Goal: Task Accomplishment & Management: Manage account settings

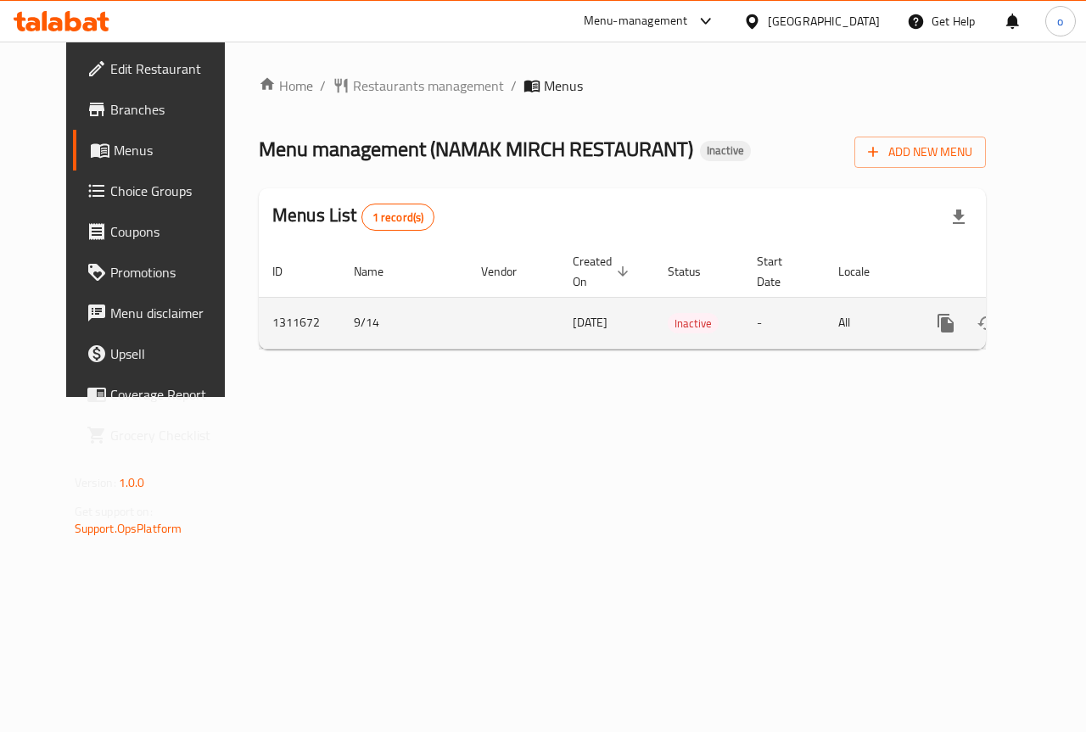
click at [1048, 321] on link "enhanced table" at bounding box center [1068, 323] width 41 height 41
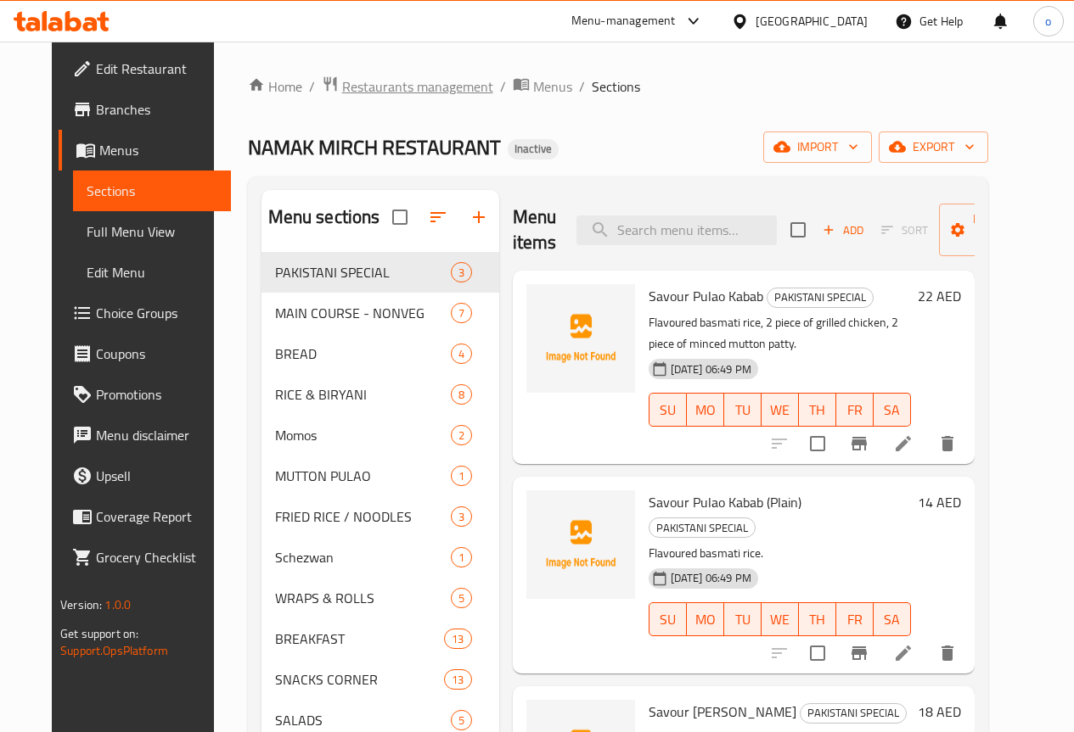
click at [431, 80] on span "Restaurants management" at bounding box center [417, 86] width 151 height 20
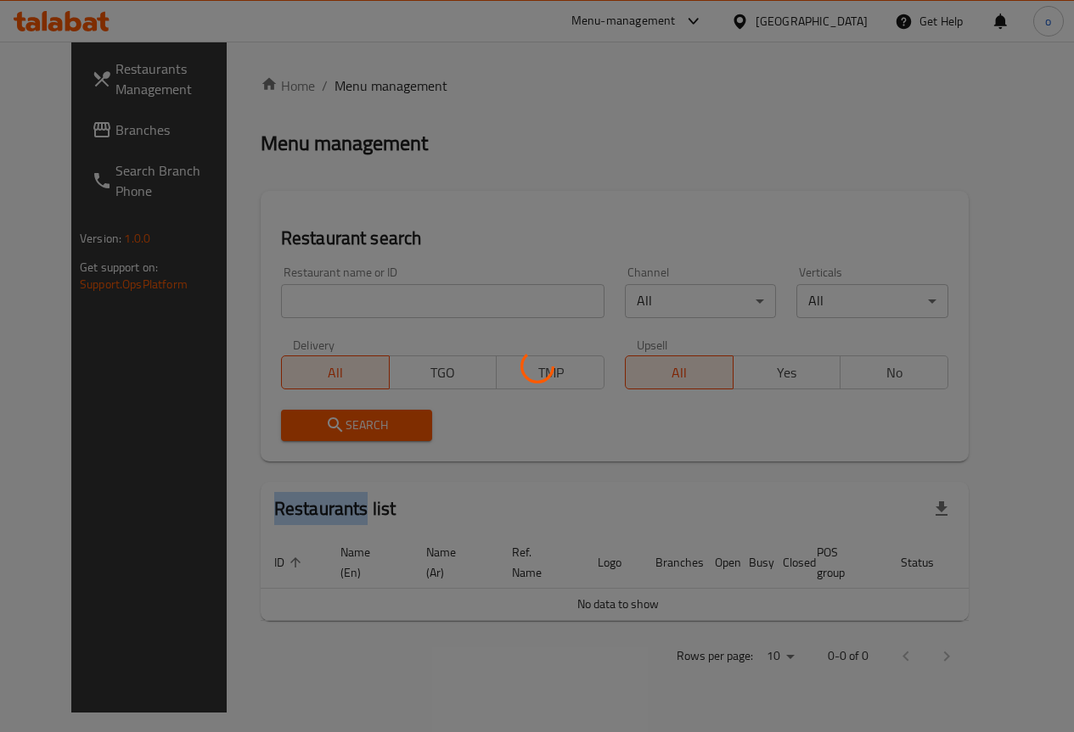
click at [431, 80] on div at bounding box center [537, 366] width 1074 height 732
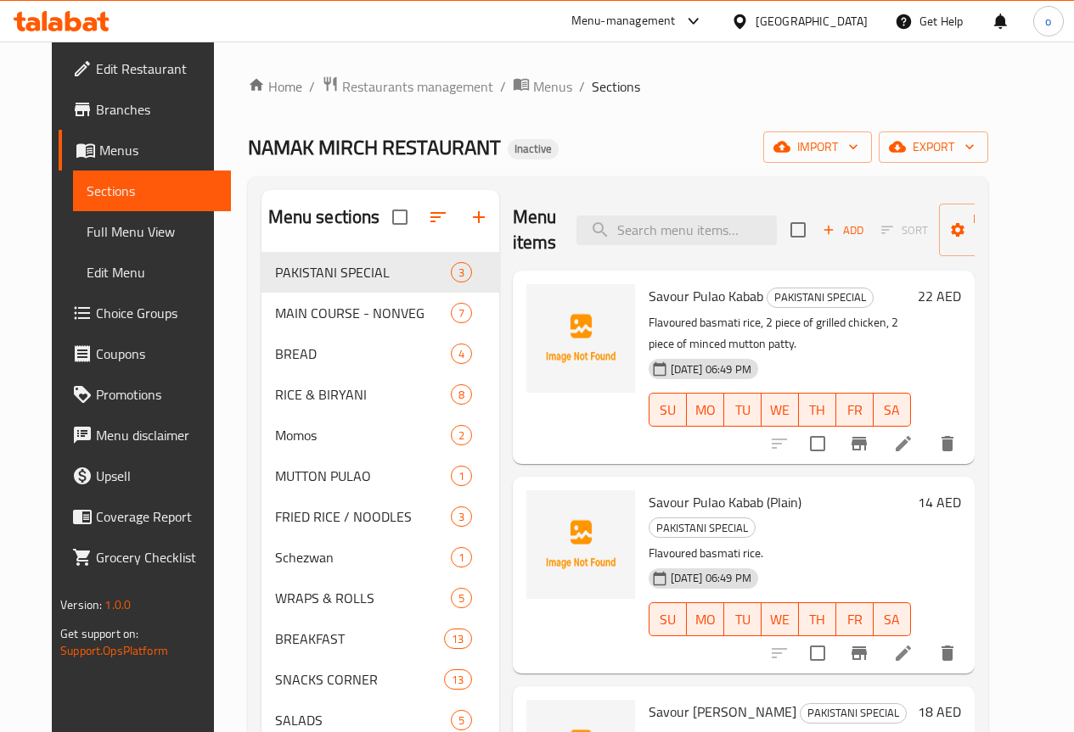
click at [660, 147] on div "NAMAK MIRCH RESTAURANT Inactive import export" at bounding box center [618, 147] width 740 height 31
click at [676, 137] on div "NAMAK MIRCH RESTAURANT Inactive import export" at bounding box center [618, 147] width 740 height 31
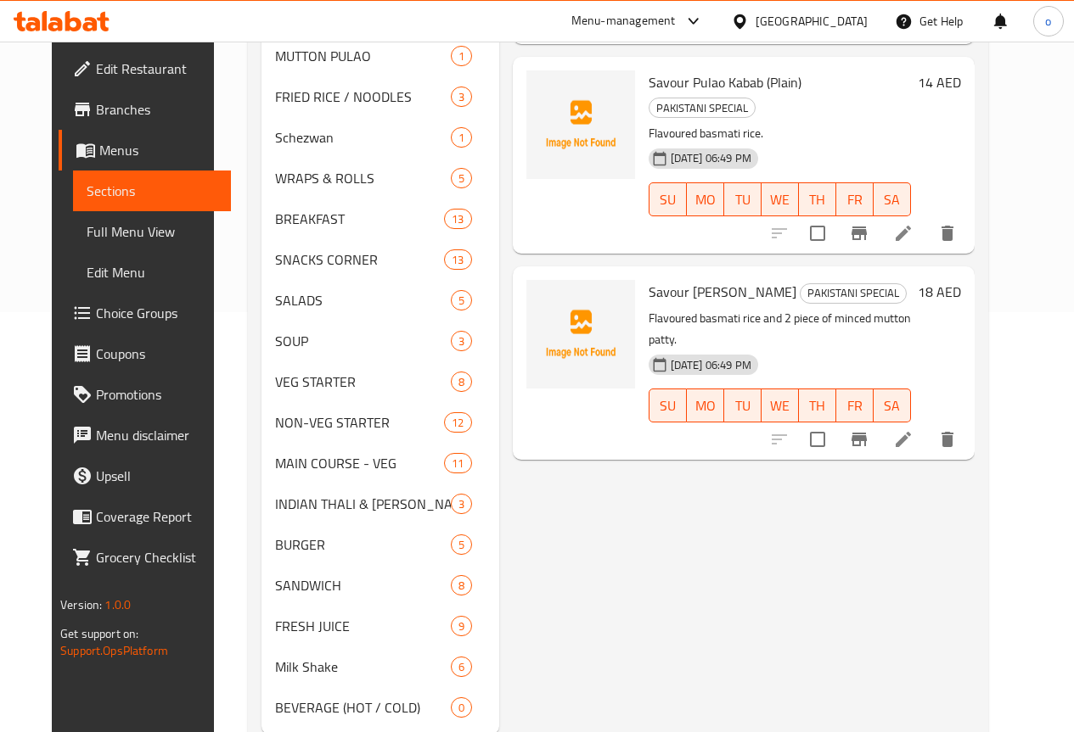
click at [674, 513] on div "Menu items Add Sort Manage items Savour Pulao Kabab PAKISTANI SPECIAL Flavoured…" at bounding box center [736, 252] width 475 height 965
click at [709, 479] on div "Menu items Add Sort Manage items Savour Pulao Kabab PAKISTANI SPECIAL Flavoured…" at bounding box center [736, 252] width 475 height 965
click at [697, 513] on div "Menu items Add Sort Manage items Savour Pulao Kabab PAKISTANI SPECIAL Flavoured…" at bounding box center [736, 252] width 475 height 965
click at [646, 496] on div "Menu items Add Sort Manage items Savour Pulao Kabab PAKISTANI SPECIAL Flavoured…" at bounding box center [736, 252] width 475 height 965
click at [563, 481] on div "Menu items Add Sort Manage items Savour Pulao Kabab PAKISTANI SPECIAL Flavoured…" at bounding box center [736, 252] width 475 height 965
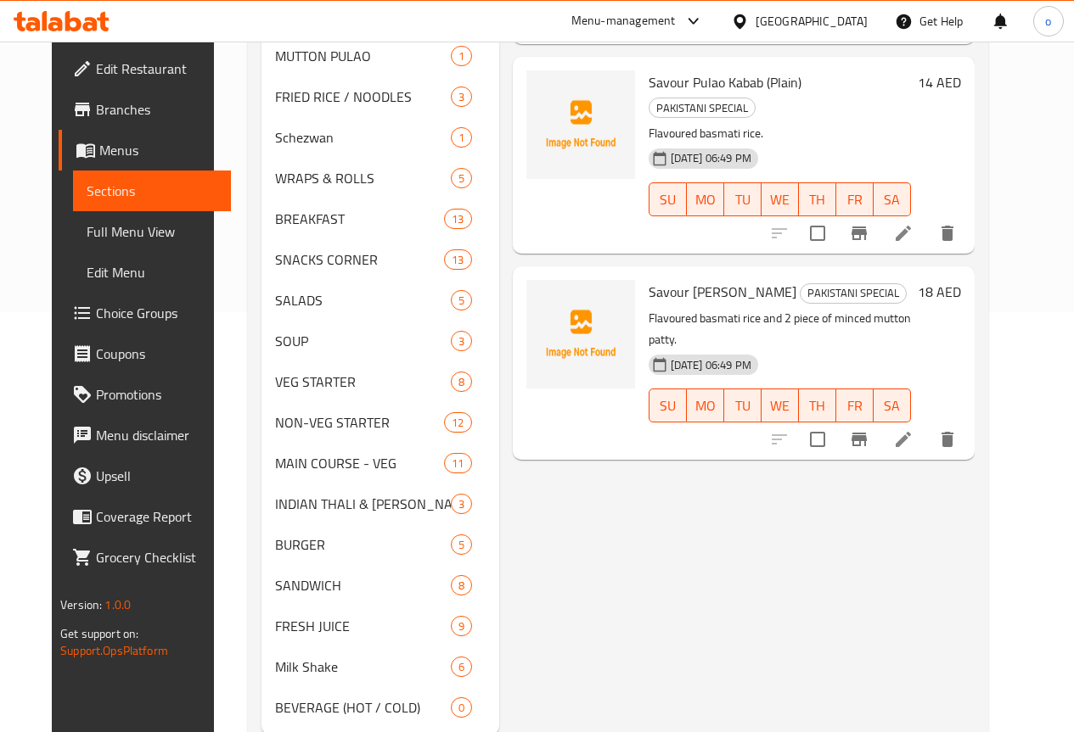
click at [669, 479] on div "Menu items Add Sort Manage items Savour Pulao Kabab PAKISTANI SPECIAL Flavoured…" at bounding box center [736, 252] width 475 height 965
click at [505, 527] on div "Menu items Add Sort Manage items Savour Pulao Kabab PAKISTANI SPECIAL Flavoured…" at bounding box center [736, 252] width 475 height 965
click at [765, 460] on div "Menu items Add Sort Manage items Savour Pulao Kabab PAKISTANI SPECIAL Flavoured…" at bounding box center [736, 252] width 475 height 965
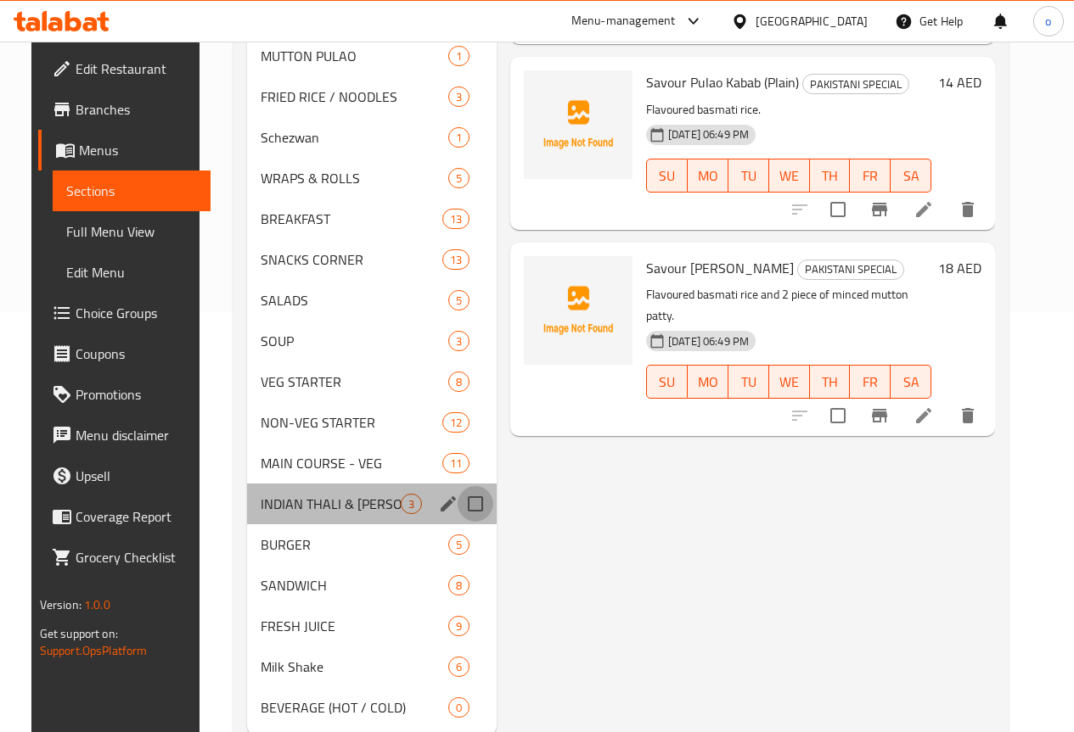
click at [457, 522] on input "Menu sections" at bounding box center [475, 504] width 36 height 36
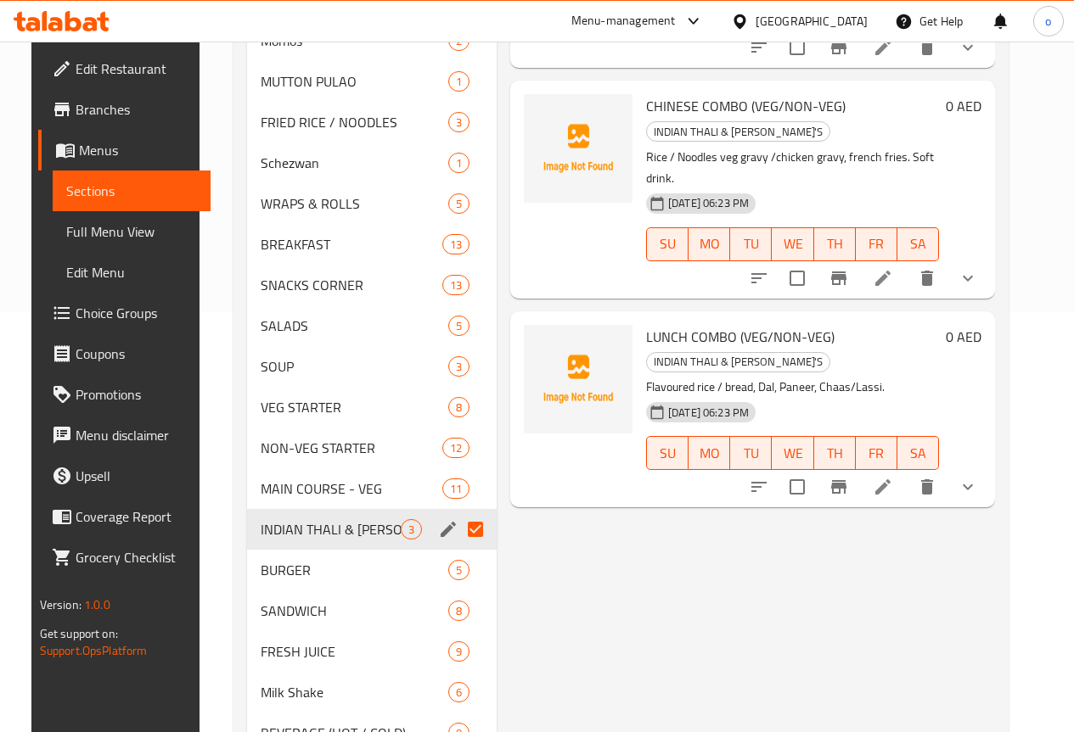
click at [457, 529] on input "Menu sections" at bounding box center [475, 530] width 36 height 36
checkbox input "false"
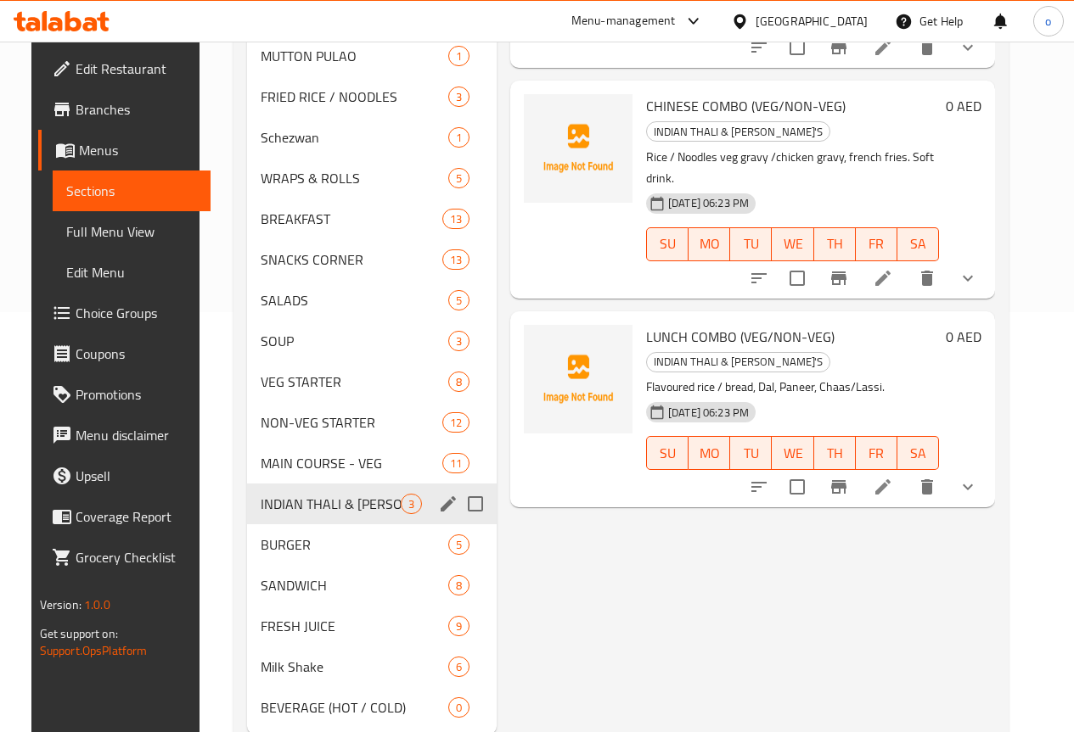
click at [544, 507] on div "Menu items Add Sort Manage items INDIAN THALI (VEG/CHICKEN/MUTTON) INDIAN THALI…" at bounding box center [745, 252] width 498 height 965
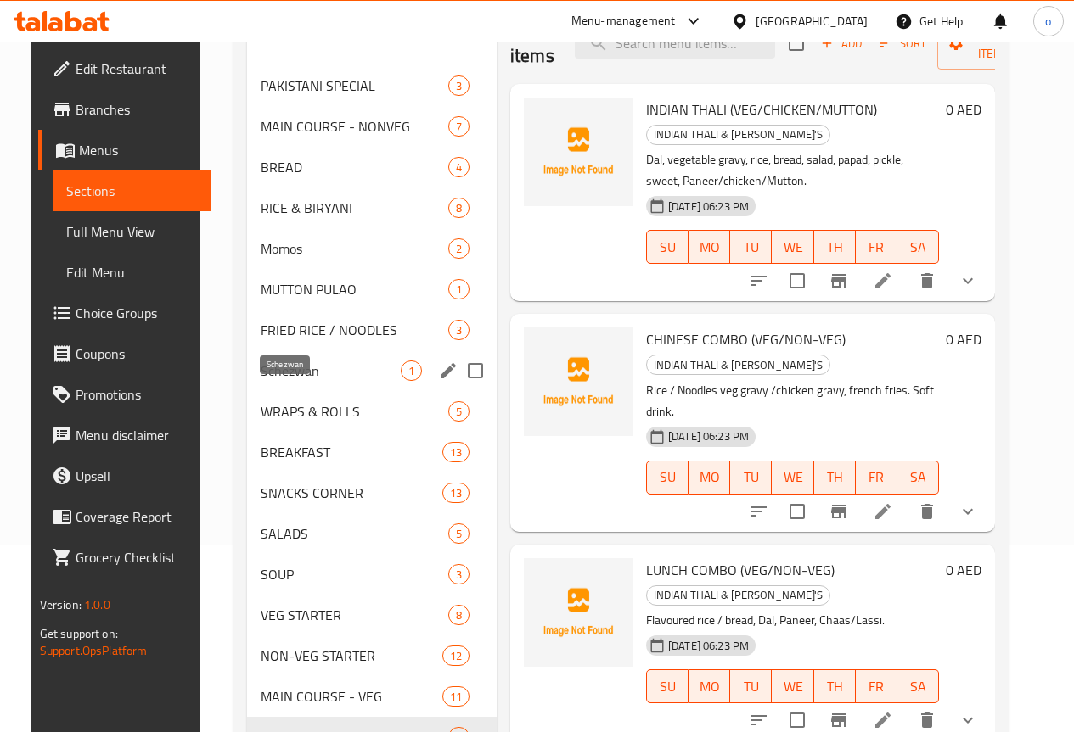
scroll to position [156, 0]
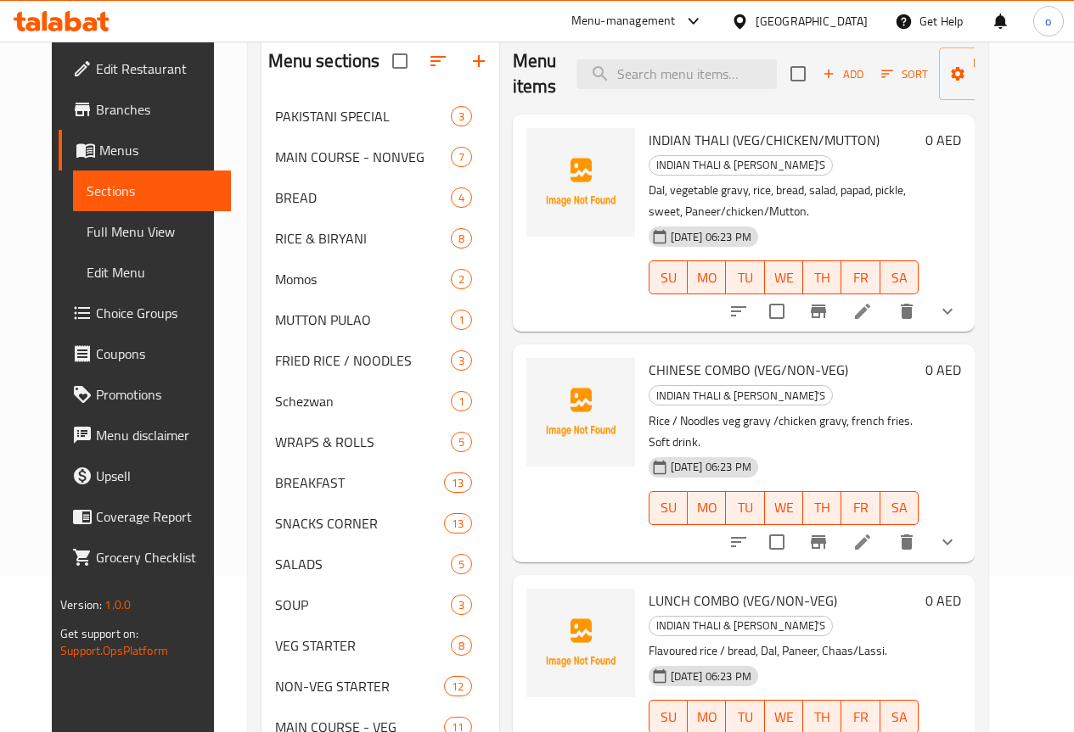
click at [603, 497] on div "Menu items Add Sort Manage items INDIAN THALI (VEG/CHICKEN/MUTTON) INDIAN THALI…" at bounding box center [736, 516] width 475 height 965
click at [642, 474] on div "CHINESE COMBO (VEG/NON-VEG) INDIAN THALI & COMBO'S Rice / Noodles veg gravy /ch…" at bounding box center [783, 453] width 283 height 204
click at [686, 483] on div "CHINESE COMBO (VEG/NON-VEG) INDIAN THALI & COMBO'S Rice / Noodles veg gravy /ch…" at bounding box center [783, 453] width 283 height 204
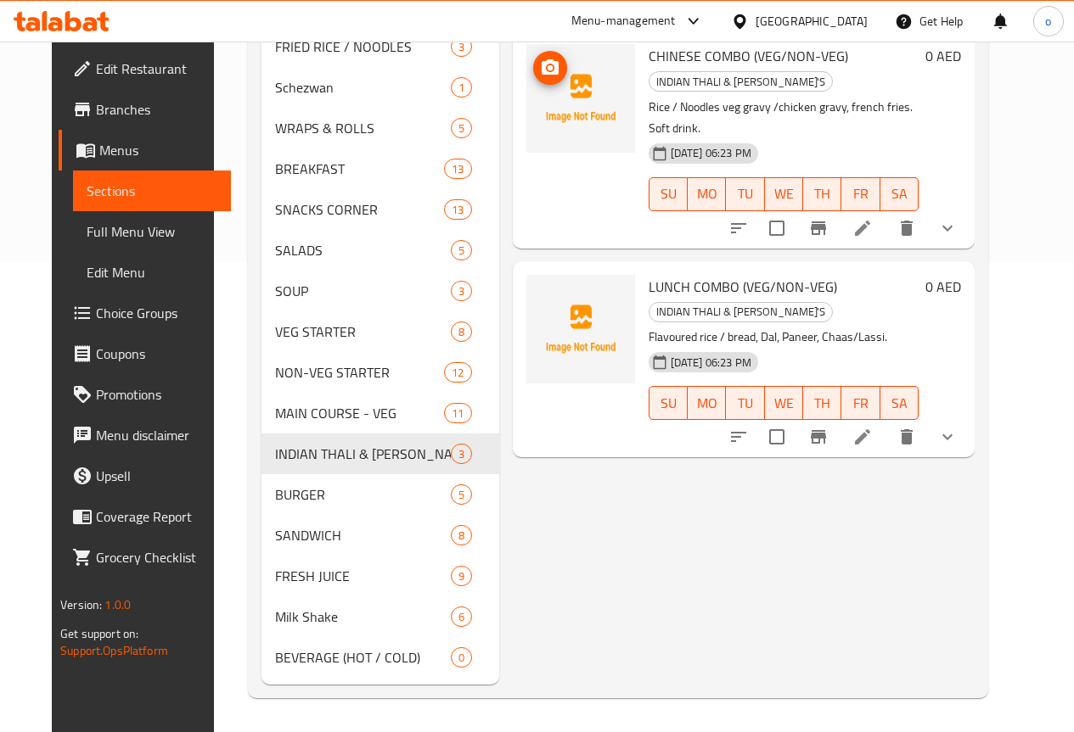
scroll to position [496, 0]
click at [571, 461] on div "Menu items Add Sort Manage items INDIAN THALI (VEG/CHICKEN/MUTTON) INDIAN THALI…" at bounding box center [736, 202] width 475 height 965
click at [499, 490] on div "Menu items Add Sort Manage items INDIAN THALI (VEG/CHICKEN/MUTTON) INDIAN THALI…" at bounding box center [736, 202] width 475 height 965
click at [597, 434] on div "Menu items Add Sort Manage items INDIAN THALI (VEG/CHICKEN/MUTTON) INDIAN THALI…" at bounding box center [736, 202] width 475 height 965
click at [643, 488] on div "Menu items Add Sort Manage items INDIAN THALI (VEG/CHICKEN/MUTTON) INDIAN THALI…" at bounding box center [736, 202] width 475 height 965
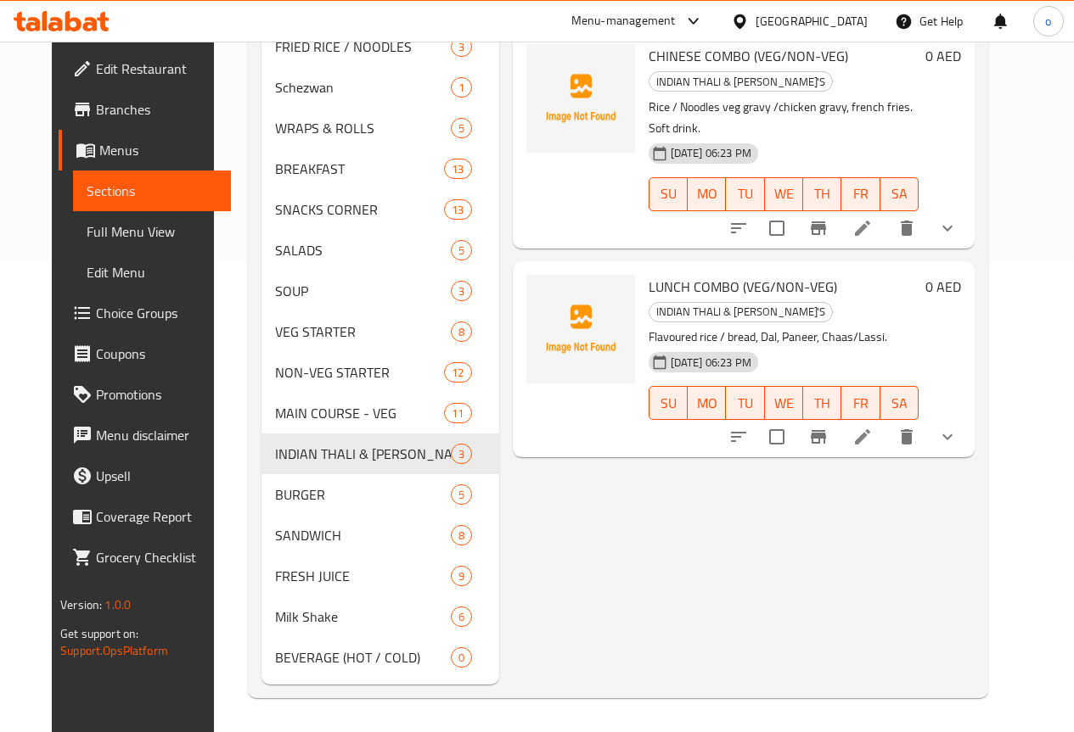
click at [616, 412] on div "Menu items Add Sort Manage items INDIAN THALI (VEG/CHICKEN/MUTTON) INDIAN THALI…" at bounding box center [736, 202] width 475 height 965
click at [592, 531] on div "Menu items Add Sort Manage items INDIAN THALI (VEG/CHICKEN/MUTTON) INDIAN THALI…" at bounding box center [736, 202] width 475 height 965
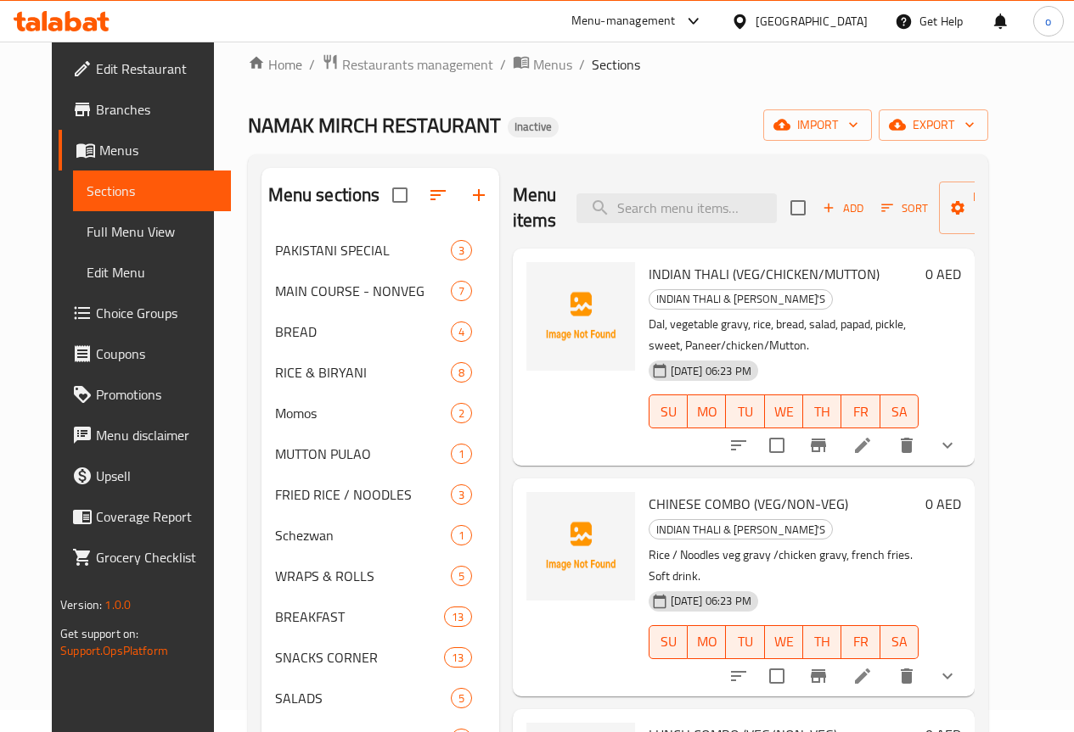
scroll to position [0, 0]
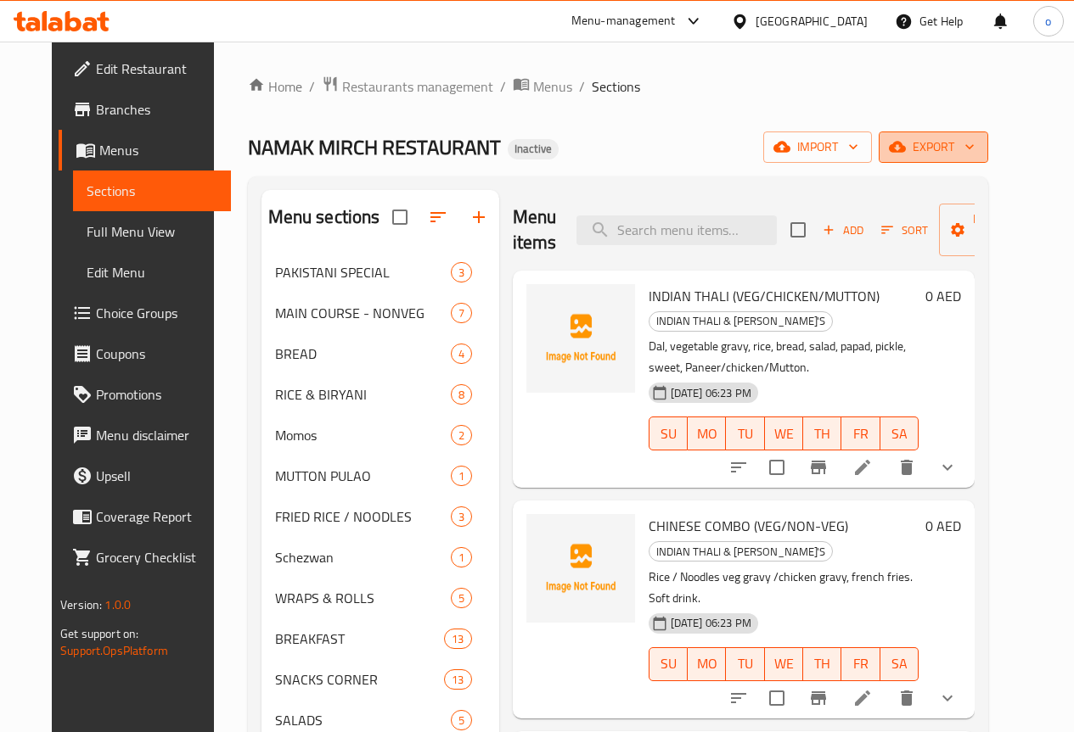
click at [974, 143] on span "export" at bounding box center [933, 147] width 82 height 21
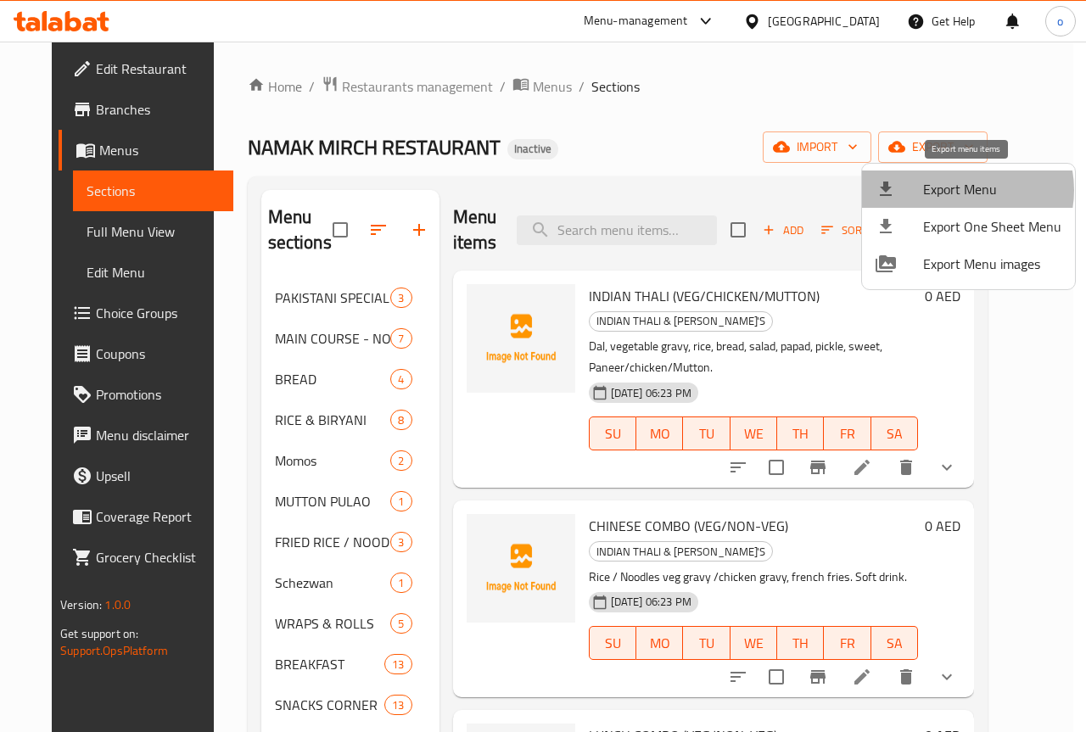
click at [960, 190] on span "Export Menu" at bounding box center [992, 189] width 138 height 20
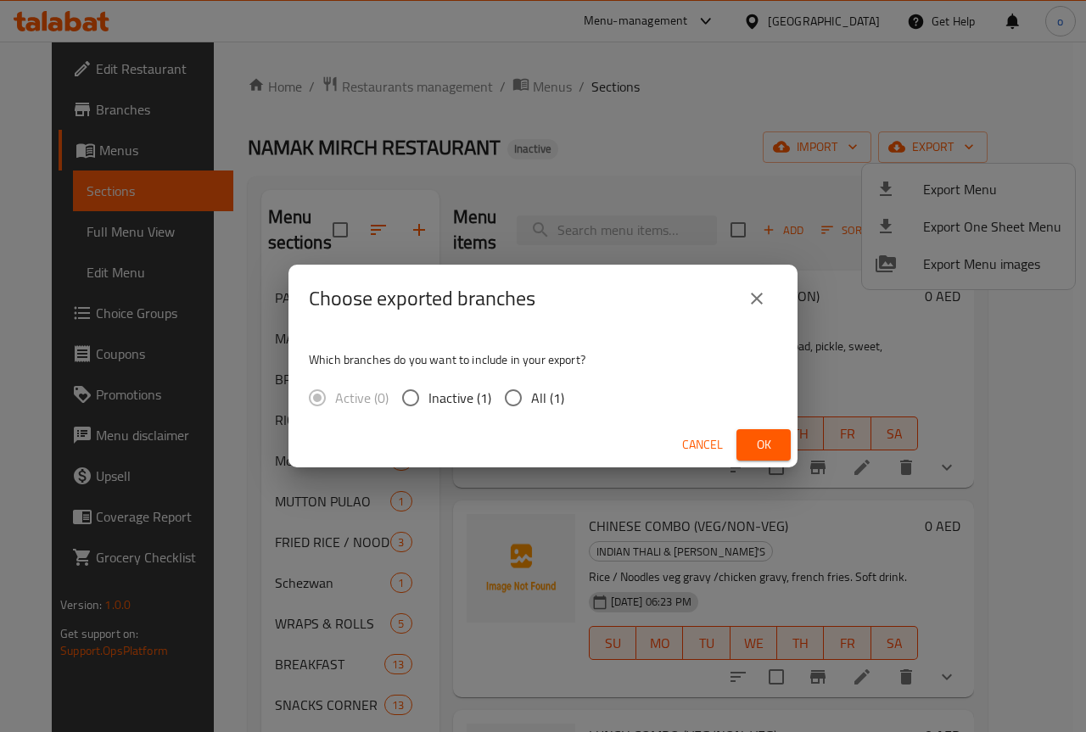
click at [547, 404] on span "All (1)" at bounding box center [547, 398] width 33 height 20
click at [531, 404] on input "All (1)" at bounding box center [514, 398] width 36 height 36
radio input "true"
click at [767, 445] on span "Ok" at bounding box center [763, 445] width 27 height 21
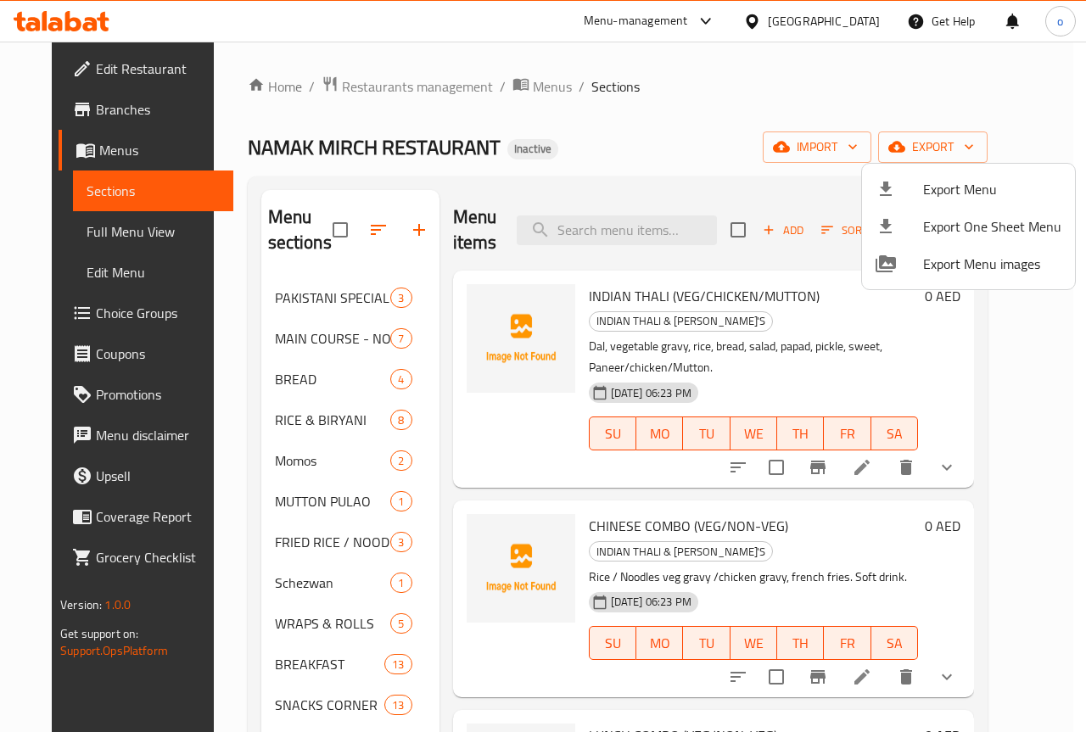
click at [668, 214] on div at bounding box center [543, 366] width 1086 height 732
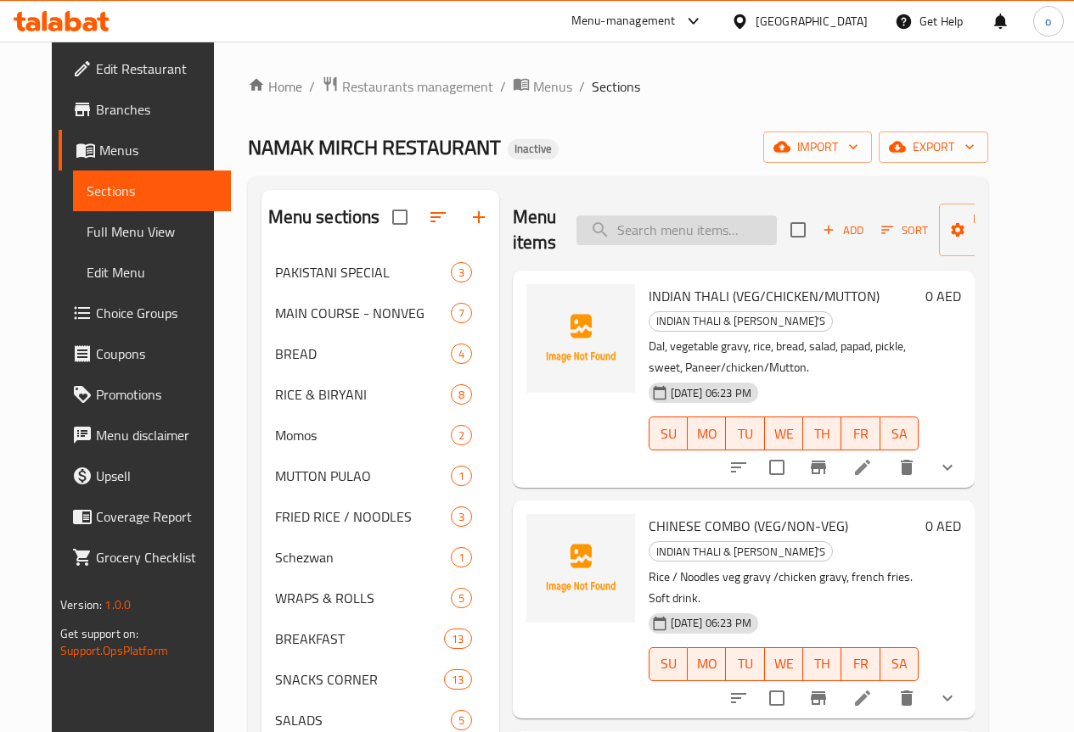
click at [642, 236] on input "search" at bounding box center [676, 231] width 200 height 30
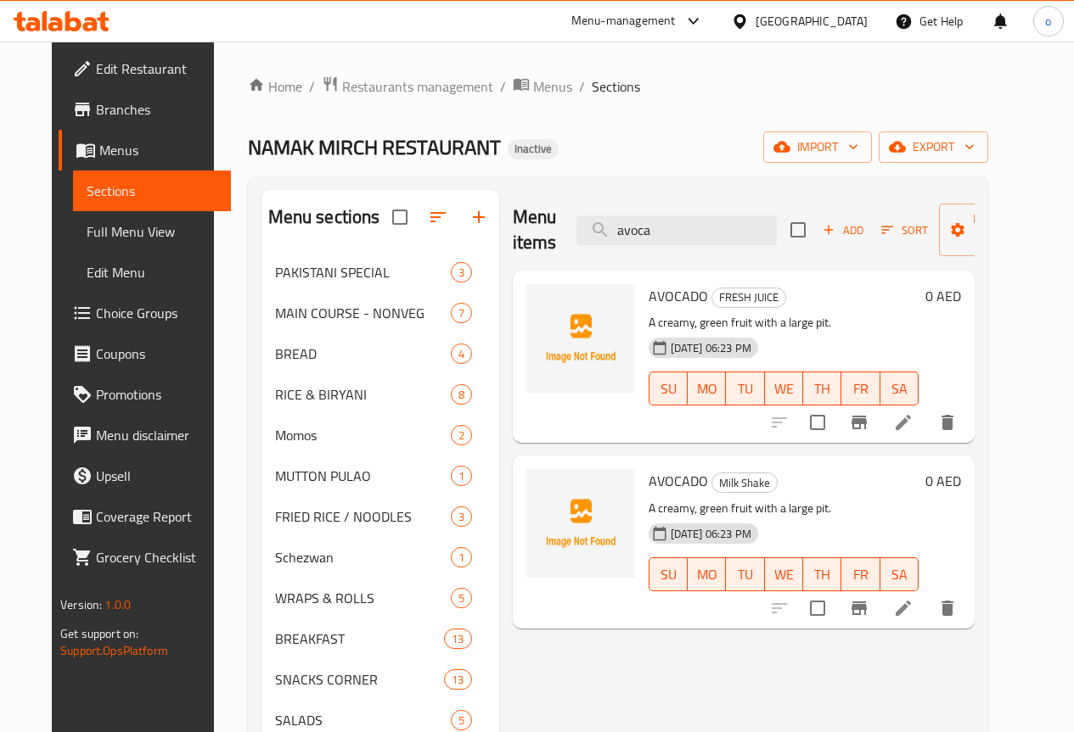
type input "avoca"
click at [913, 431] on icon at bounding box center [903, 422] width 20 height 20
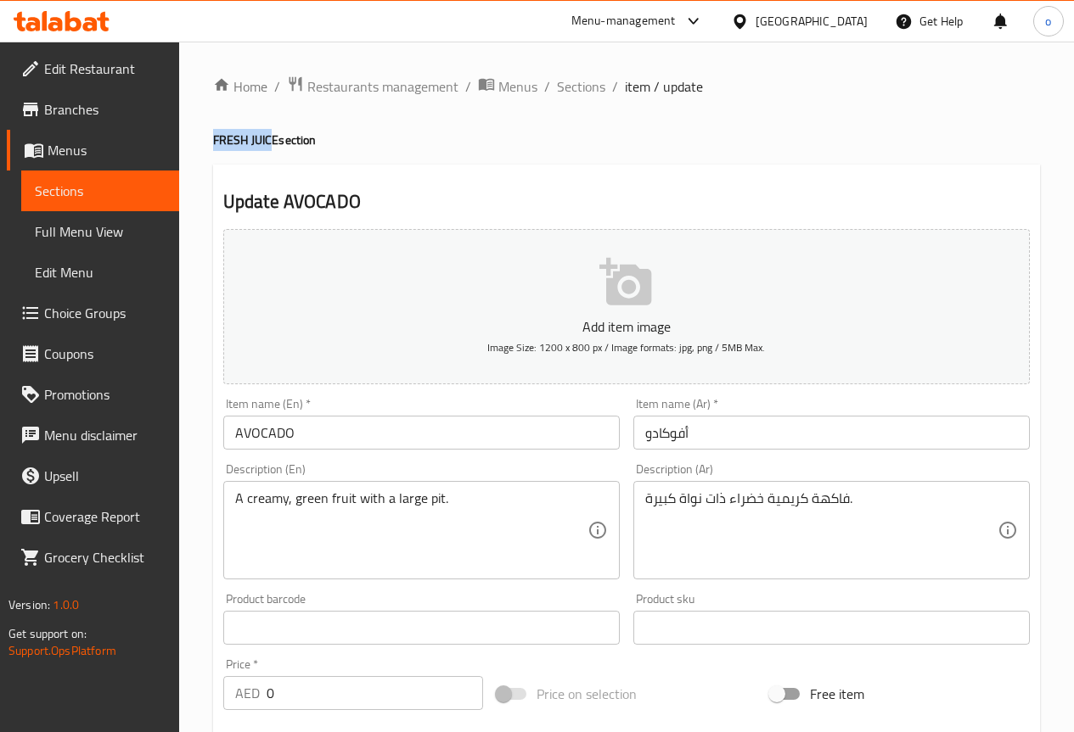
drag, startPoint x: 210, startPoint y: 139, endPoint x: 269, endPoint y: 142, distance: 59.5
click at [269, 142] on div "Home / Restaurants management / Menus / Sections / item / update FRESH JUICE se…" at bounding box center [626, 614] width 894 height 1144
click at [238, 146] on h4 "FRESH JUICE section" at bounding box center [626, 140] width 827 height 17
click at [234, 415] on div "Item name (En)   * AVOCADO Item name (En) *" at bounding box center [421, 424] width 396 height 52
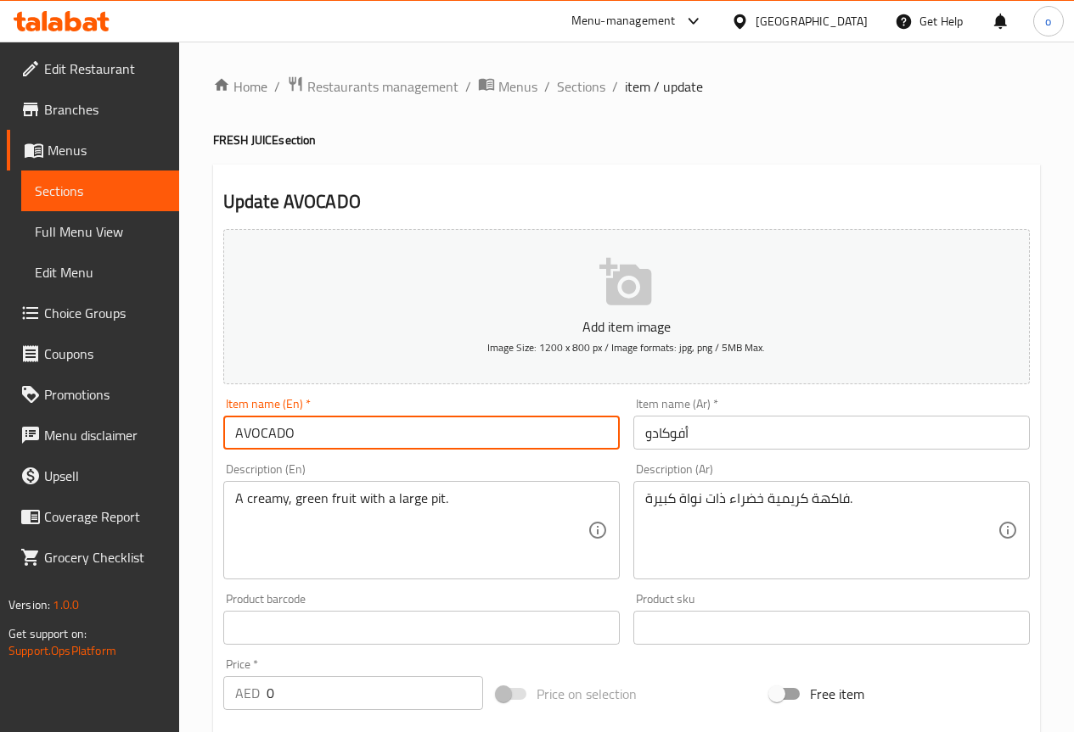
click at [233, 425] on input "AVOCADO" at bounding box center [421, 433] width 396 height 34
paste input "FRESH"
click at [270, 136] on h4 "FRESH JUICE section" at bounding box center [626, 140] width 827 height 17
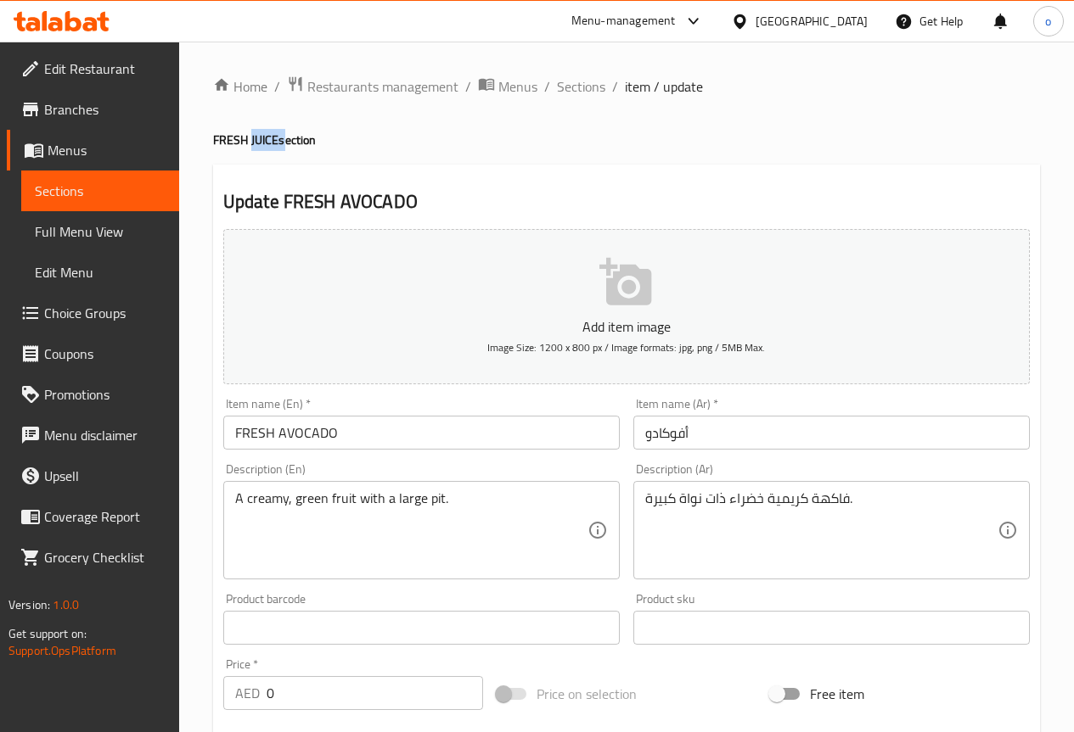
click at [270, 136] on h4 "FRESH JUICE section" at bounding box center [626, 140] width 827 height 17
copy h4 "JUICE"
click at [375, 435] on input "FRESH AVOCADO" at bounding box center [421, 433] width 396 height 34
paste input "JUICE"
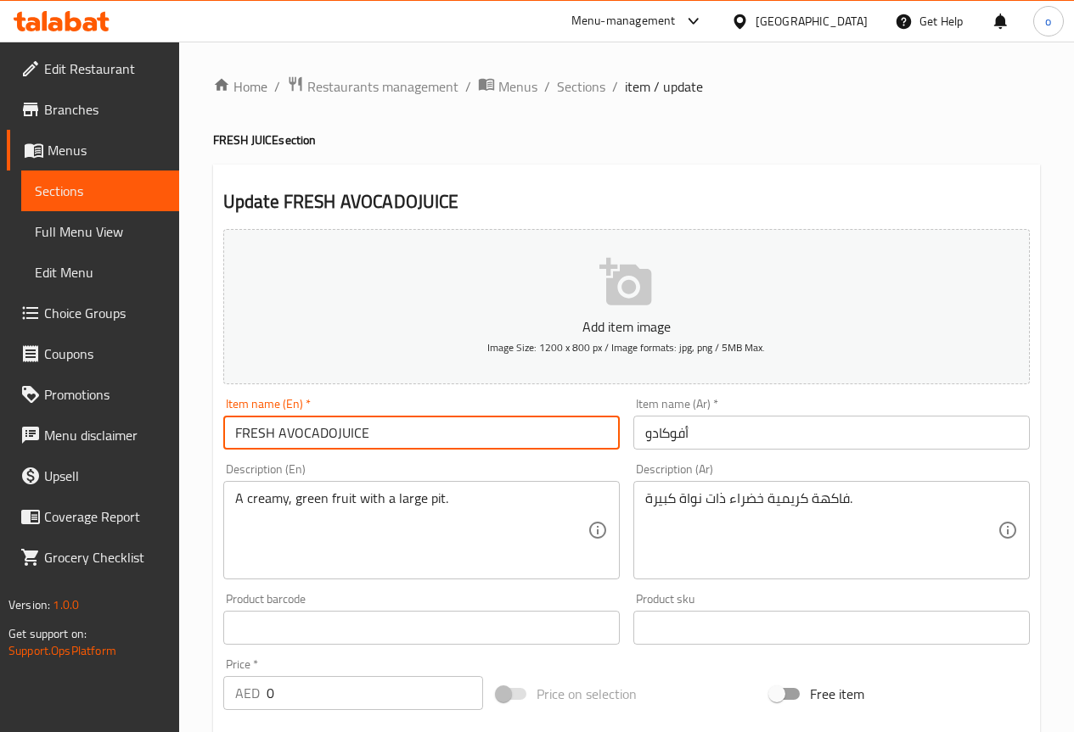
click at [330, 434] on input "FRESH AVOCADOJUICE" at bounding box center [421, 433] width 396 height 34
click at [338, 434] on input "FRESH AVOCADOJUICE" at bounding box center [421, 433] width 396 height 34
type input "FRESH AVOCADO JUICE"
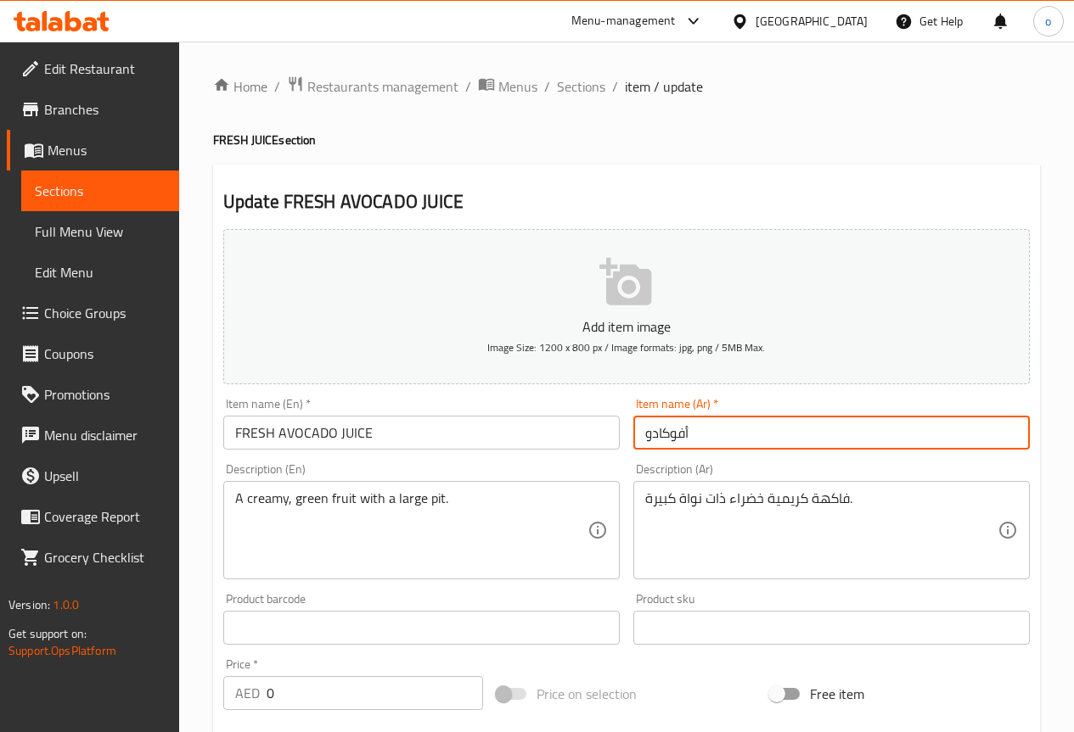
click at [770, 440] on input "أفوكادو" at bounding box center [831, 433] width 396 height 34
click at [1018, 429] on input "أفوكادو" at bounding box center [831, 433] width 396 height 34
click at [895, 448] on input "عصير أفوكادو" at bounding box center [831, 433] width 396 height 34
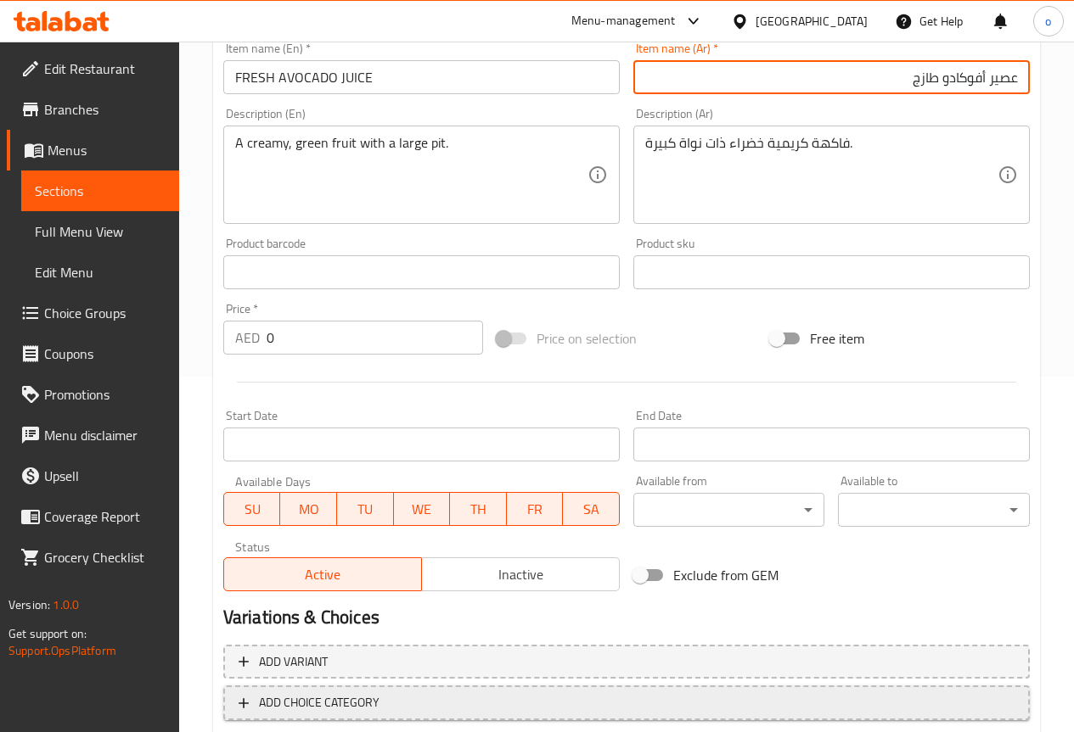
scroll to position [453, 0]
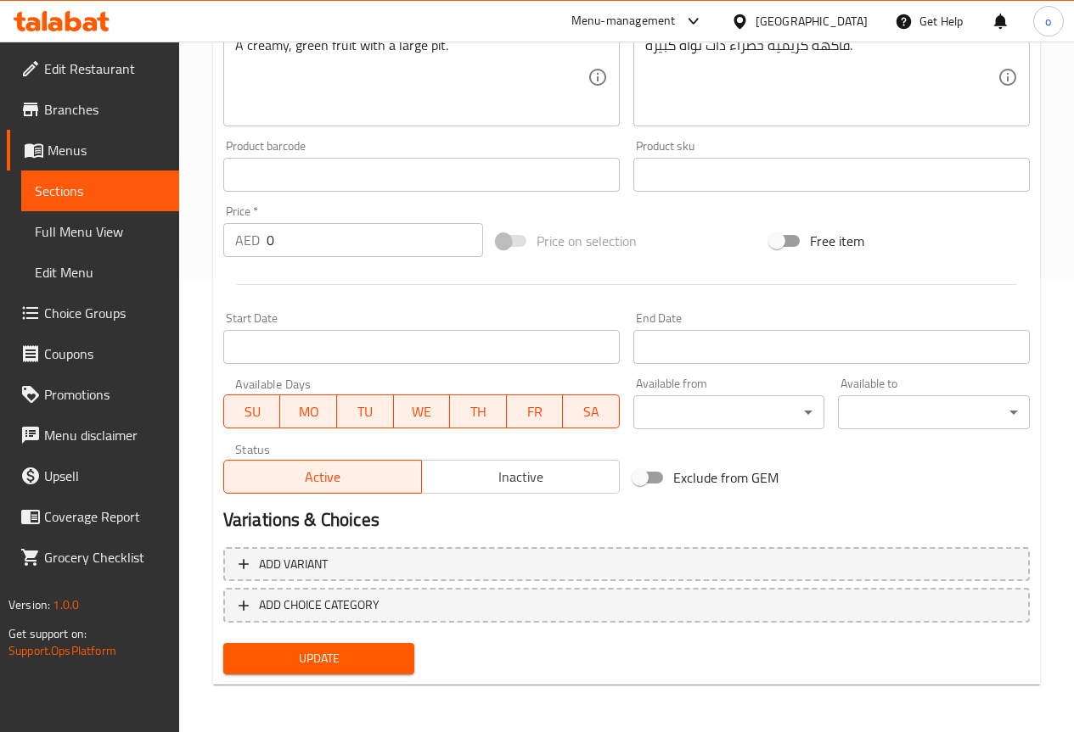
type input "عصير أفوكادو طازج"
click at [328, 652] on span "Update" at bounding box center [319, 658] width 165 height 21
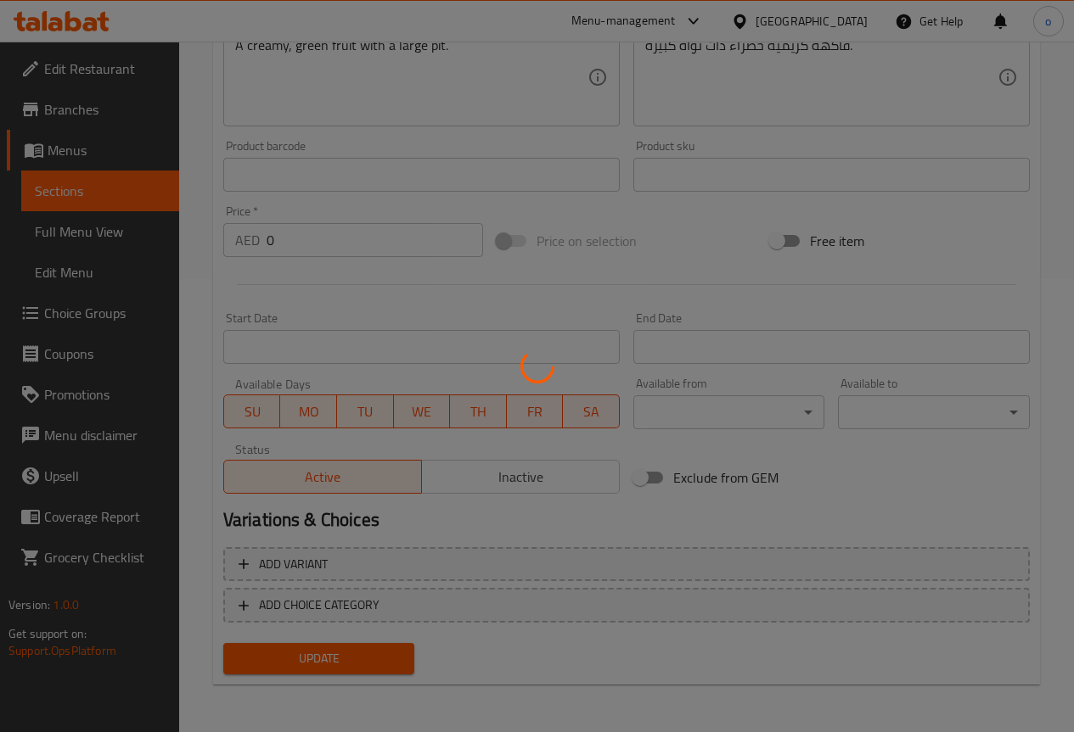
scroll to position [0, 0]
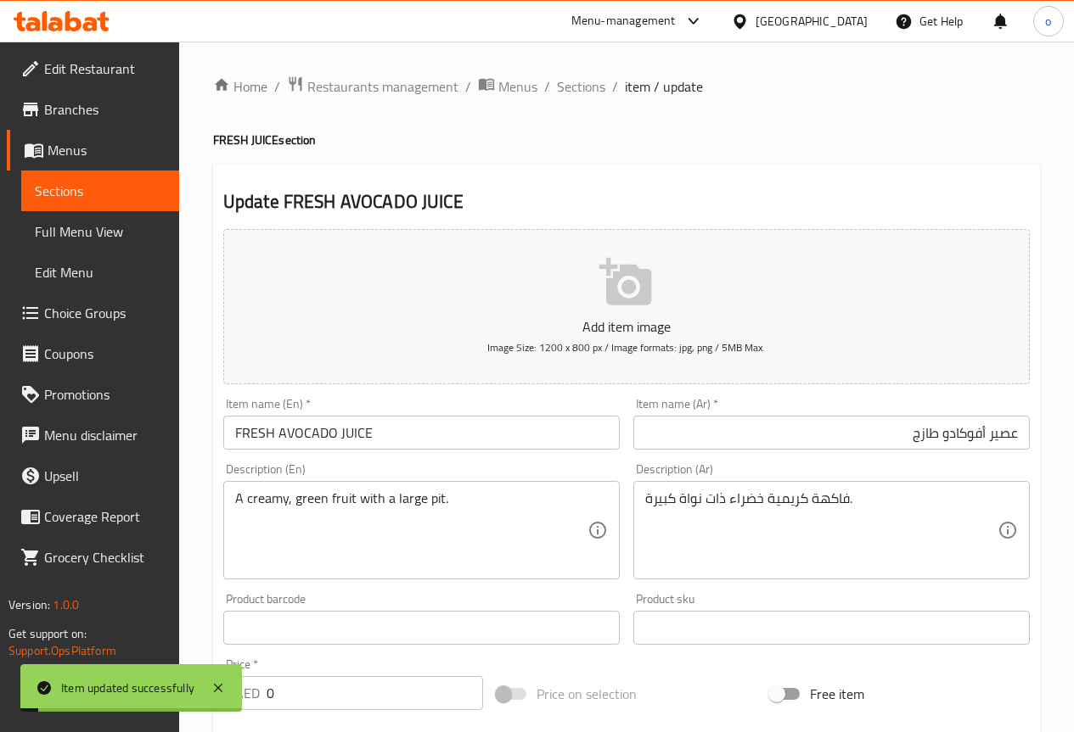
click at [76, 194] on span "Sections" at bounding box center [100, 191] width 131 height 20
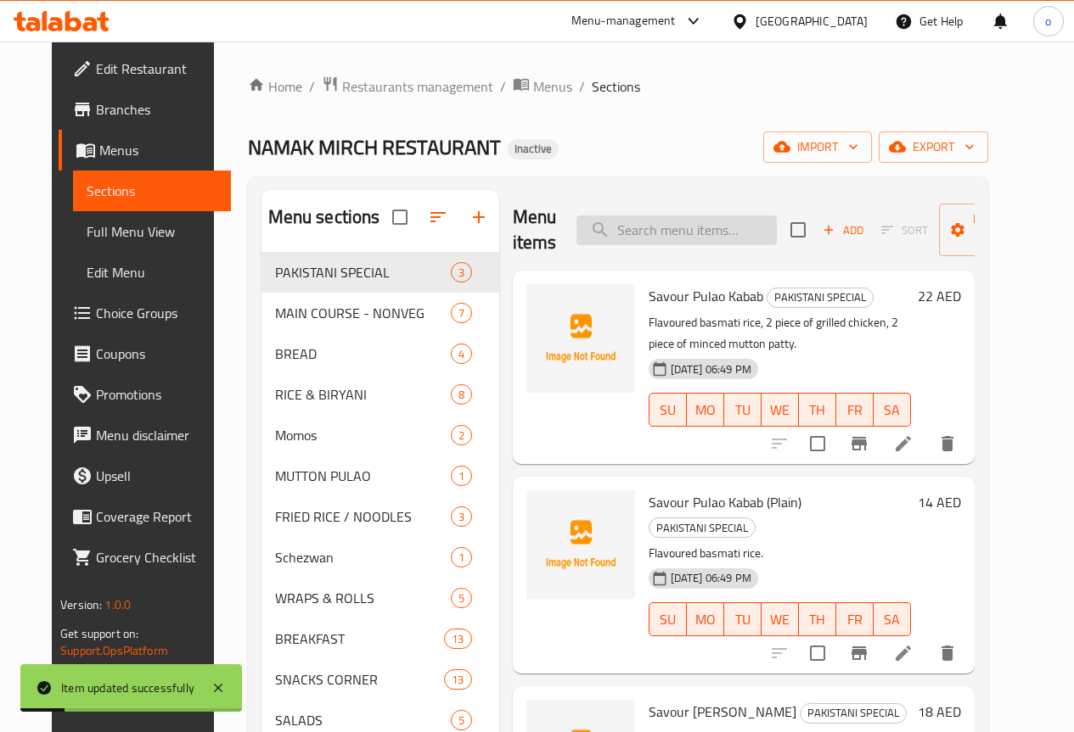
click at [640, 232] on input "search" at bounding box center [676, 231] width 200 height 30
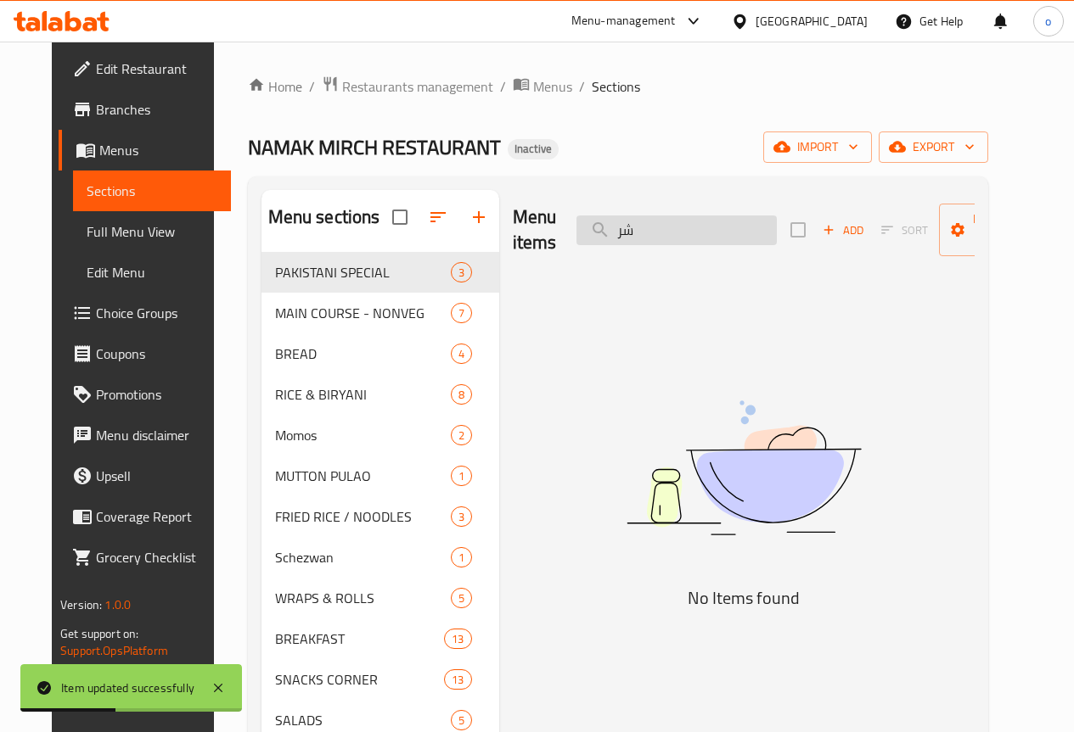
type input "ش"
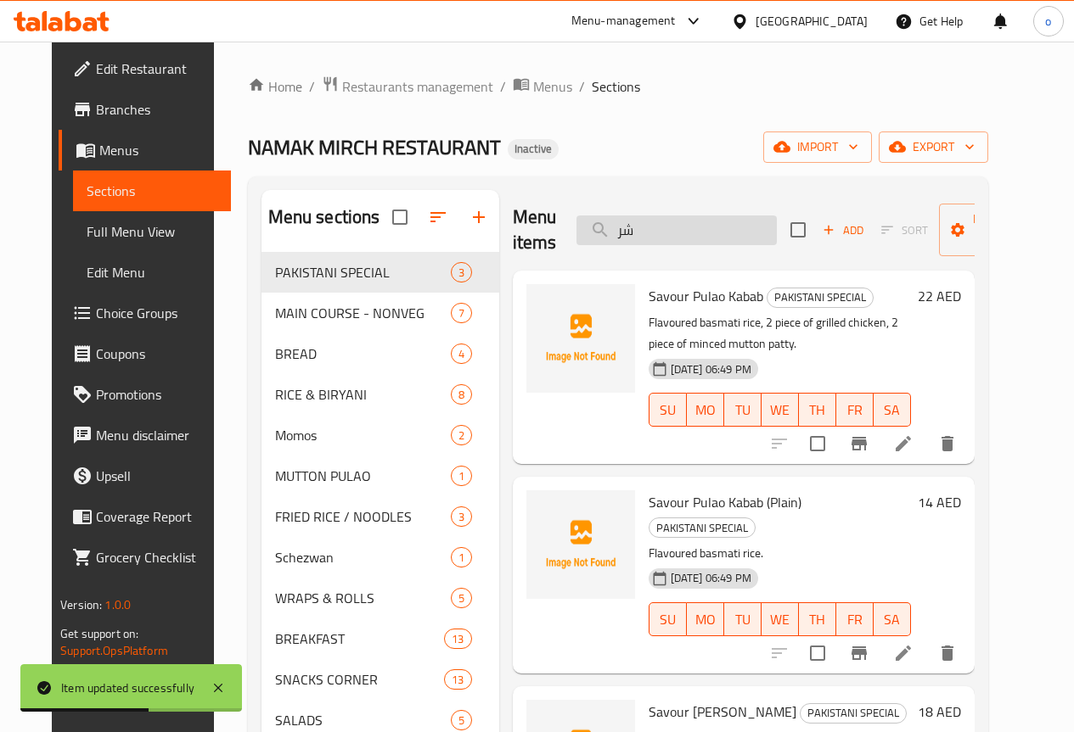
type input "ش"
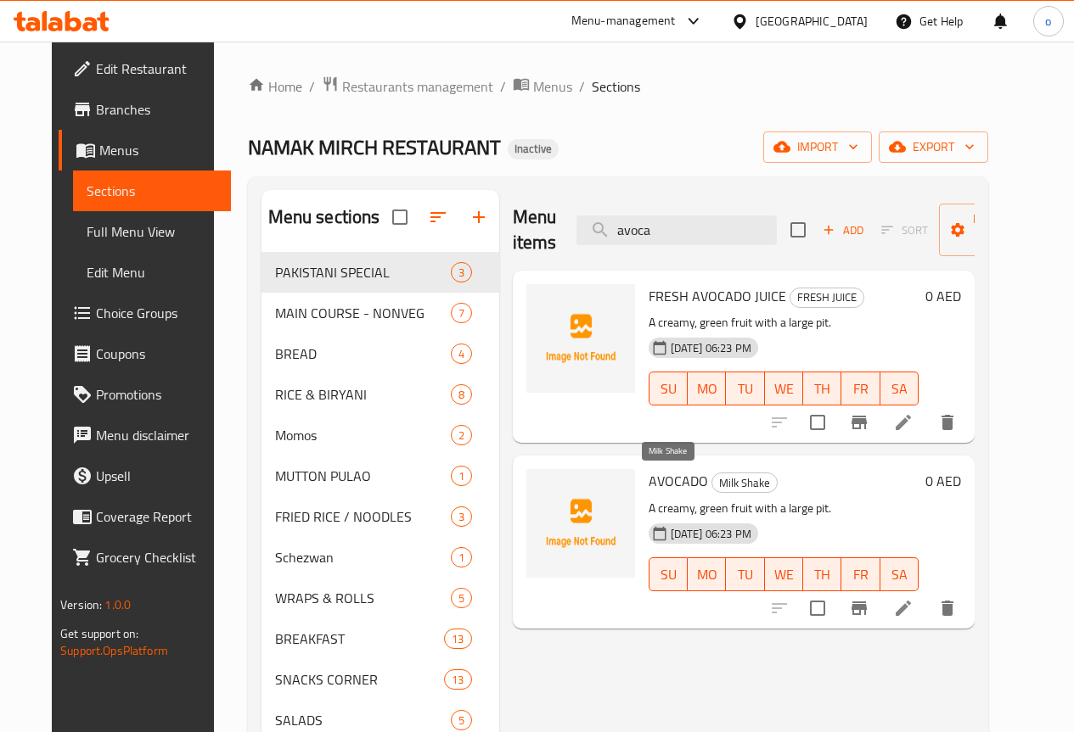
type input "avoca"
click at [712, 479] on span "Milk Shake" at bounding box center [744, 484] width 64 height 20
copy span "Milk Shake"
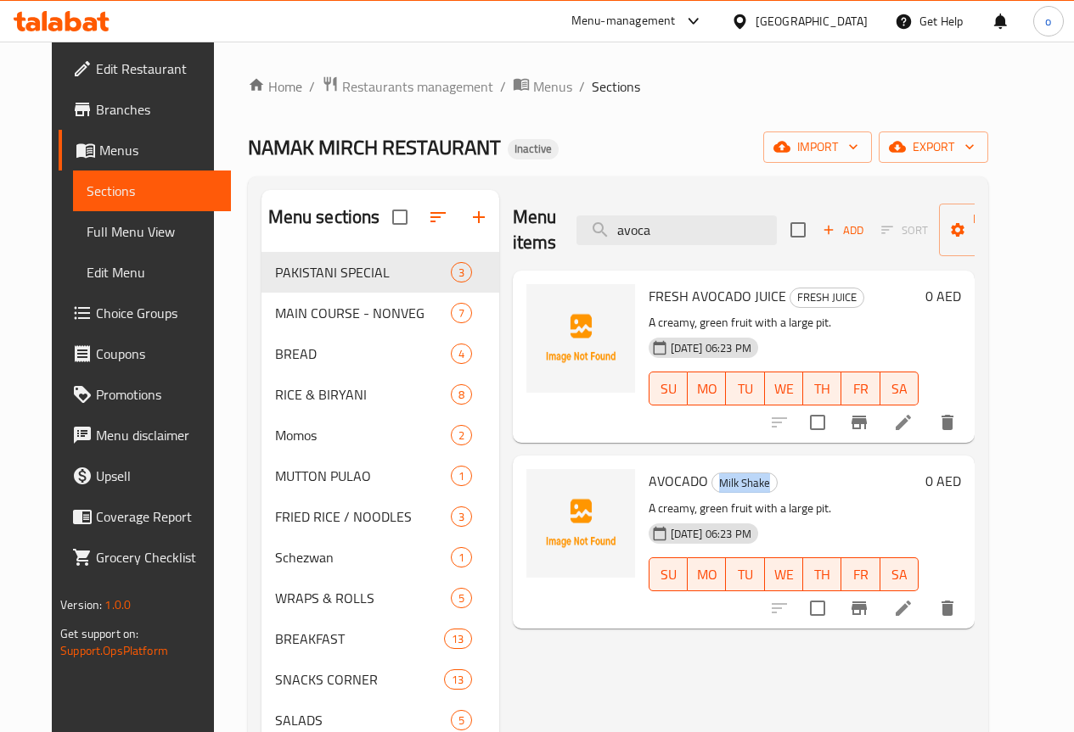
click at [911, 604] on icon at bounding box center [902, 608] width 15 height 15
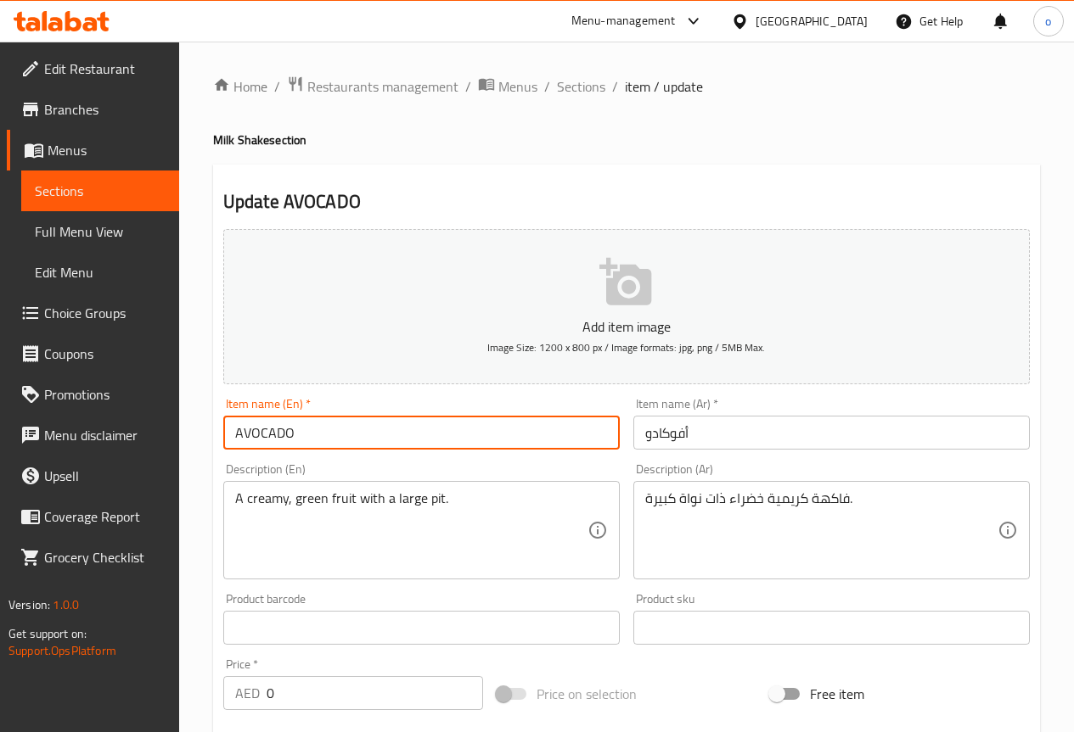
click at [319, 427] on input "AVOCADO" at bounding box center [421, 433] width 396 height 34
paste input "Milk Shake"
type input "AVOCADO Milk Shake"
click at [631, 438] on div "Item name (Ar)   * أفوكادو Item name (Ar) *" at bounding box center [831, 423] width 410 height 65
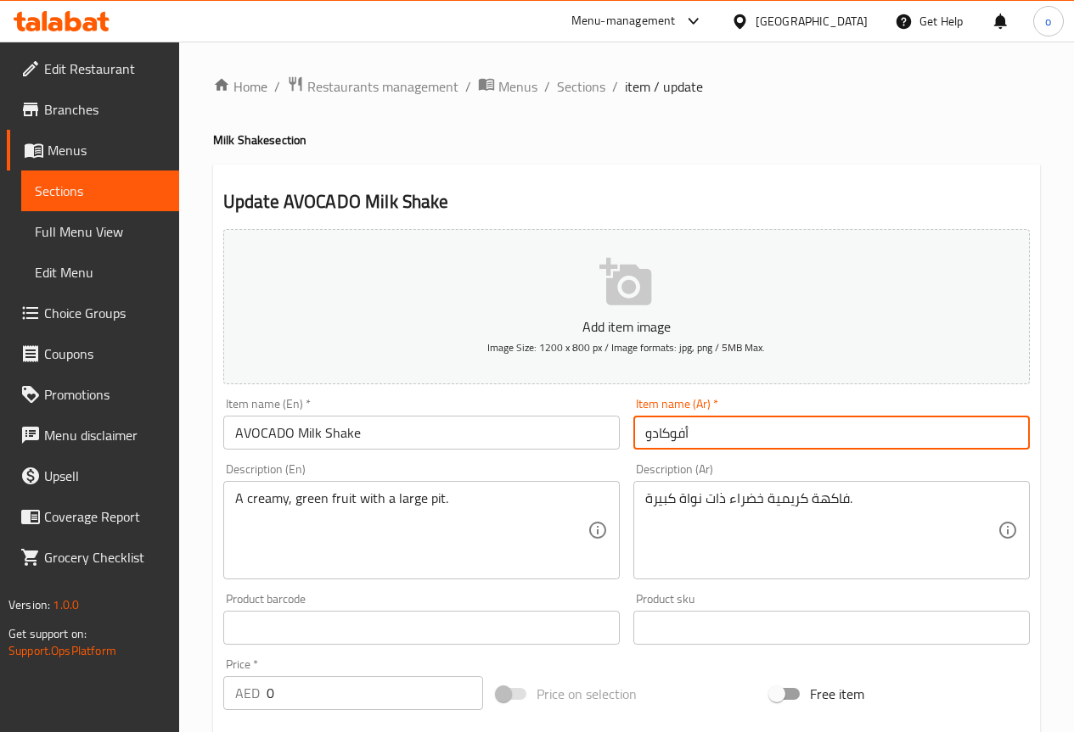
click at [641, 435] on input "أفوكادو" at bounding box center [831, 433] width 396 height 34
click at [697, 434] on input "أفوكادو" at bounding box center [831, 433] width 396 height 34
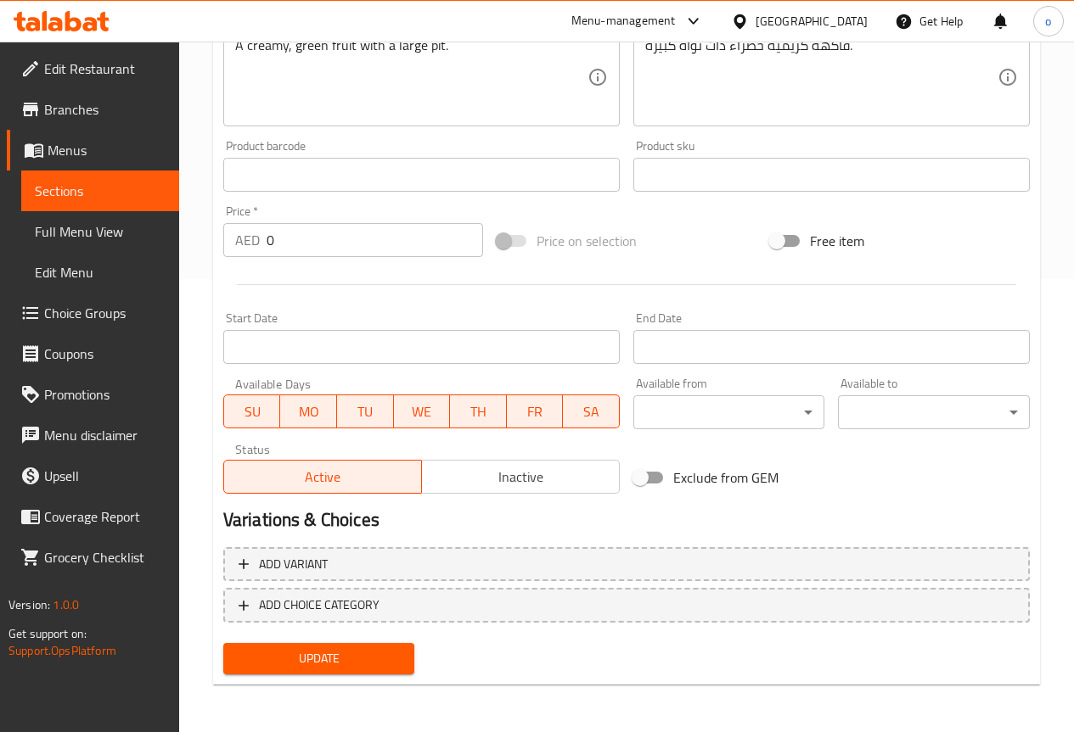
type input "ميلك شيك أفوكادو"
click at [328, 631] on div "Add variant ADD CHOICE CATEGORY" at bounding box center [626, 589] width 820 height 97
click at [345, 645] on button "Update" at bounding box center [319, 658] width 192 height 31
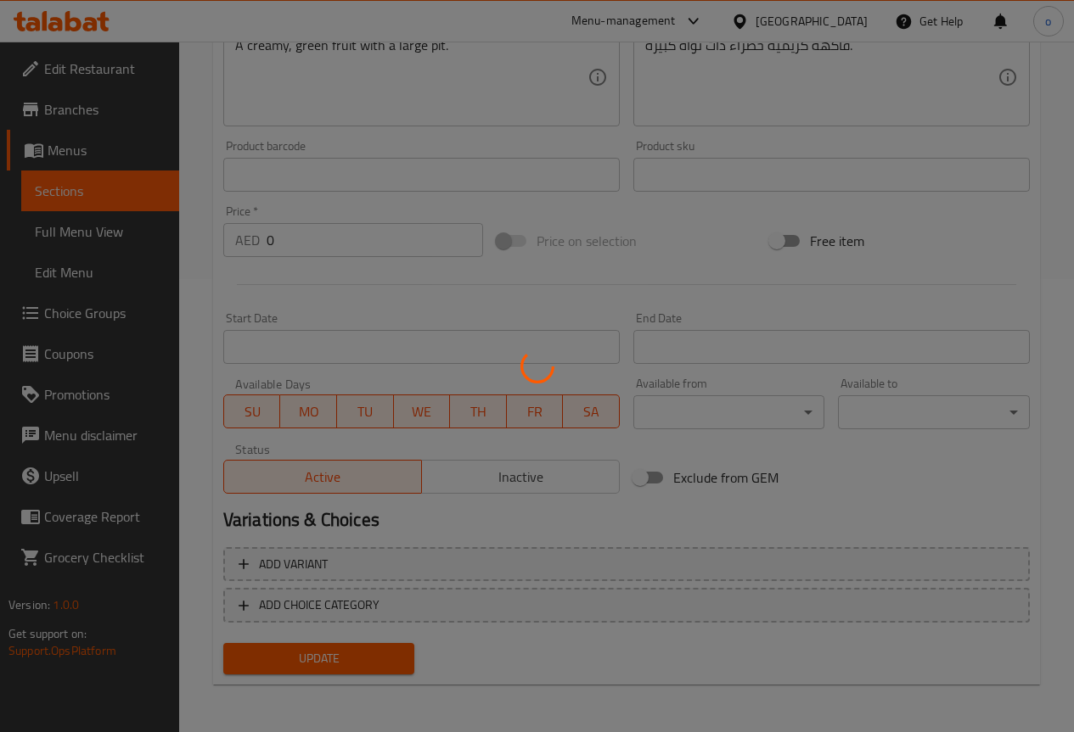
scroll to position [0, 0]
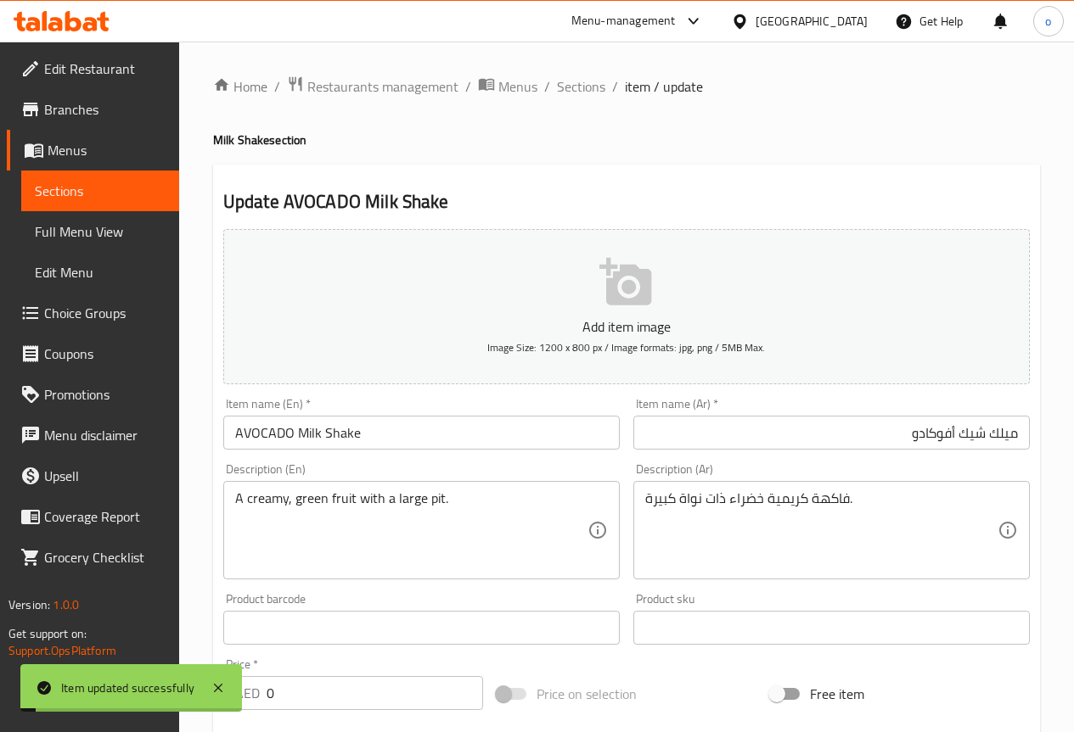
click at [101, 184] on span "Sections" at bounding box center [100, 191] width 131 height 20
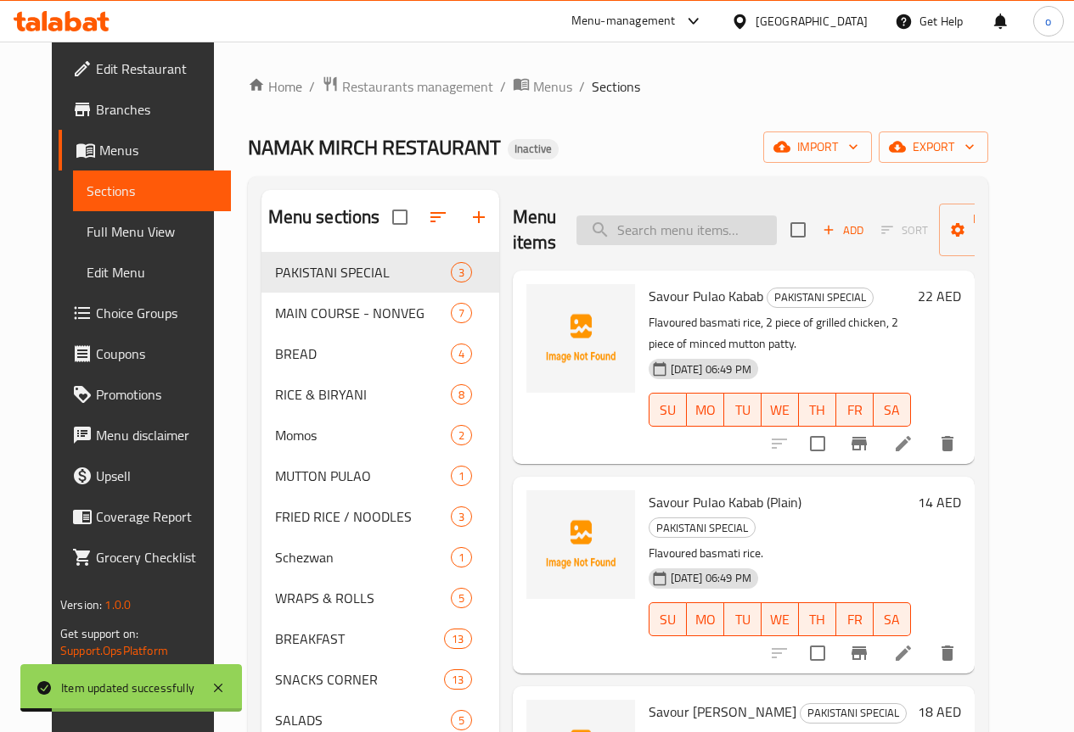
click at [649, 221] on input "search" at bounding box center [676, 231] width 200 height 30
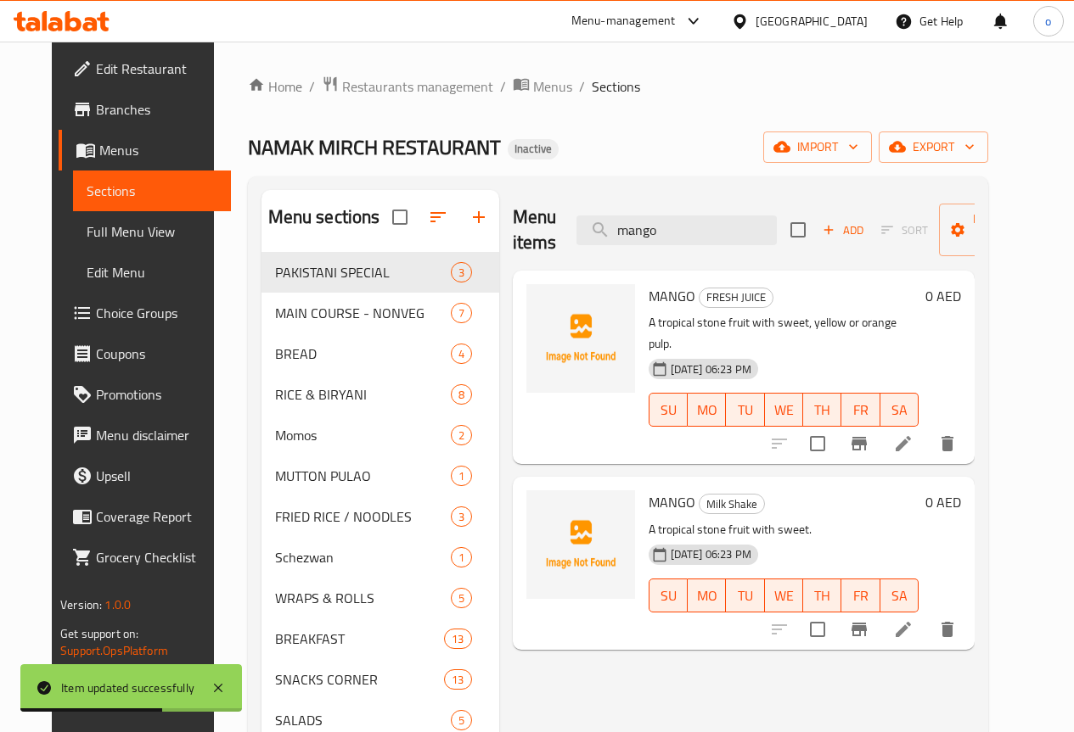
type input "mango"
click at [668, 308] on div "MANGO FRESH JUICE A tropical stone fruit with sweet, yellow or orange pulp. [DA…" at bounding box center [783, 368] width 283 height 180
click at [699, 297] on span "FRESH JUICE" at bounding box center [735, 298] width 73 height 20
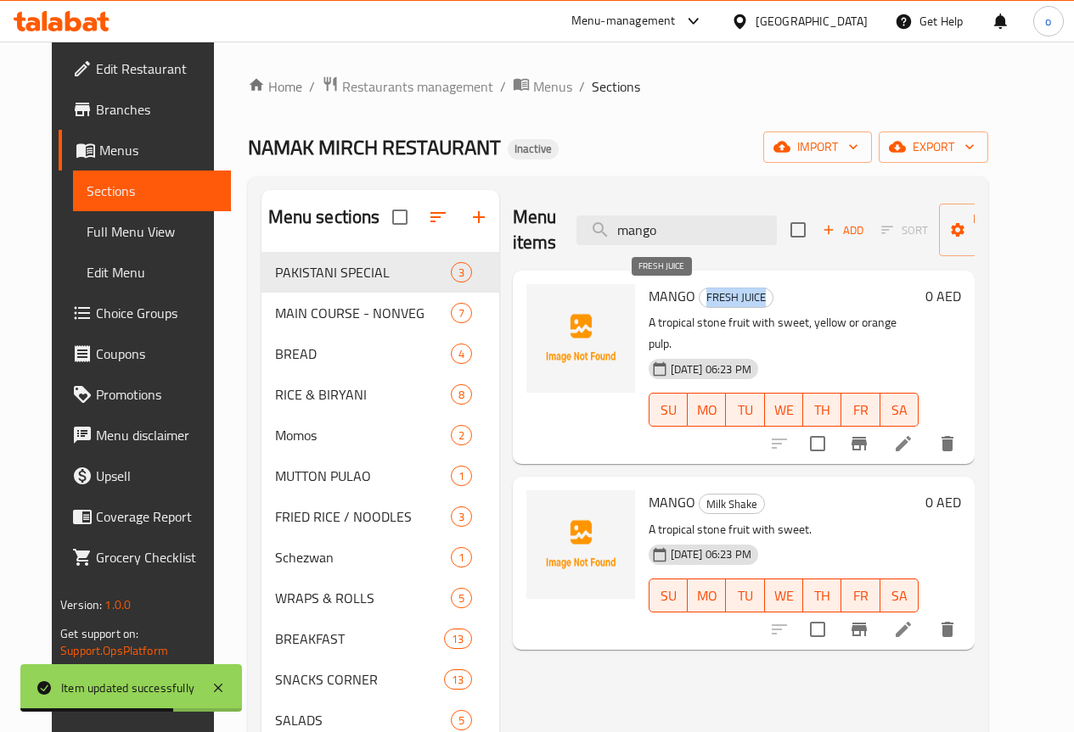
click at [699, 297] on span "FRESH JUICE" at bounding box center [735, 298] width 73 height 20
copy span "FRESH JUICE"
click at [913, 434] on icon at bounding box center [903, 444] width 20 height 20
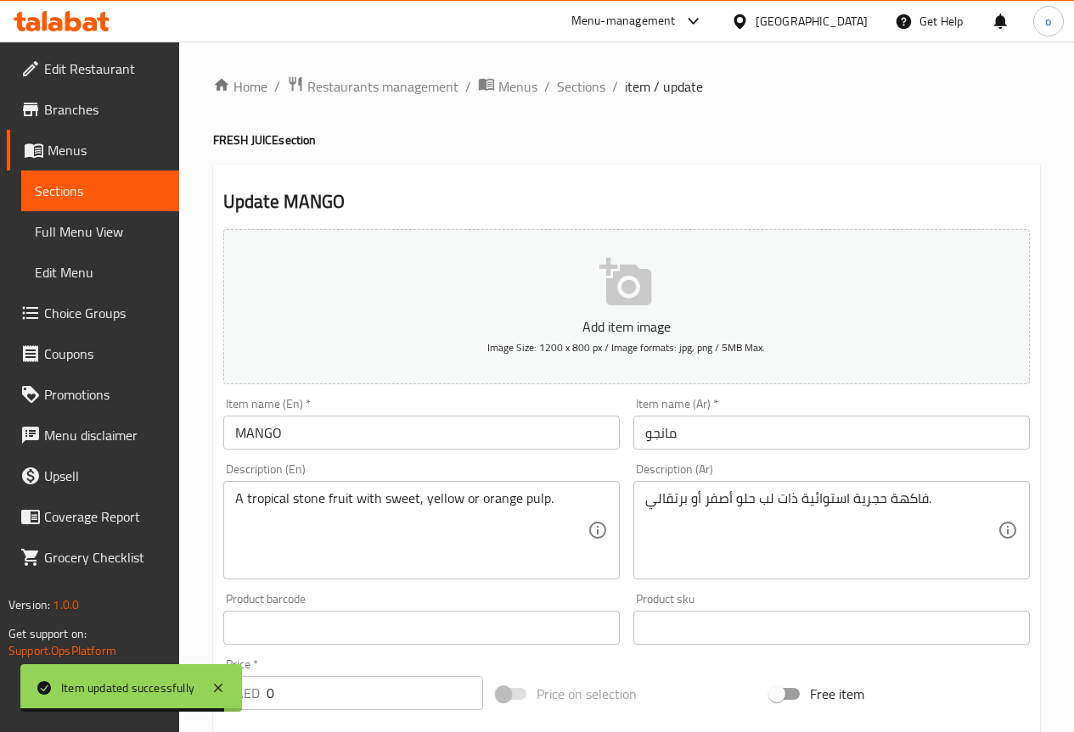
click at [236, 438] on input "MANGO" at bounding box center [421, 433] width 396 height 34
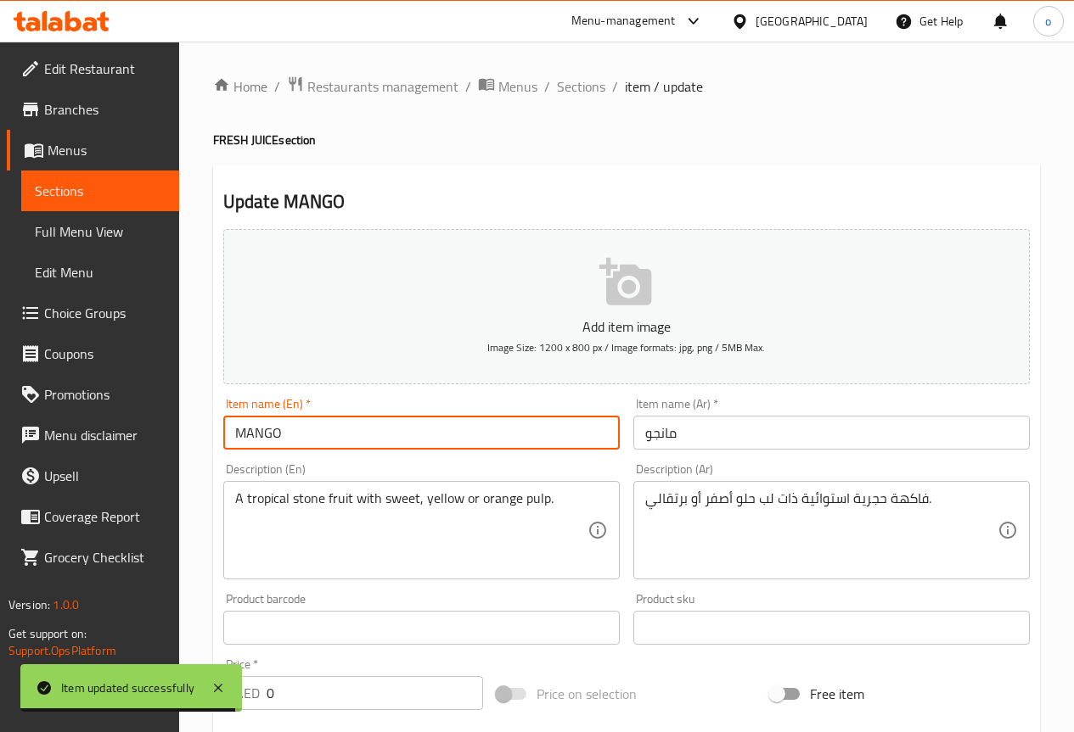
paste input "FRESH JUICE"
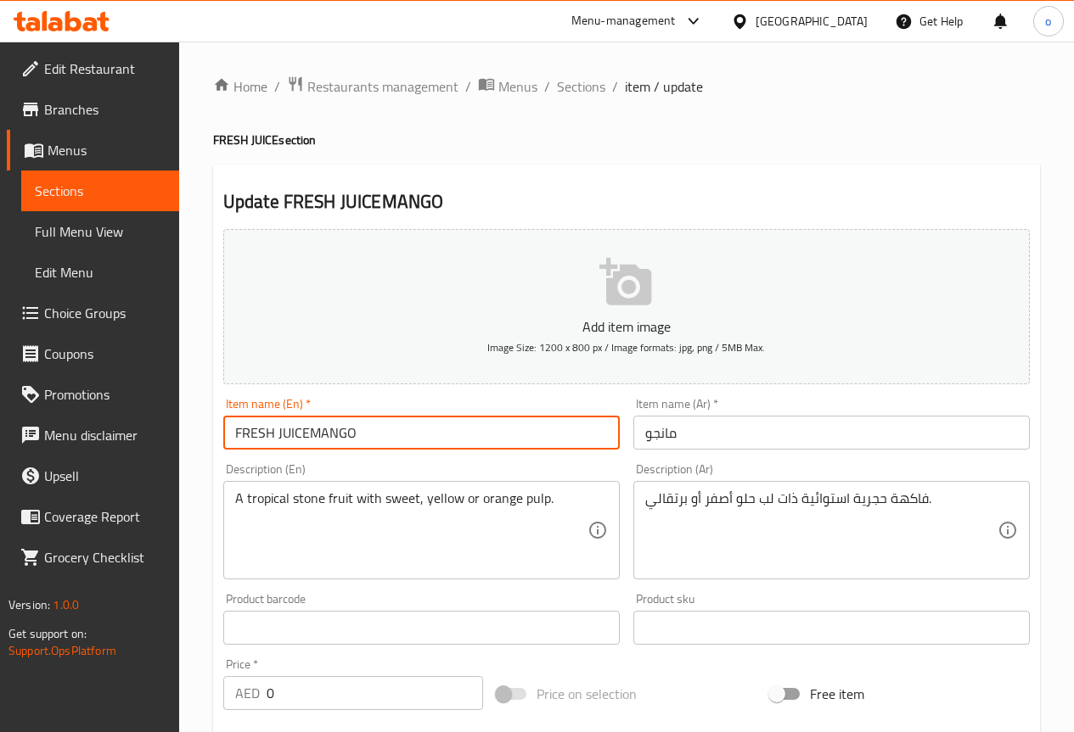
click at [286, 429] on input "FRESH JUICEMANGO" at bounding box center [421, 433] width 396 height 34
click at [296, 429] on input "FRESH JUICEMANGO" at bounding box center [421, 433] width 396 height 34
drag, startPoint x: 306, startPoint y: 429, endPoint x: 277, endPoint y: 433, distance: 29.9
click at [277, 433] on input "FRESH JUICEMANGO" at bounding box center [421, 433] width 396 height 34
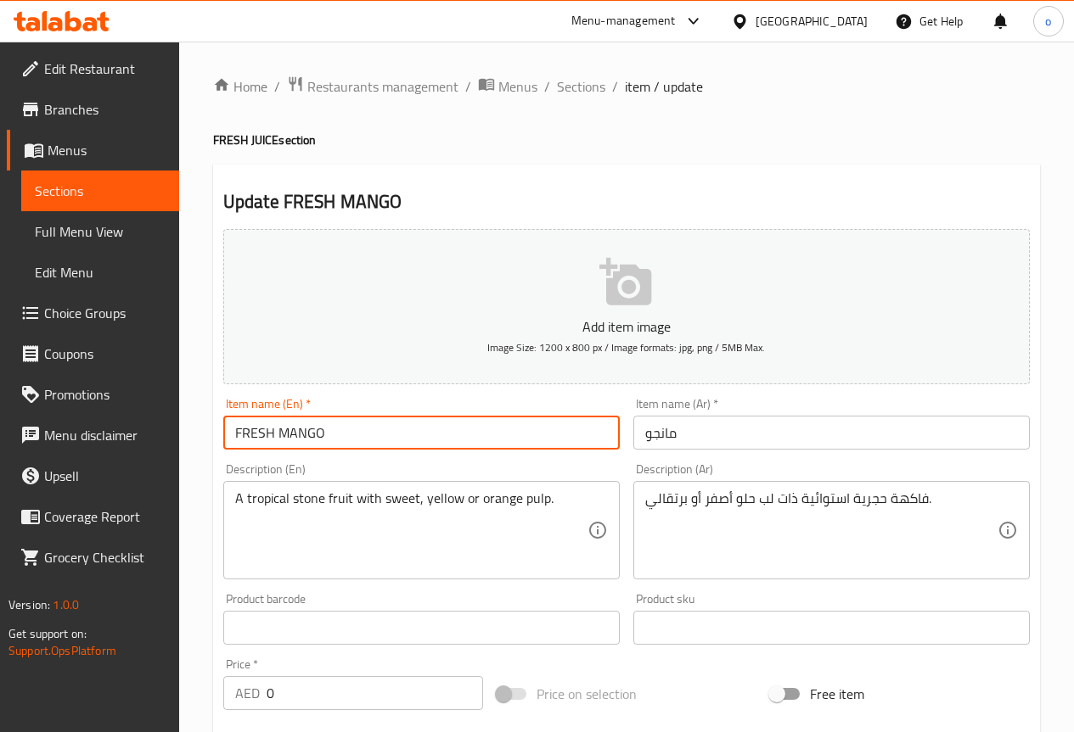
click at [351, 433] on input "FRESH MANGO" at bounding box center [421, 433] width 396 height 34
paste input "JUICE"
type input "FRESH MANGO JUICE"
click at [659, 425] on input "مانجو" at bounding box center [831, 433] width 396 height 34
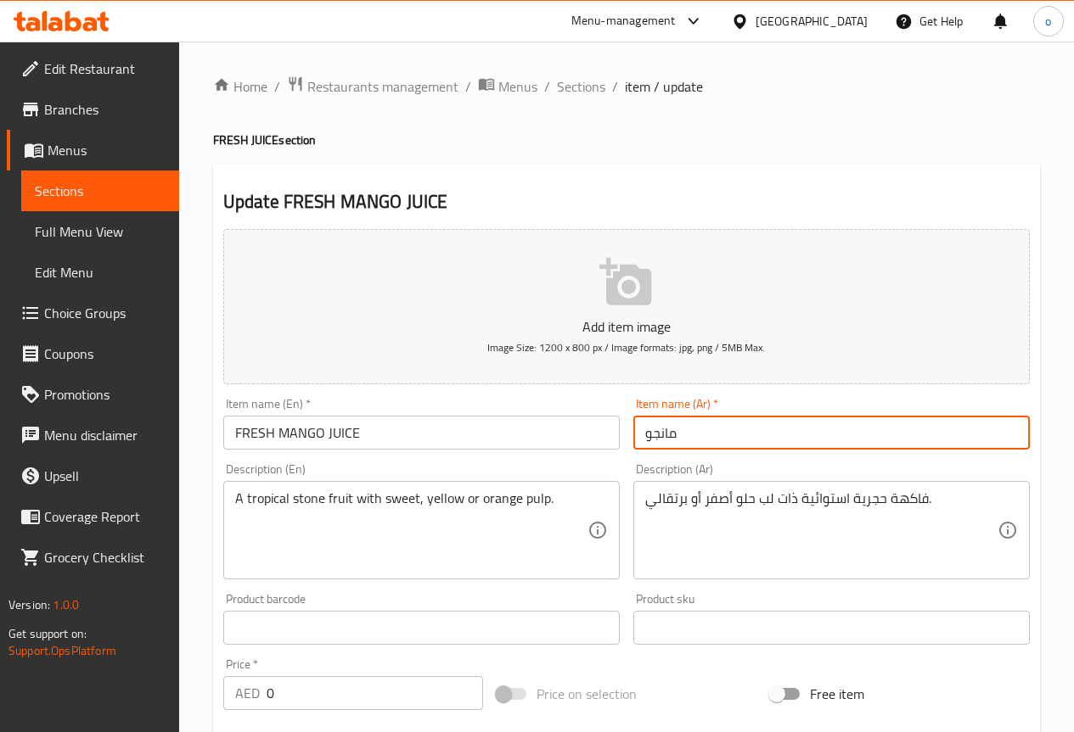
click at [646, 438] on input "مانجو" at bounding box center [831, 433] width 396 height 34
click at [884, 410] on div "Item name (Ar)   * عصير مانجو Item name (Ar) *" at bounding box center [831, 424] width 396 height 52
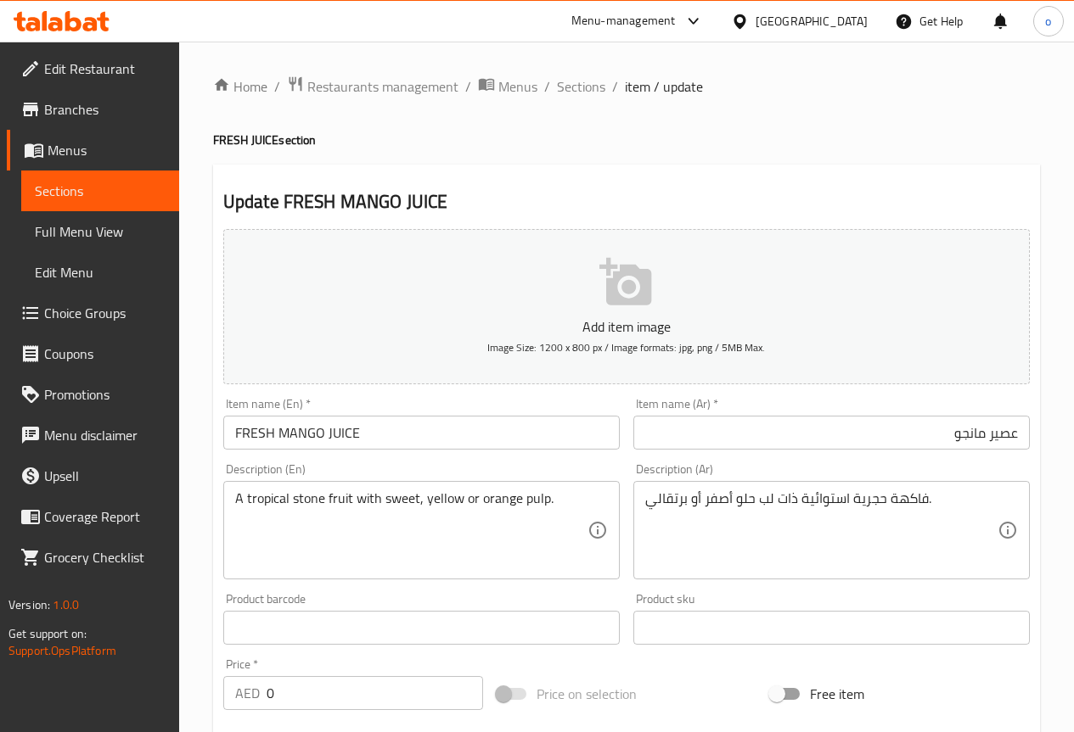
click at [889, 430] on input "عصير مانجو" at bounding box center [831, 433] width 396 height 34
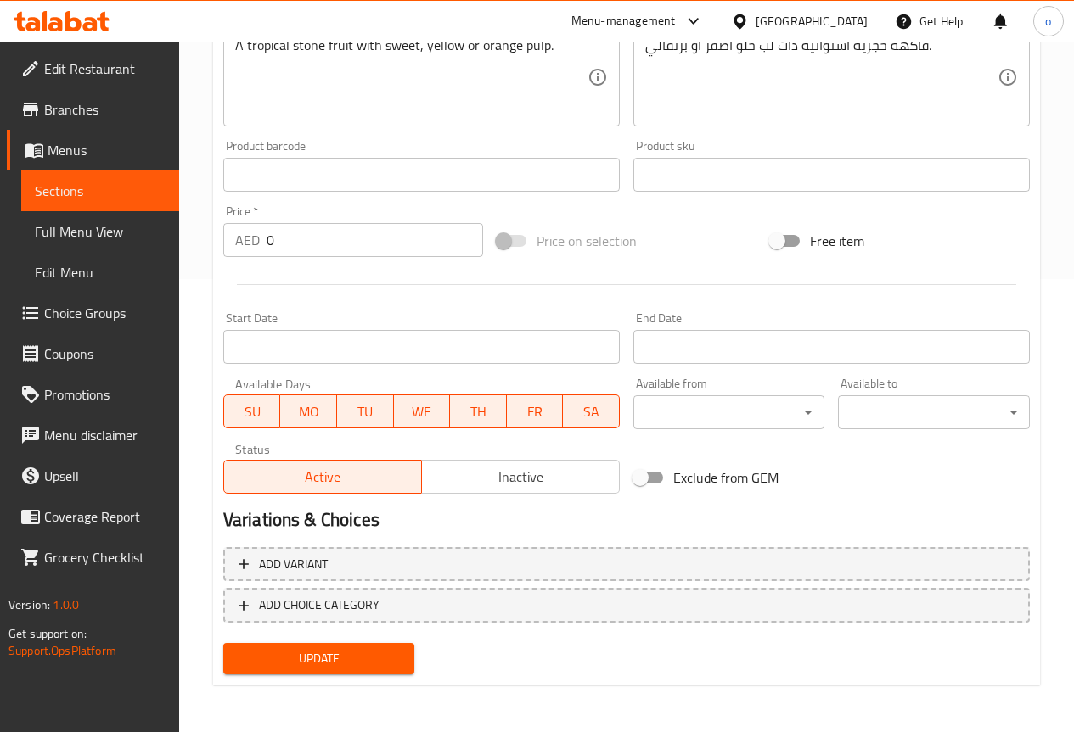
type input "عصير مانجو طازج"
click at [338, 667] on span "Update" at bounding box center [319, 658] width 165 height 21
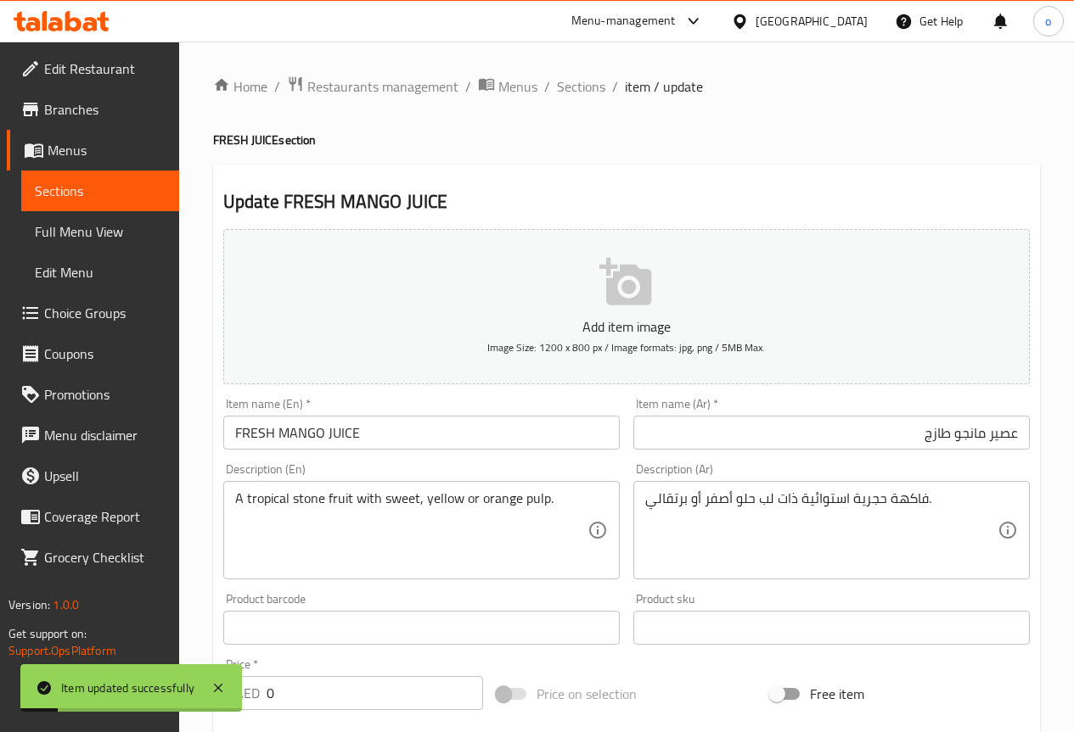
click at [296, 430] on input "FRESH MANGO JUICE" at bounding box center [421, 433] width 396 height 34
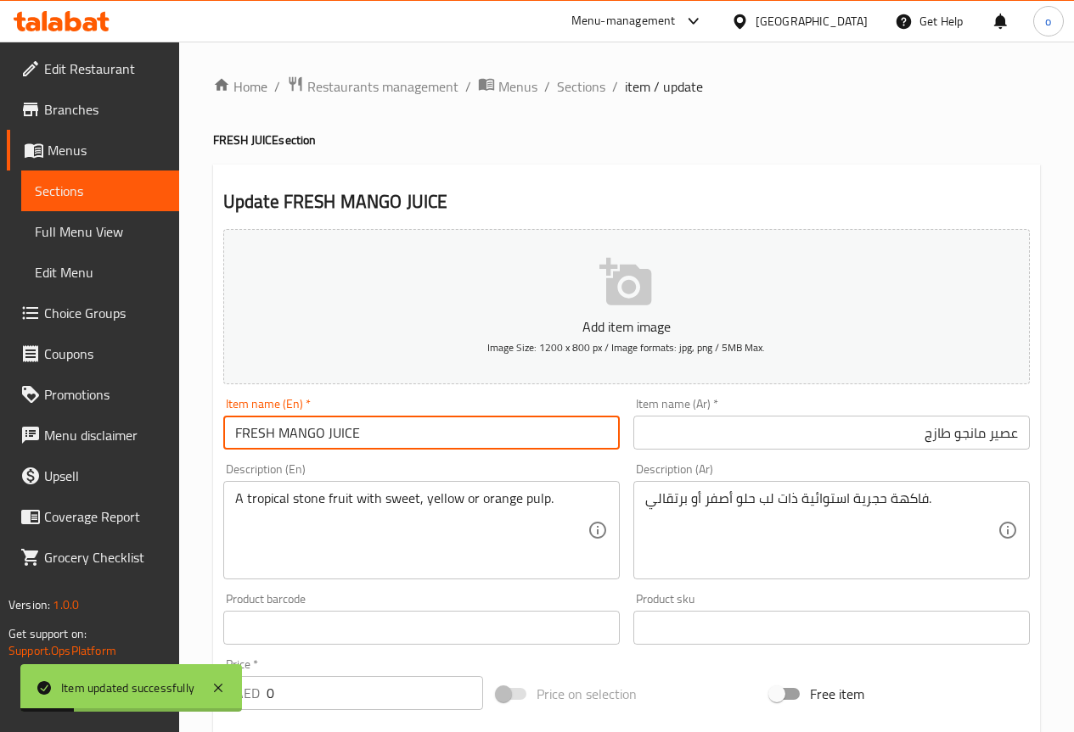
click at [84, 199] on span "Sections" at bounding box center [100, 191] width 131 height 20
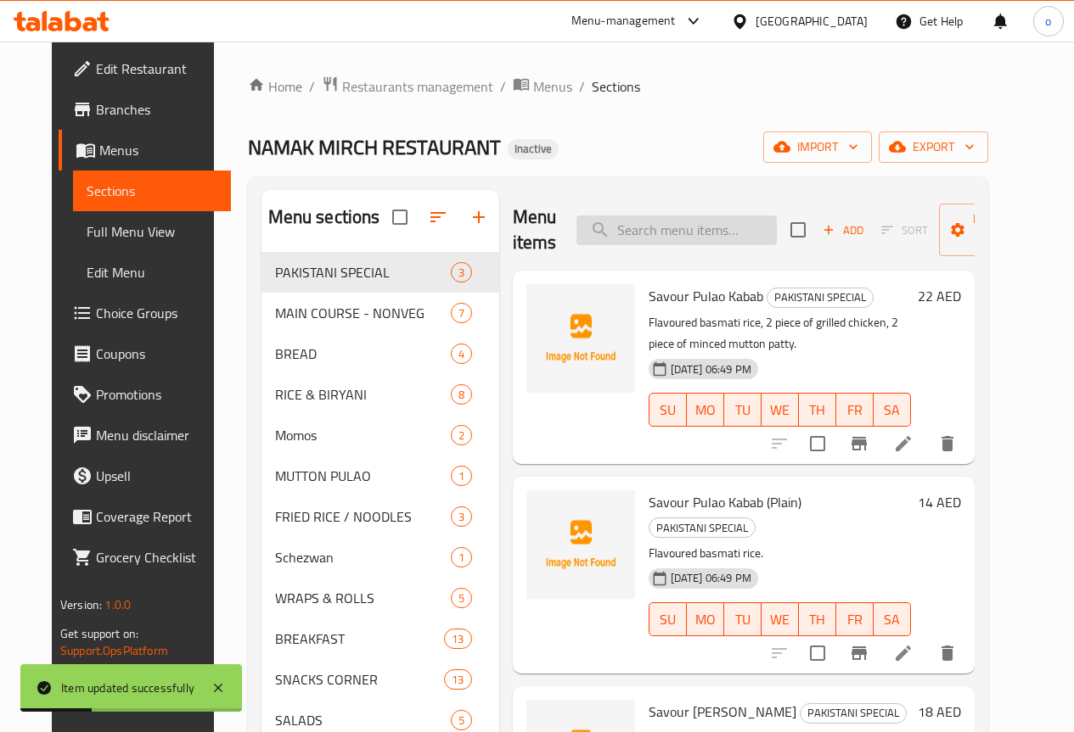
click at [597, 227] on input "search" at bounding box center [676, 231] width 200 height 30
paste input "MANGO"
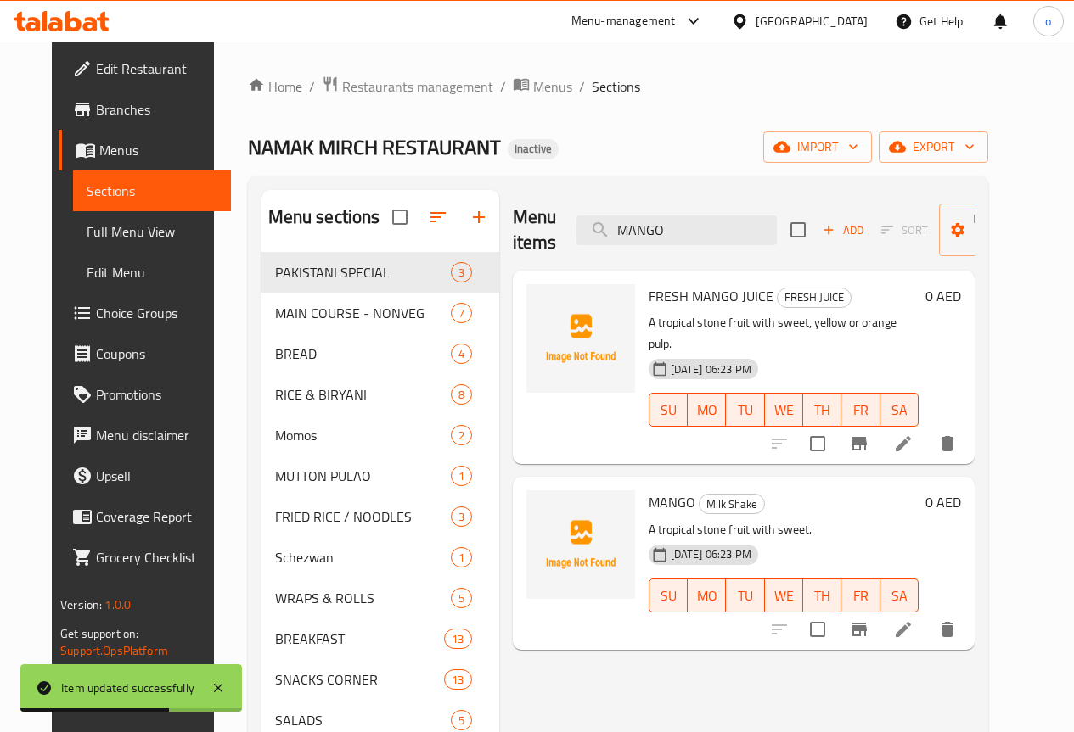
type input "MANGO"
click at [927, 620] on li at bounding box center [903, 629] width 48 height 31
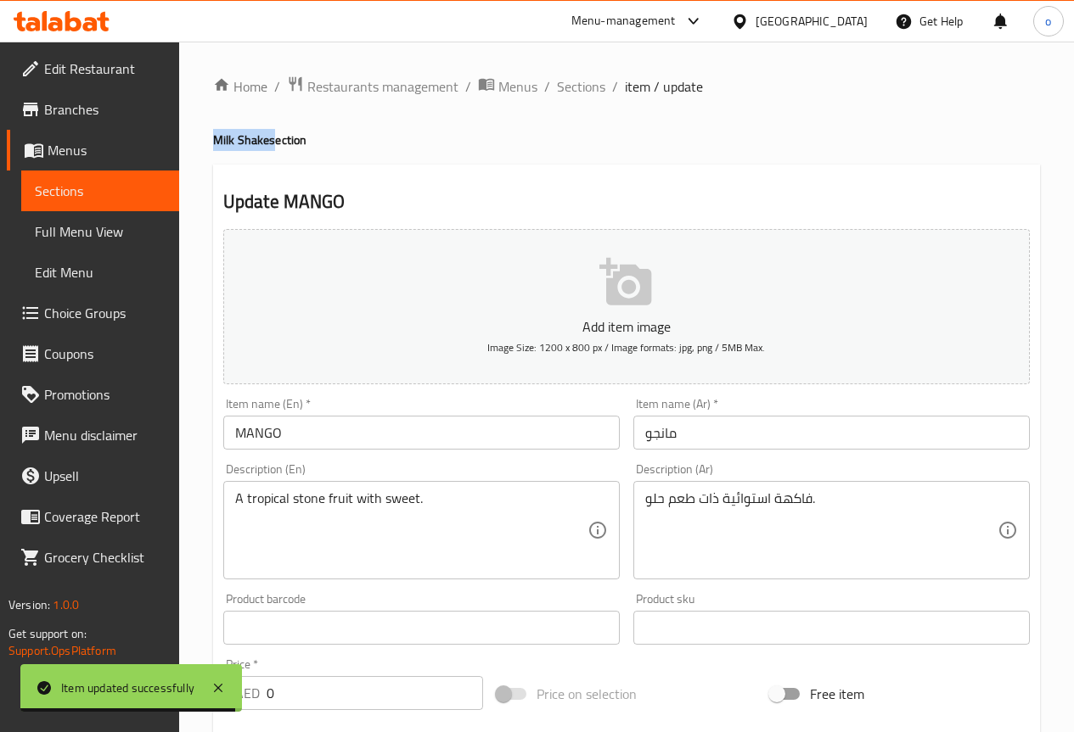
copy h4 "Milk Shake"
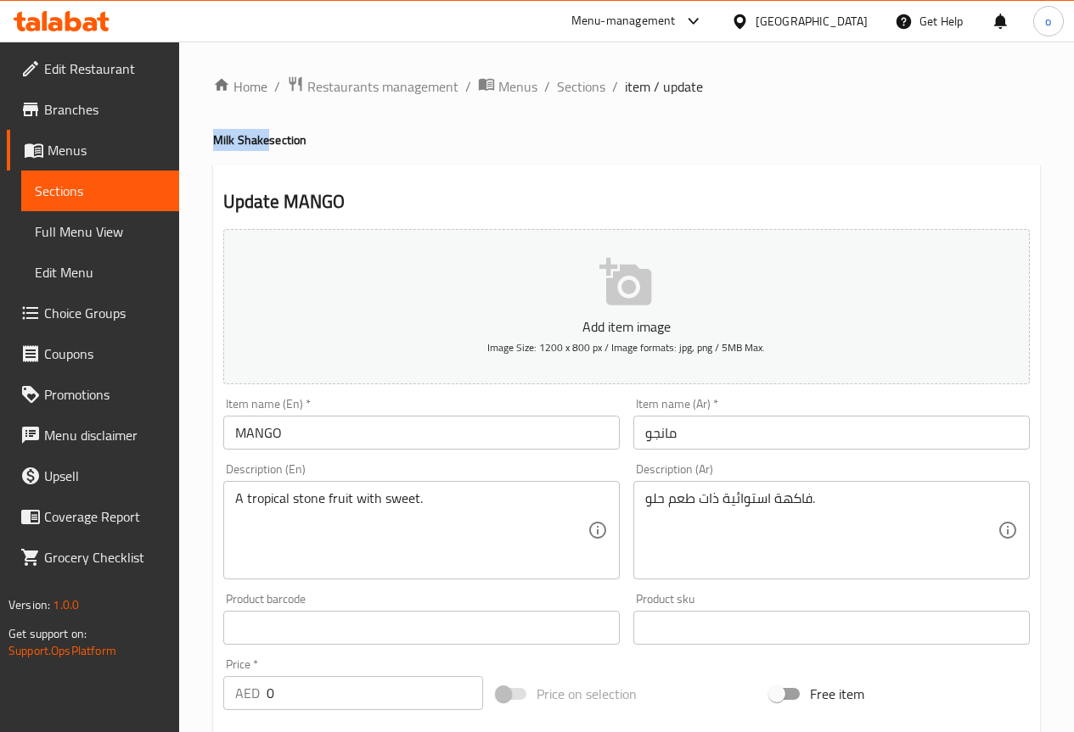
drag, startPoint x: 205, startPoint y: 144, endPoint x: 266, endPoint y: 144, distance: 60.3
click at [266, 144] on div "Home / Restaurants management / Menus / Sections / item / update Milk Shake sec…" at bounding box center [626, 614] width 894 height 1144
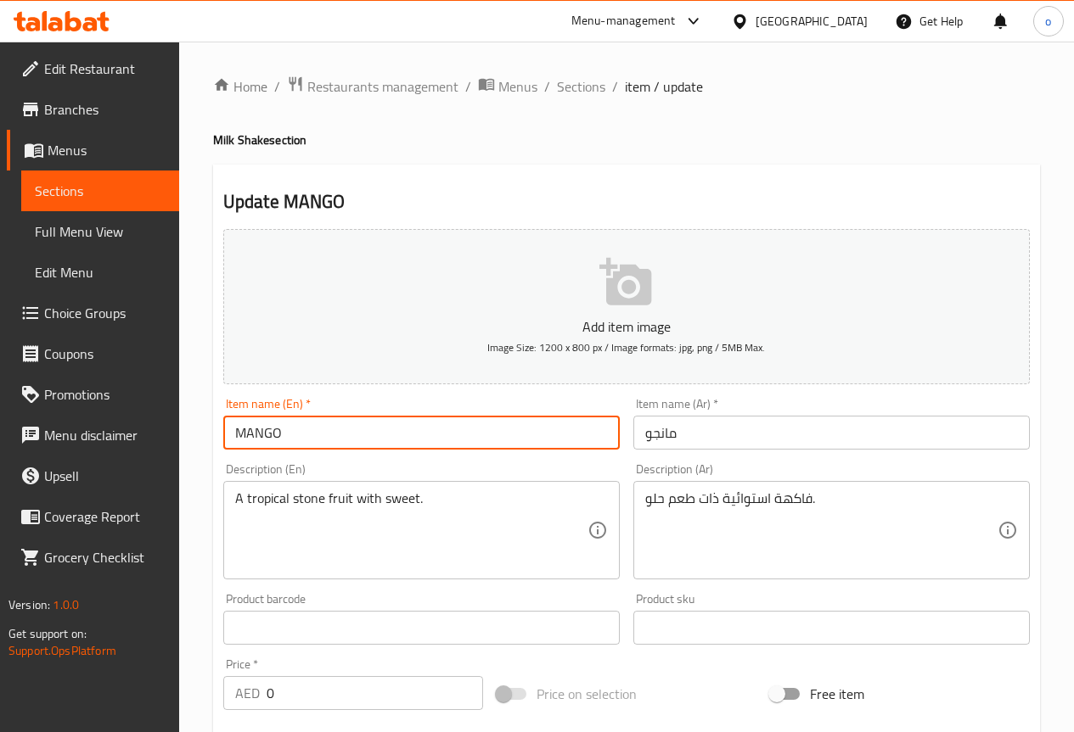
click at [372, 441] on input "MANGO" at bounding box center [421, 433] width 396 height 34
paste input "Milk Shake"
type input "MANGO Milk Shake"
click at [769, 432] on input "مانجو" at bounding box center [831, 433] width 396 height 34
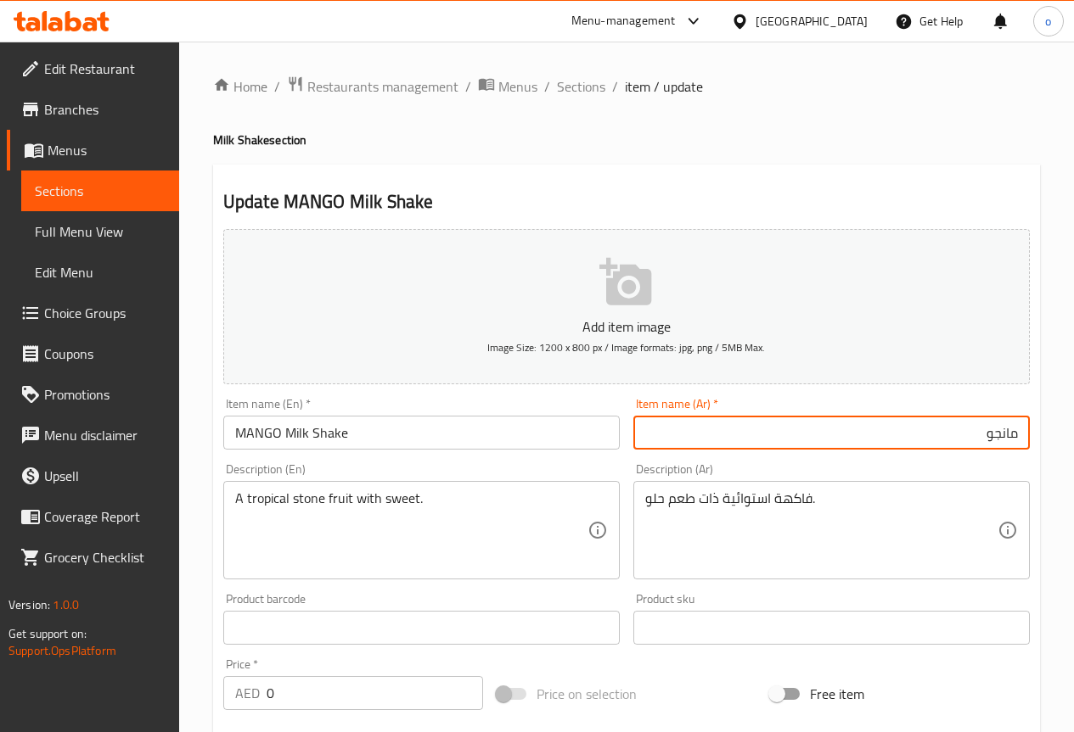
click at [769, 432] on input "مانجو" at bounding box center [831, 433] width 396 height 34
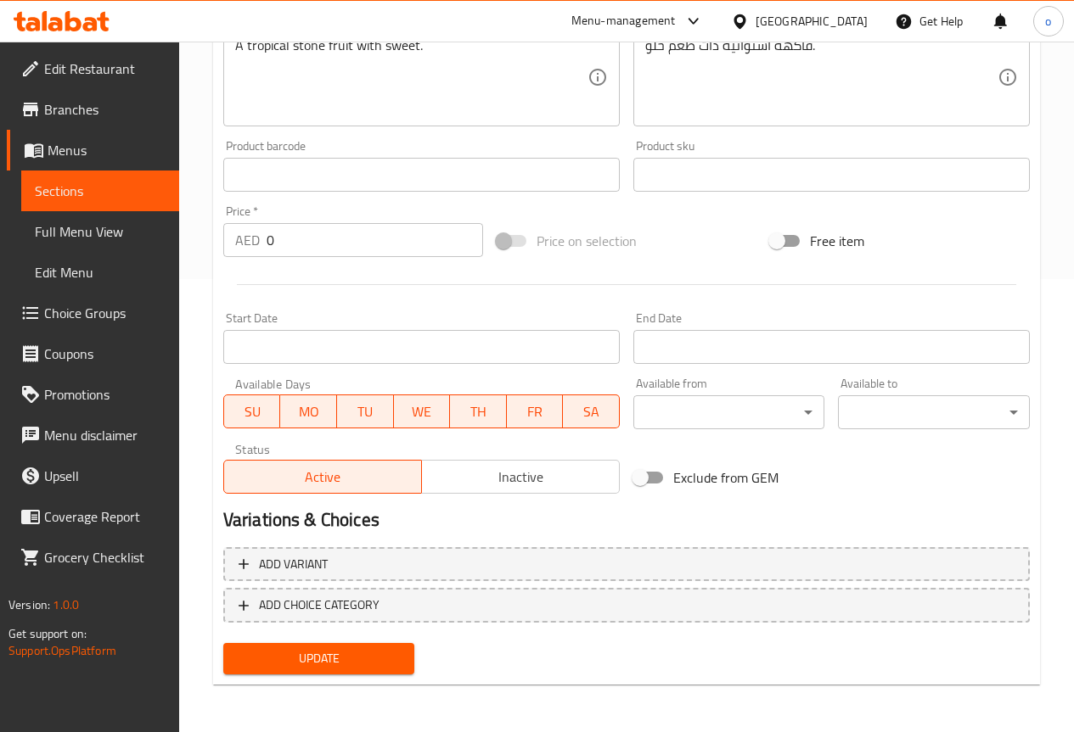
type input "ميلك [PERSON_NAME]"
click at [365, 640] on div "Update" at bounding box center [318, 658] width 205 height 45
click at [373, 655] on span "Update" at bounding box center [319, 658] width 165 height 21
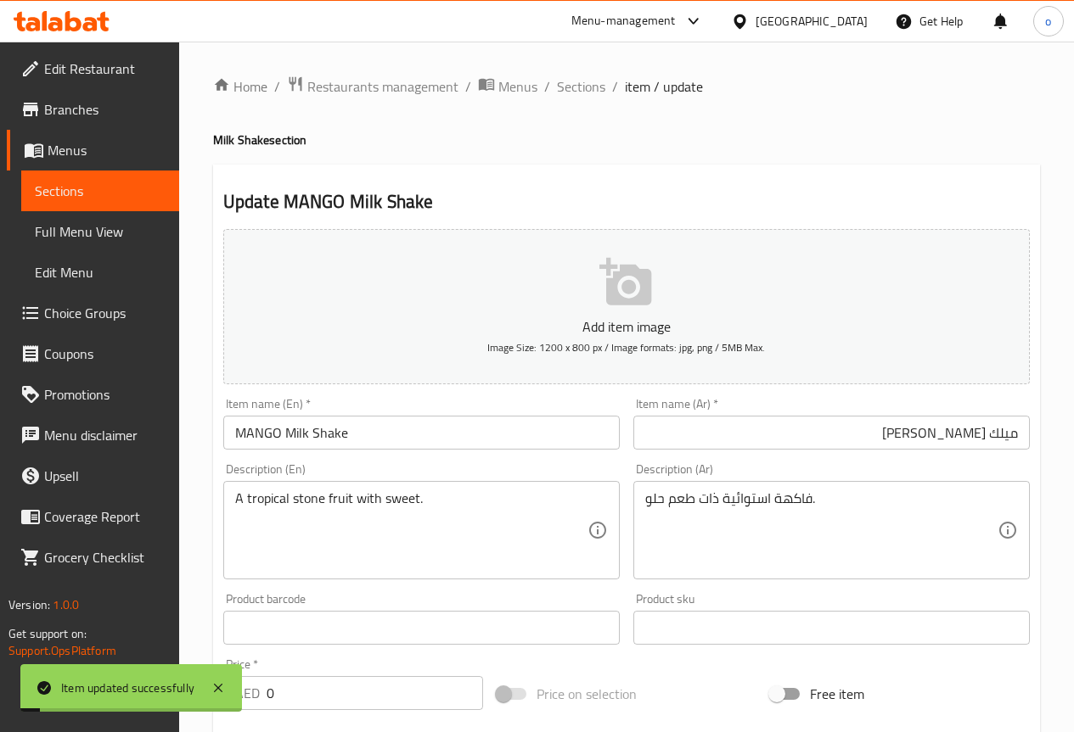
click at [108, 248] on link "Full Menu View" at bounding box center [100, 231] width 158 height 41
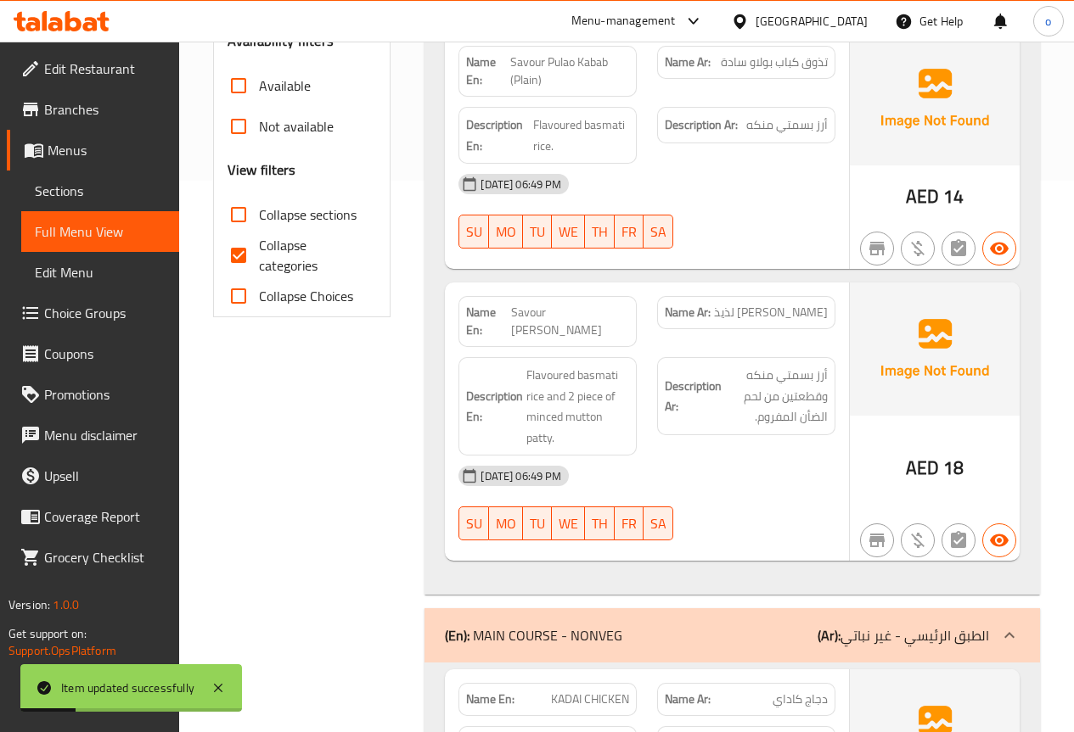
scroll to position [594, 0]
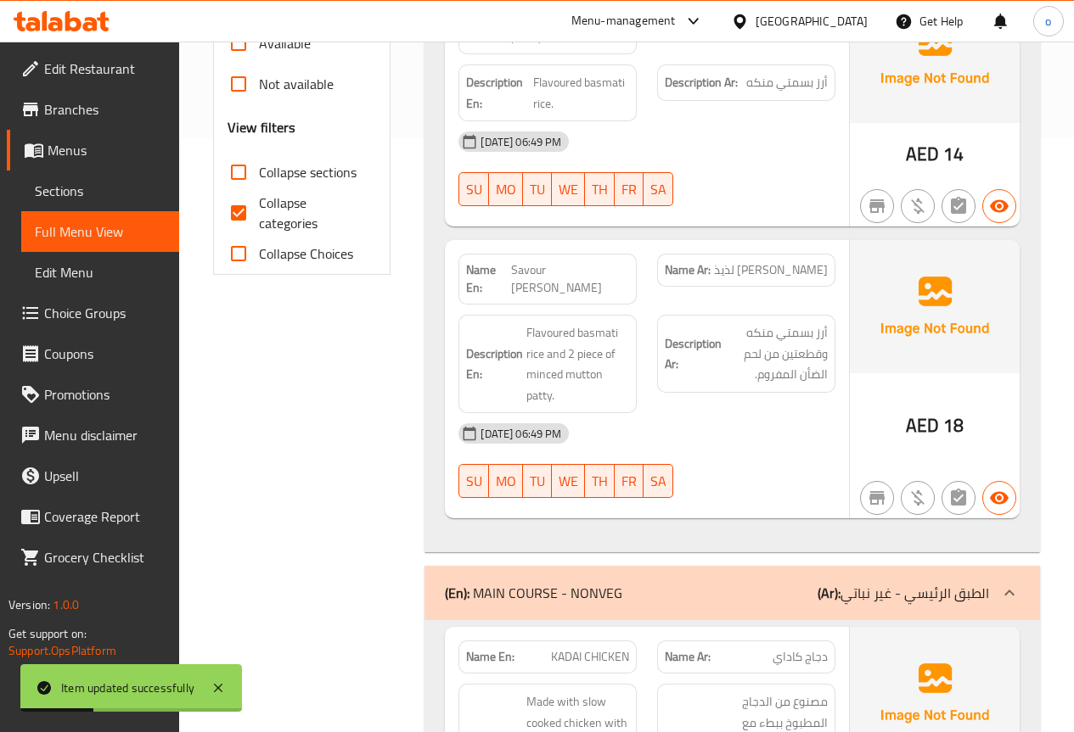
click at [268, 163] on span "Collapse sections" at bounding box center [308, 172] width 98 height 20
click at [259, 163] on input "Collapse sections" at bounding box center [238, 172] width 41 height 41
checkbox input "true"
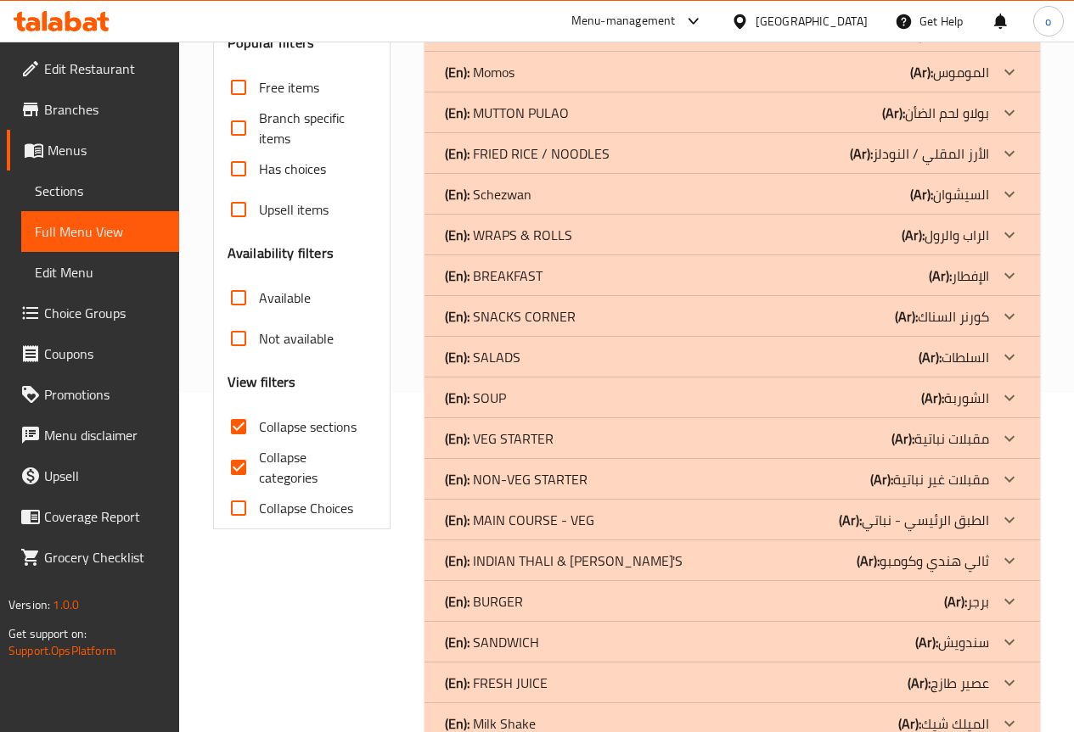
scroll to position [424, 0]
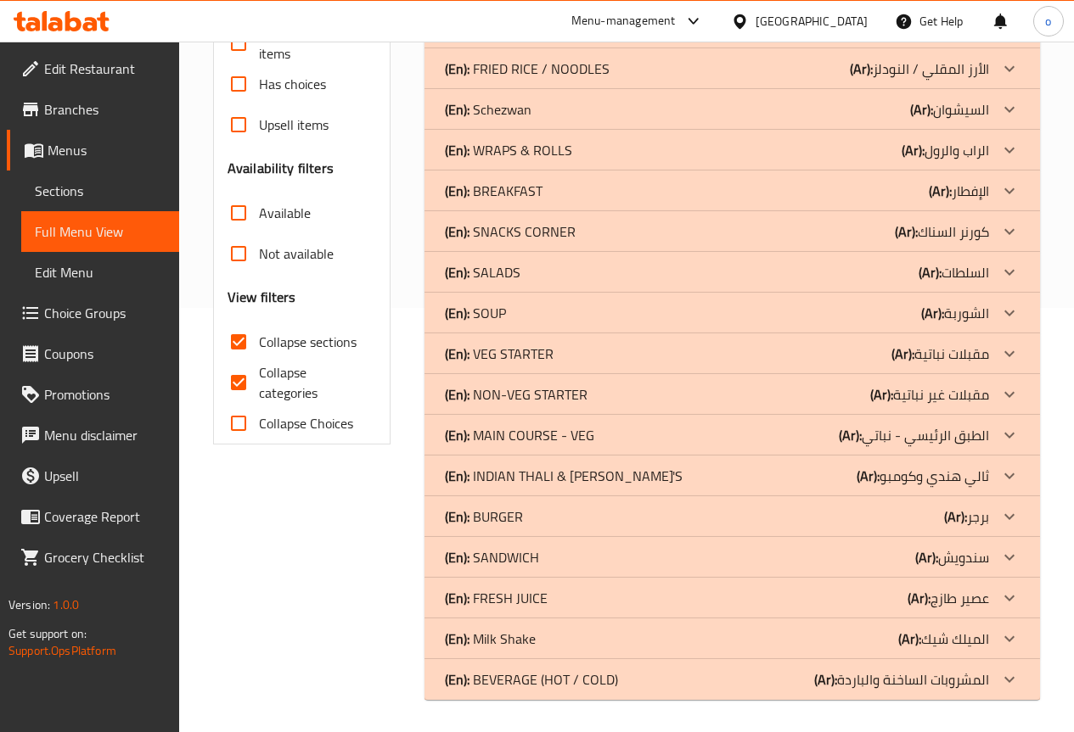
click at [525, 439] on p "(En): MAIN COURSE - VEG" at bounding box center [519, 435] width 149 height 20
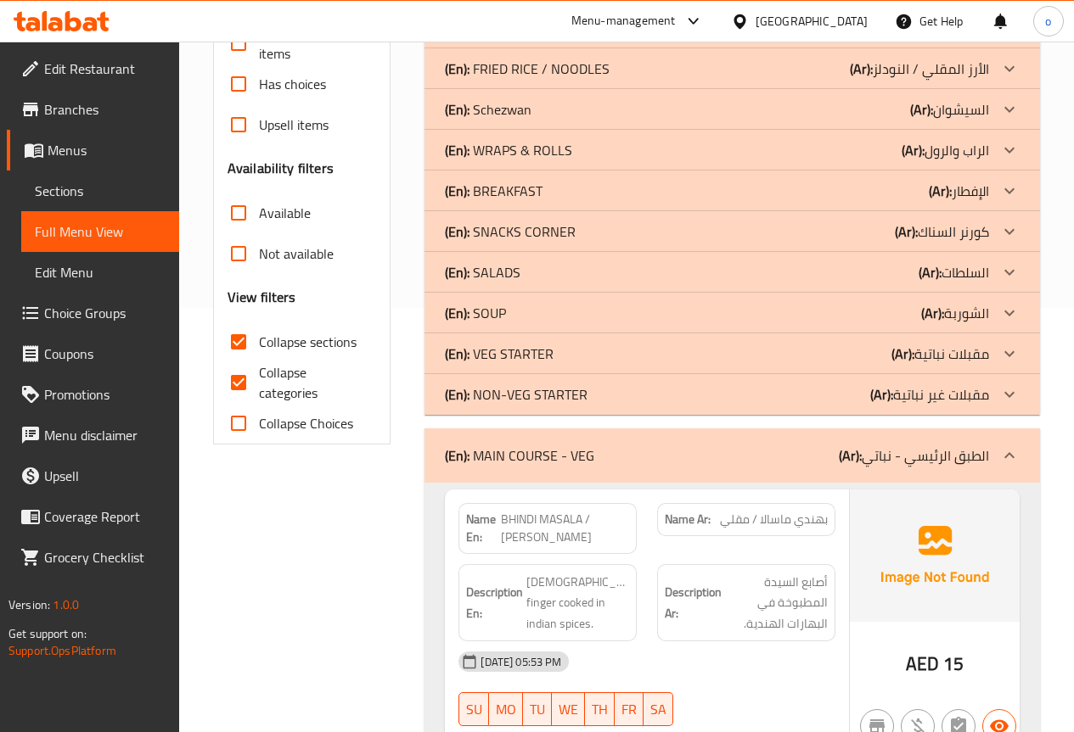
click at [519, 464] on p "(En): MAIN COURSE - VEG" at bounding box center [519, 456] width 149 height 20
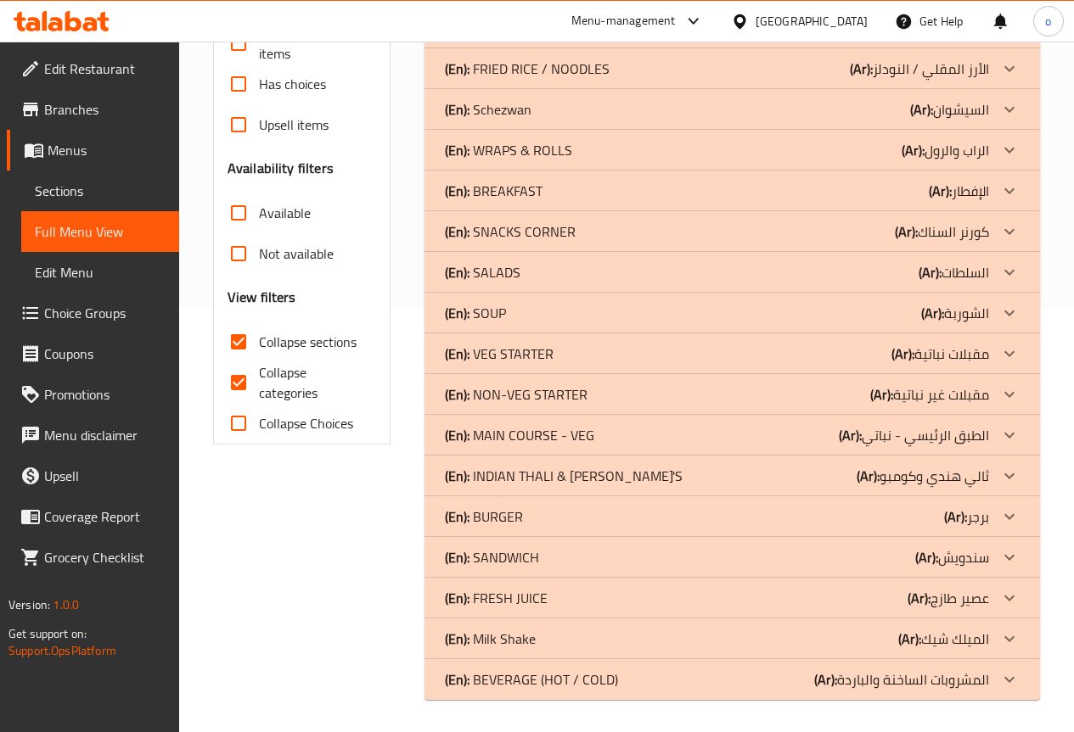
click at [528, 472] on p "(En): INDIAN THALI & COMBO'S" at bounding box center [564, 476] width 238 height 20
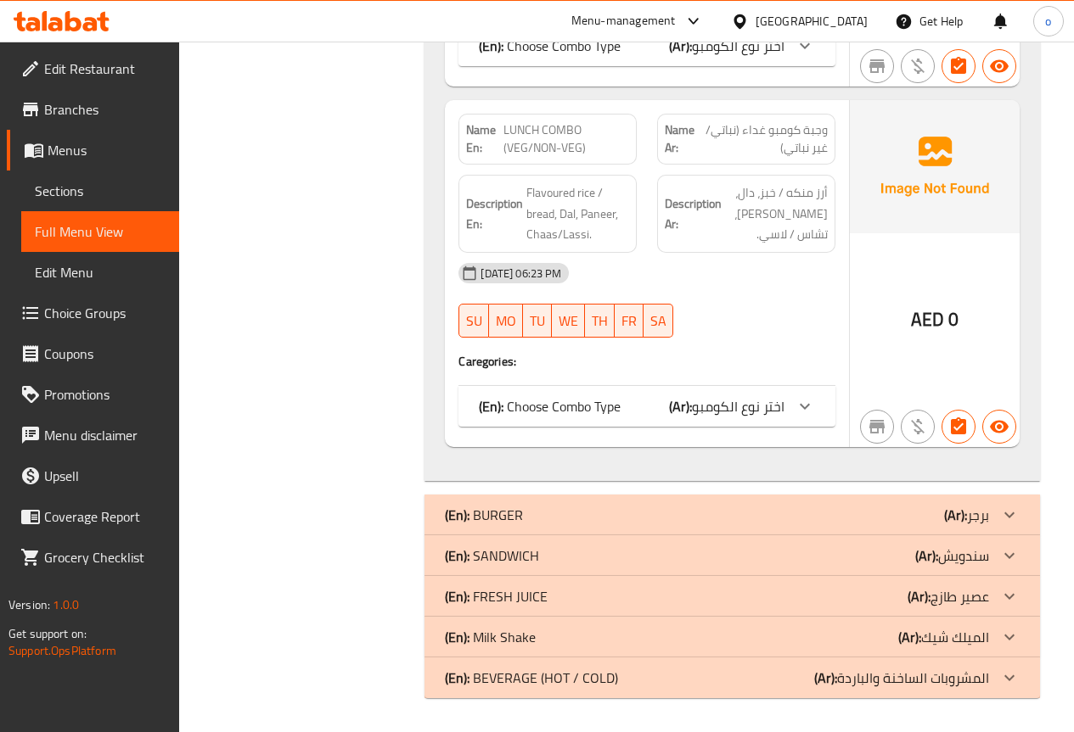
scroll to position [1638, 0]
click at [515, 511] on p "(En): BURGER" at bounding box center [484, 515] width 78 height 20
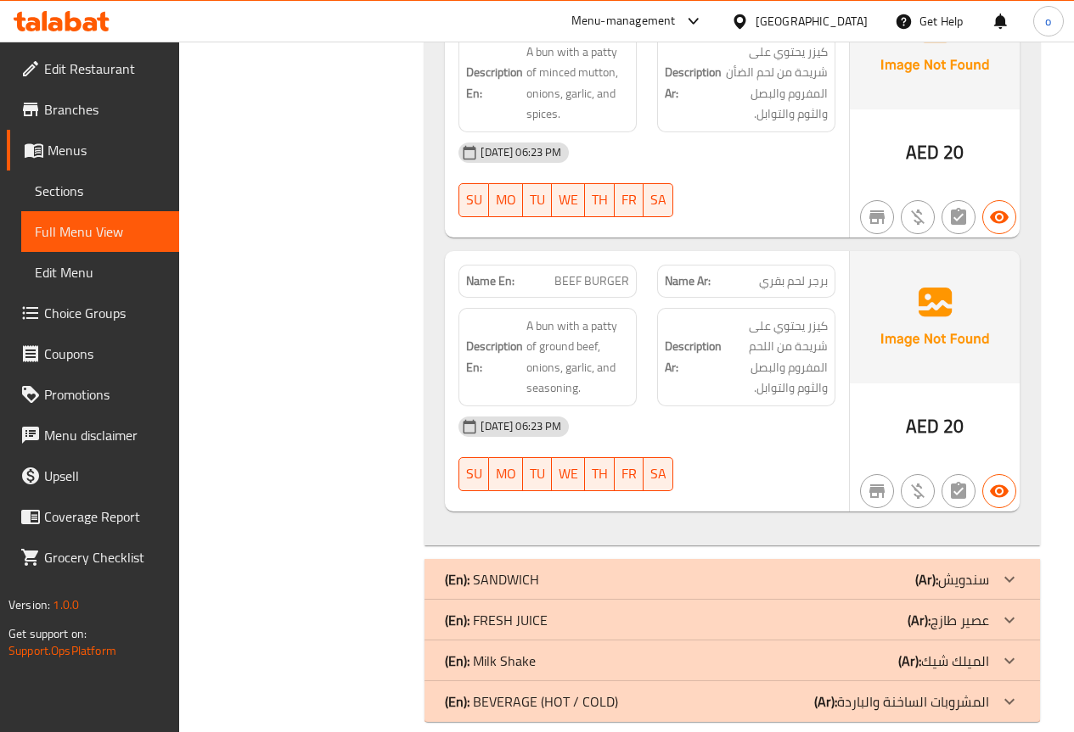
scroll to position [3283, 0]
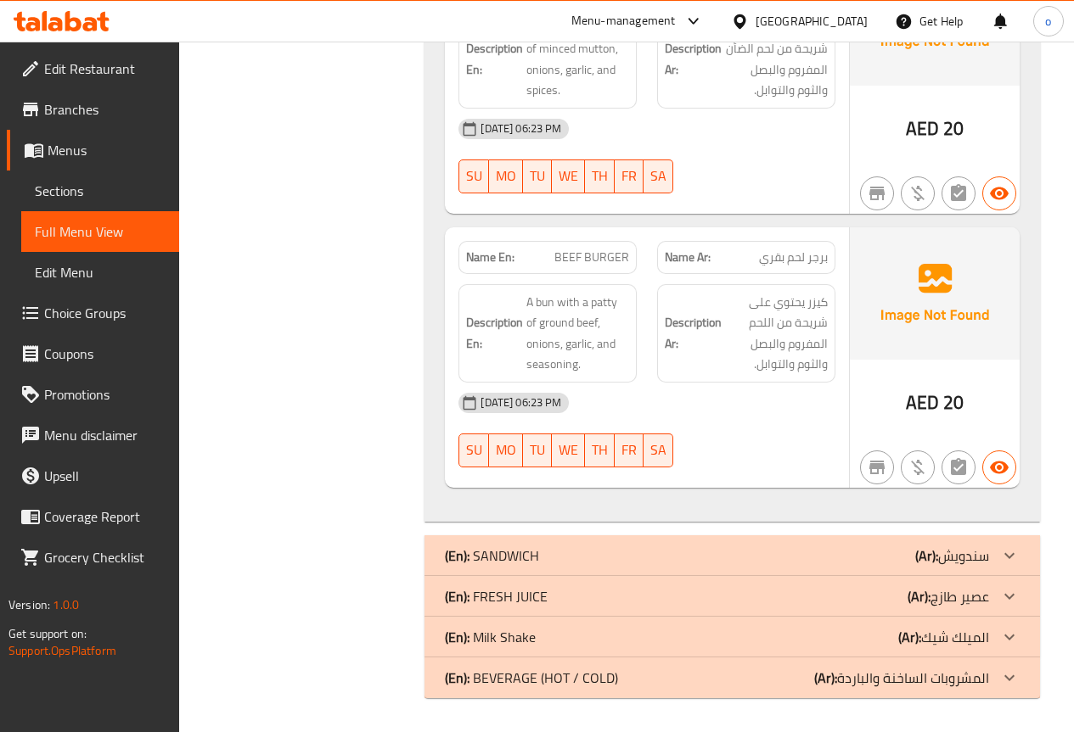
click at [514, 546] on p "(En): SANDWICH" at bounding box center [492, 556] width 94 height 20
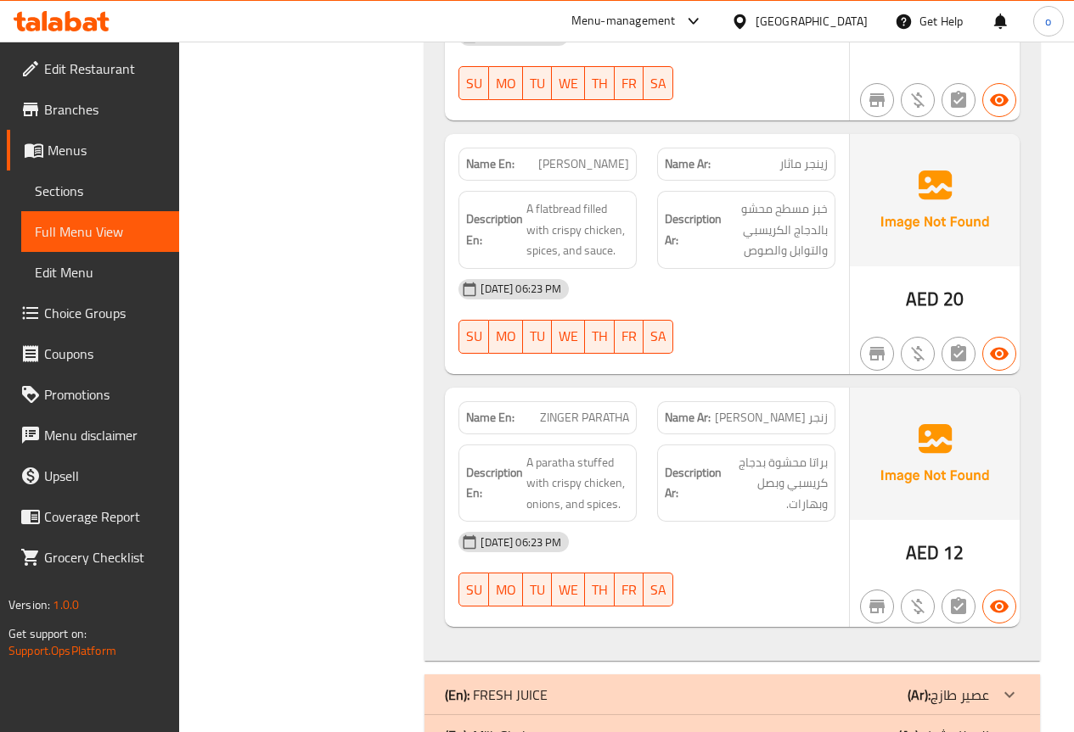
scroll to position [5542, 0]
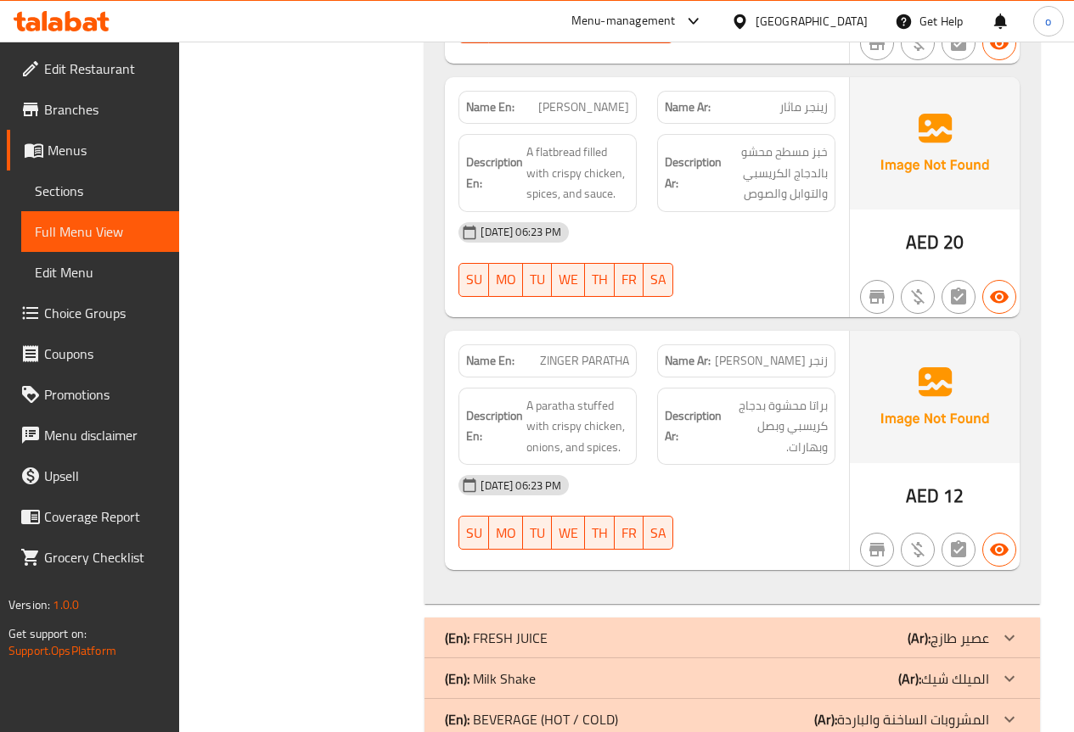
click at [525, 618] on div "(En): FRESH JUICE (Ar): عصير طازج" at bounding box center [731, 638] width 615 height 41
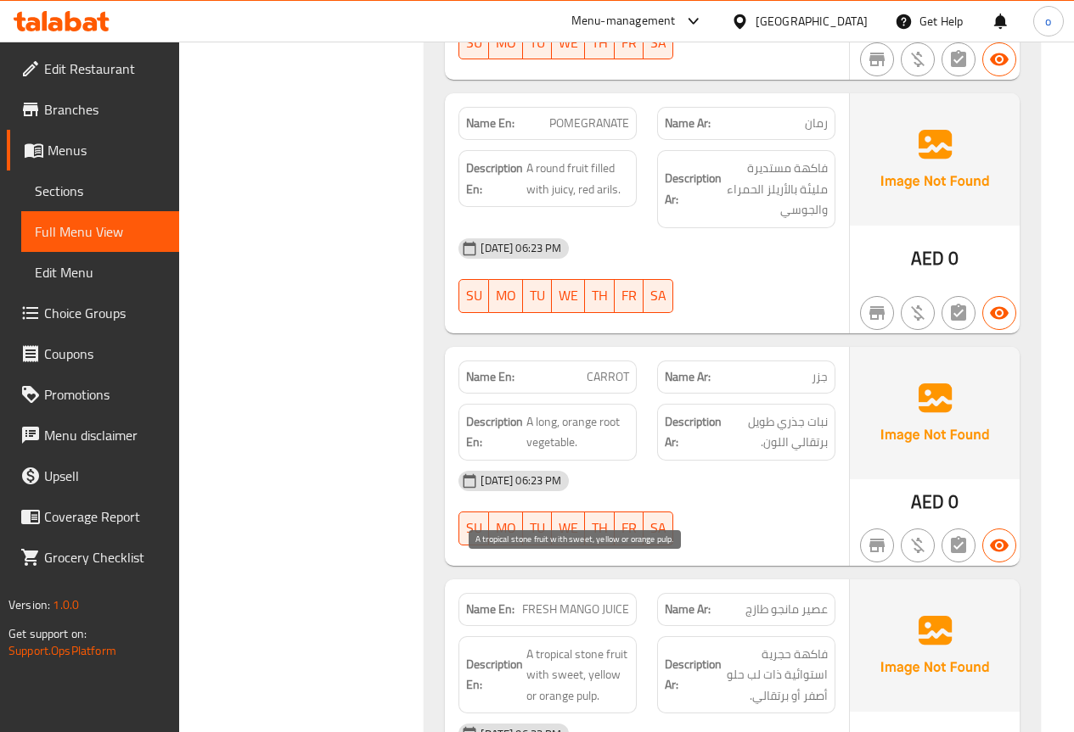
scroll to position [7915, 0]
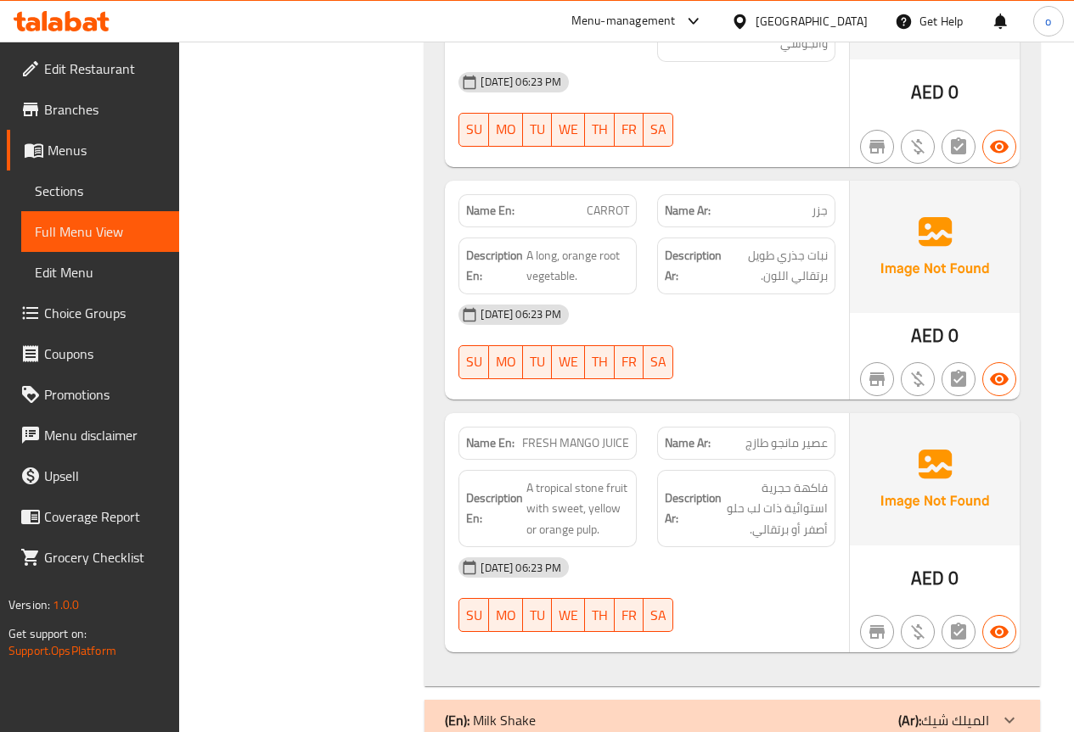
click at [512, 710] on p "(En): Milk Shake" at bounding box center [490, 720] width 91 height 20
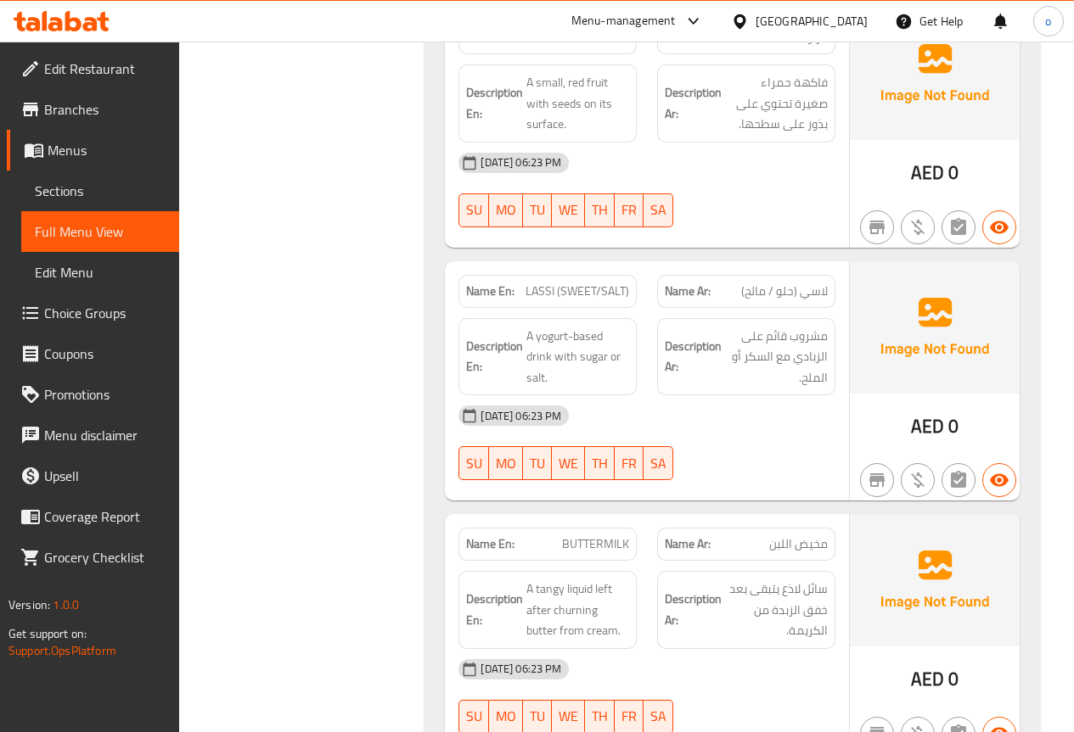
scroll to position [9468, 0]
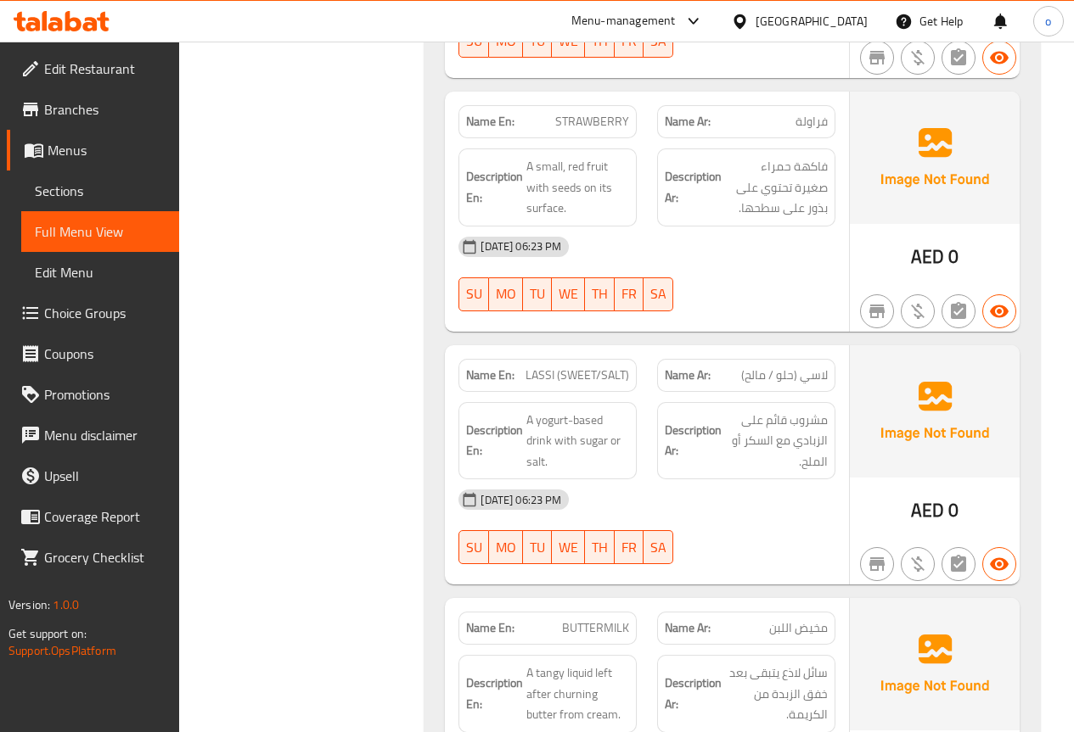
scroll to position [9509, 0]
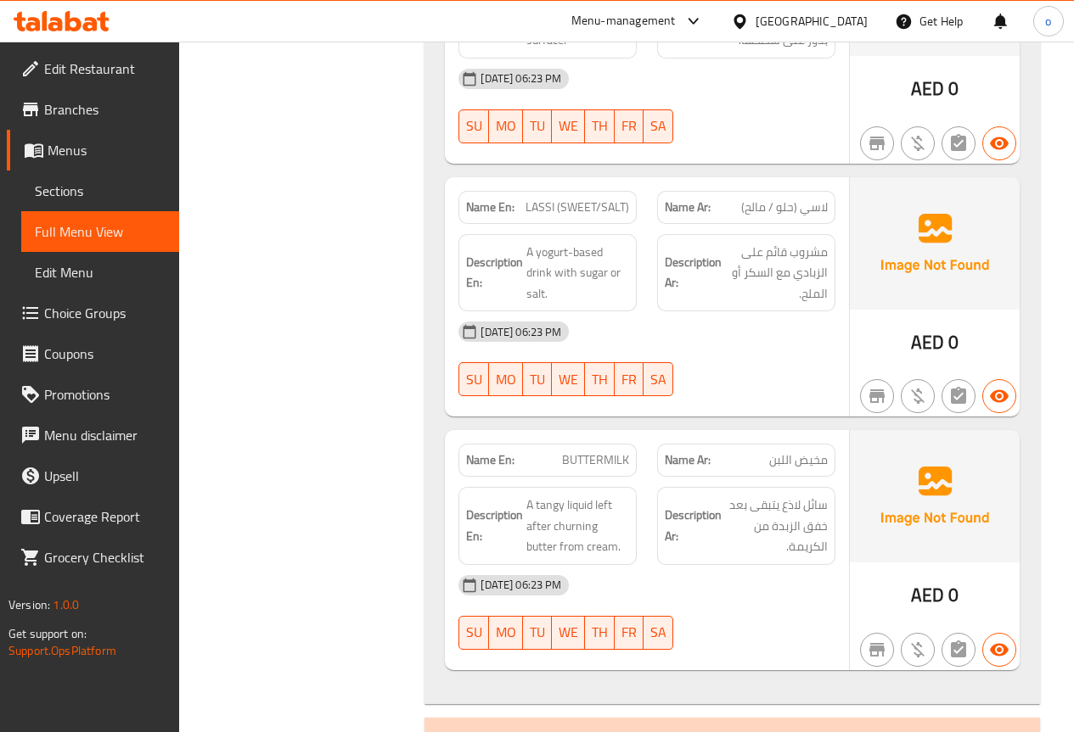
click at [783, 732] on div "(En): BEVERAGE (HOT / COLD) (Ar): المشروبات الساخنة والباردة" at bounding box center [717, 745] width 544 height 20
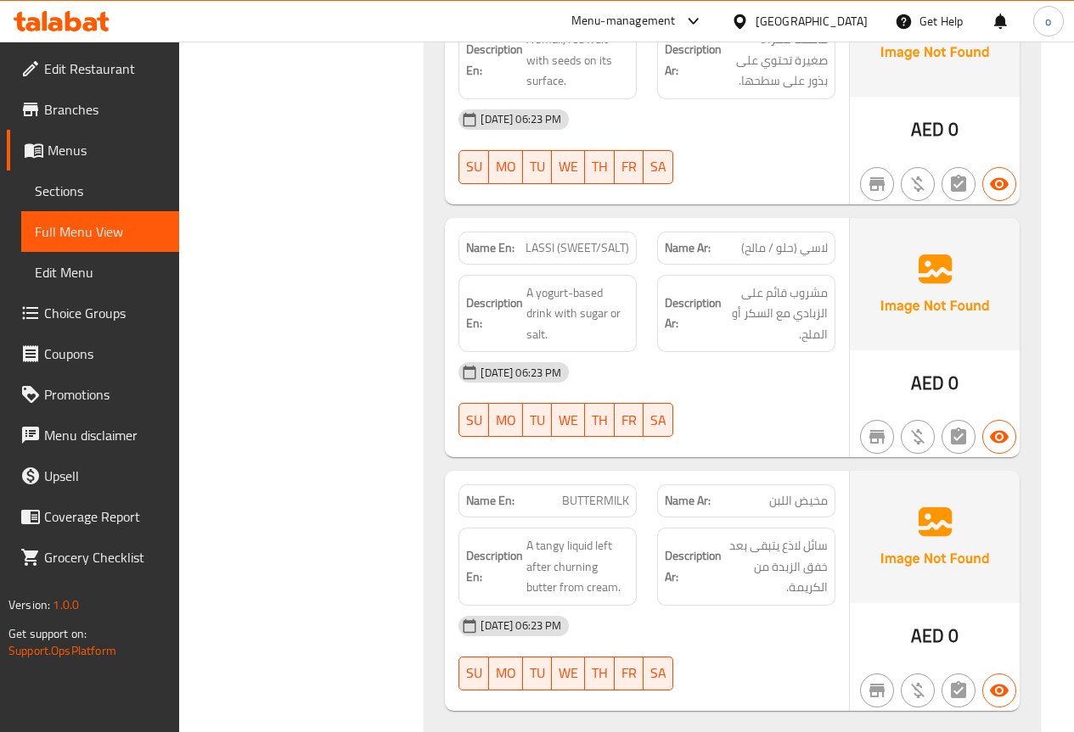
click at [89, 193] on span "Sections" at bounding box center [100, 191] width 131 height 20
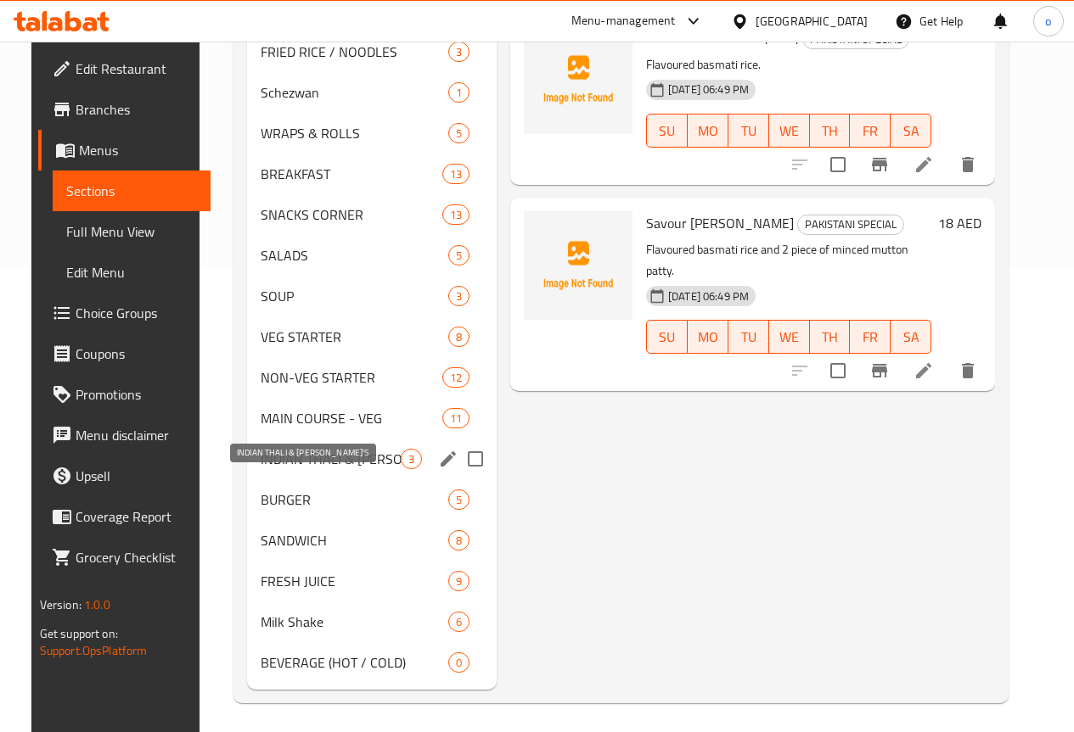
scroll to position [496, 0]
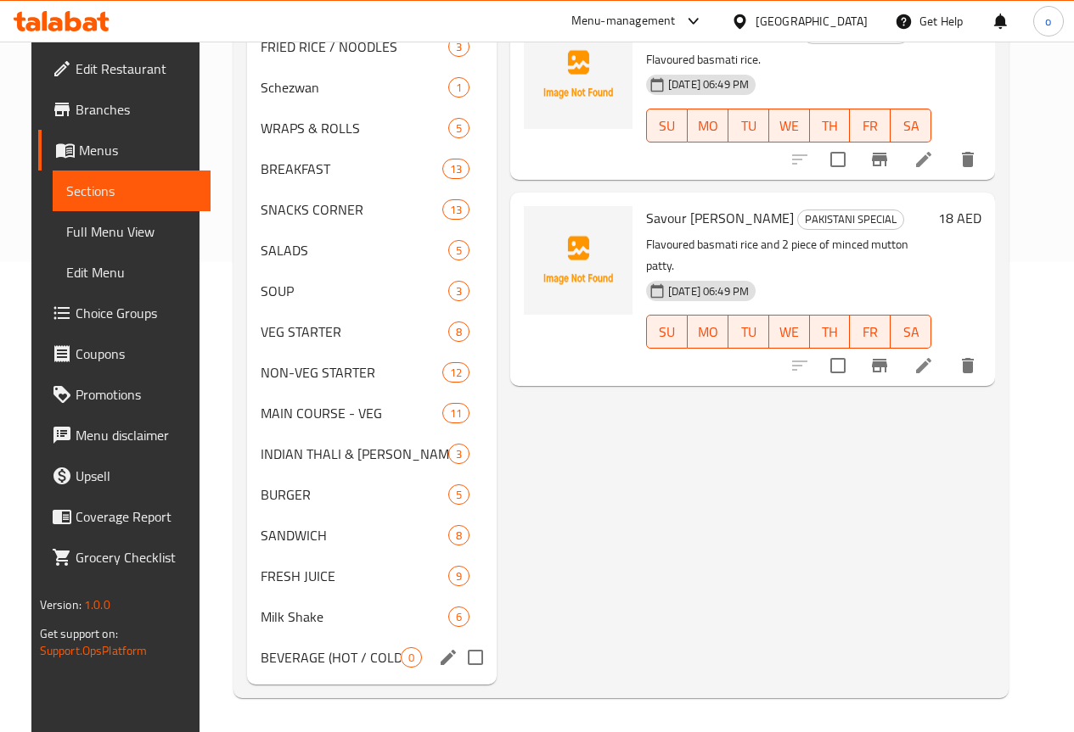
click at [457, 663] on input "Menu sections" at bounding box center [475, 658] width 36 height 36
checkbox input "true"
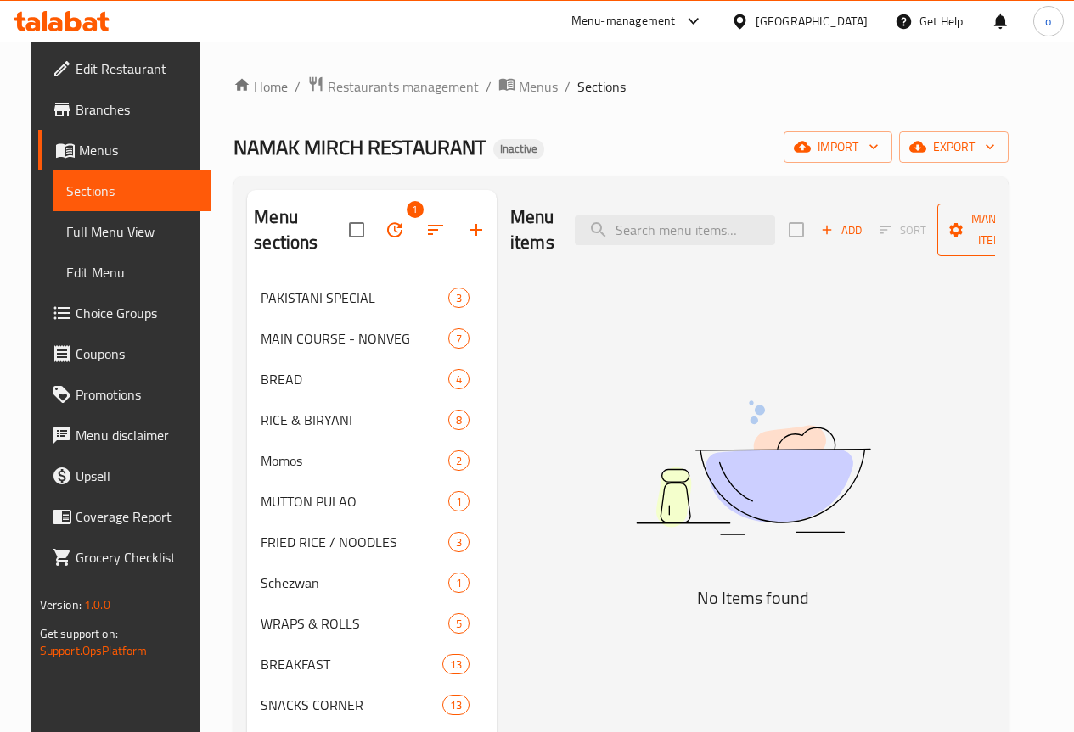
click at [976, 216] on span "Manage items" at bounding box center [993, 230] width 87 height 42
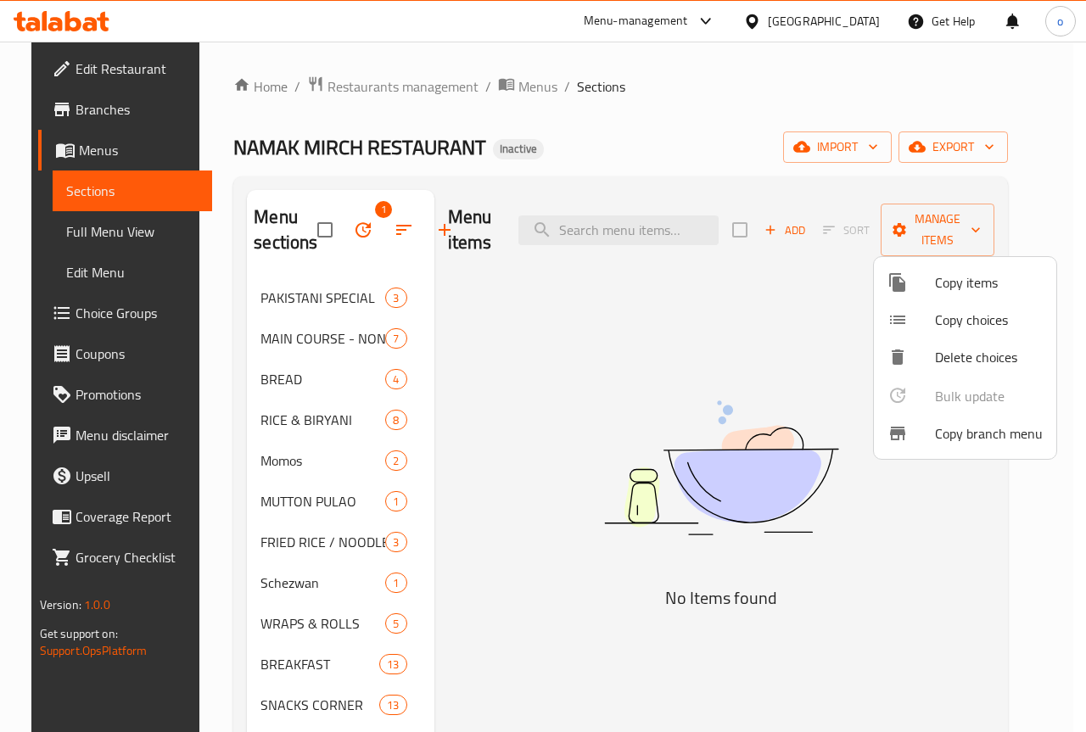
click at [718, 371] on div at bounding box center [543, 366] width 1086 height 732
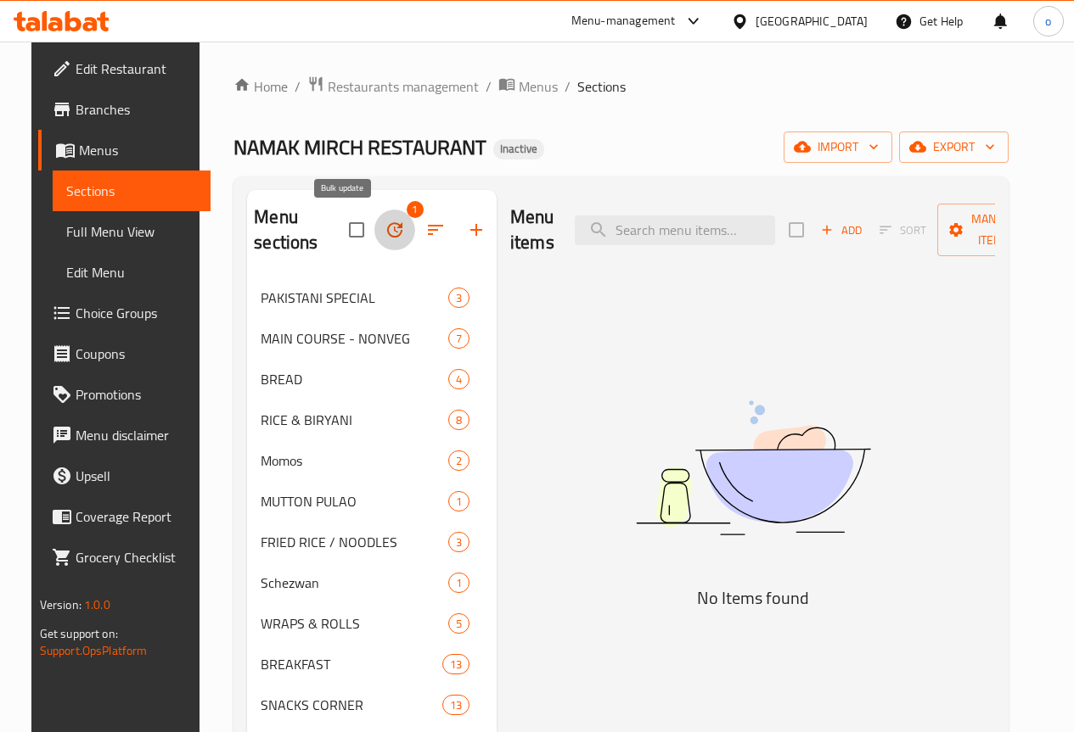
click at [374, 243] on button "button" at bounding box center [394, 230] width 41 height 41
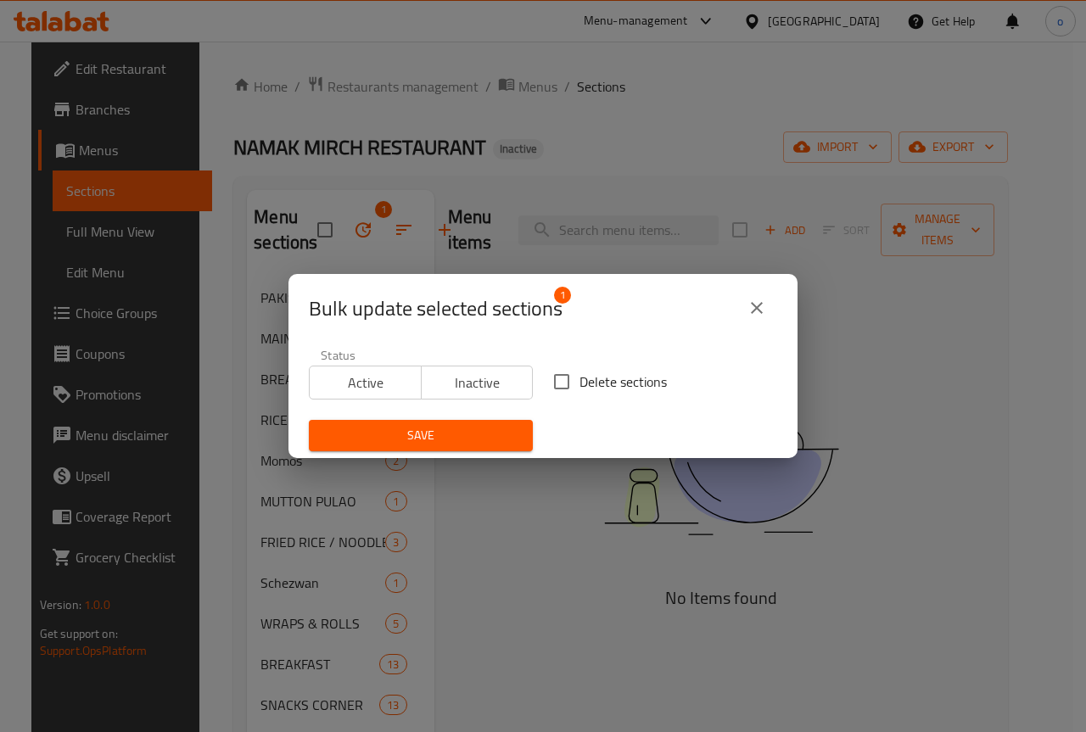
click at [556, 373] on input "Delete sections" at bounding box center [562, 382] width 36 height 36
checkbox input "true"
click at [423, 441] on span "Save" at bounding box center [420, 435] width 197 height 21
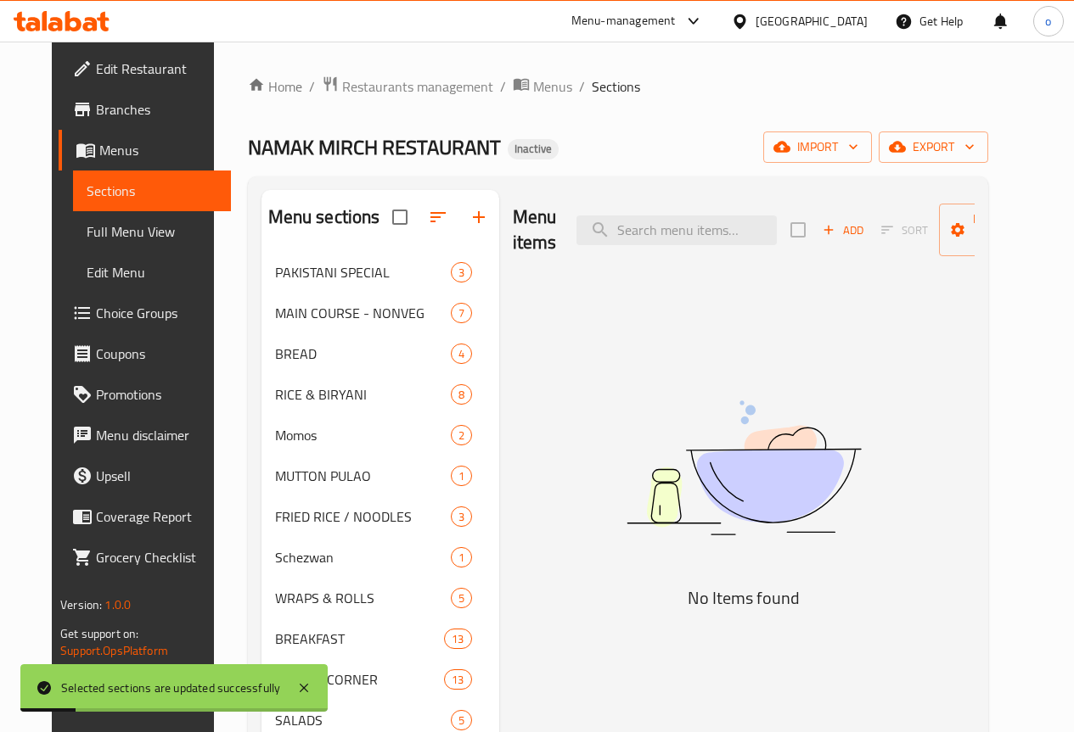
click at [592, 485] on img at bounding box center [743, 468] width 424 height 225
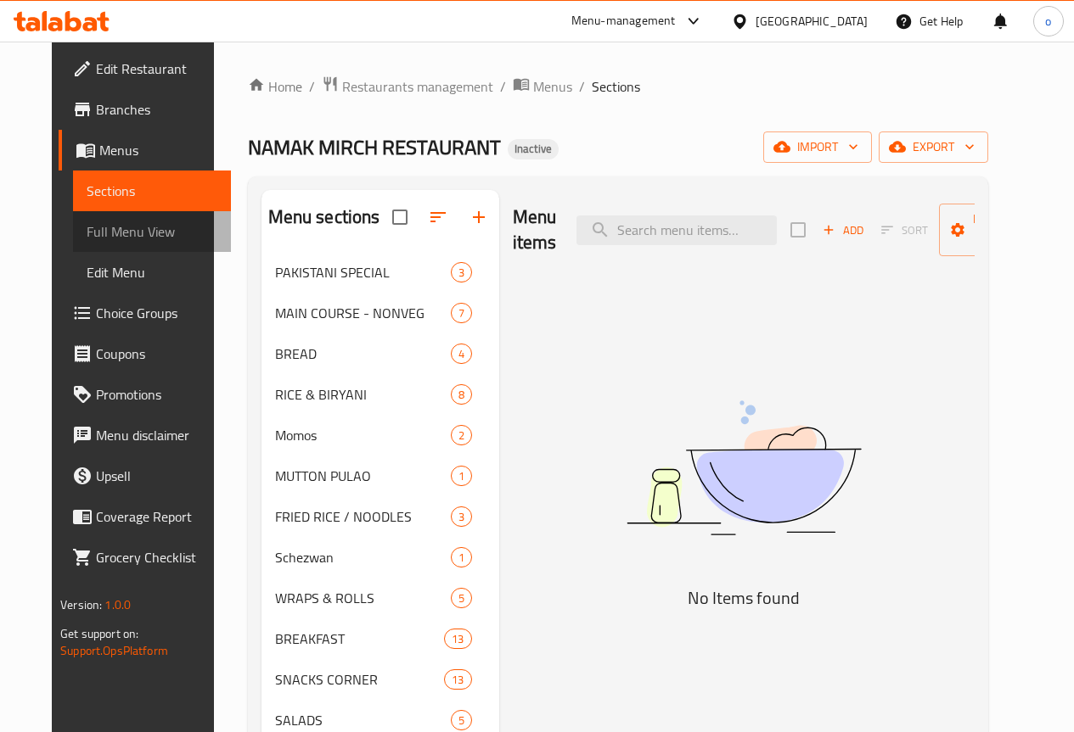
click at [87, 231] on span "Full Menu View" at bounding box center [152, 231] width 131 height 20
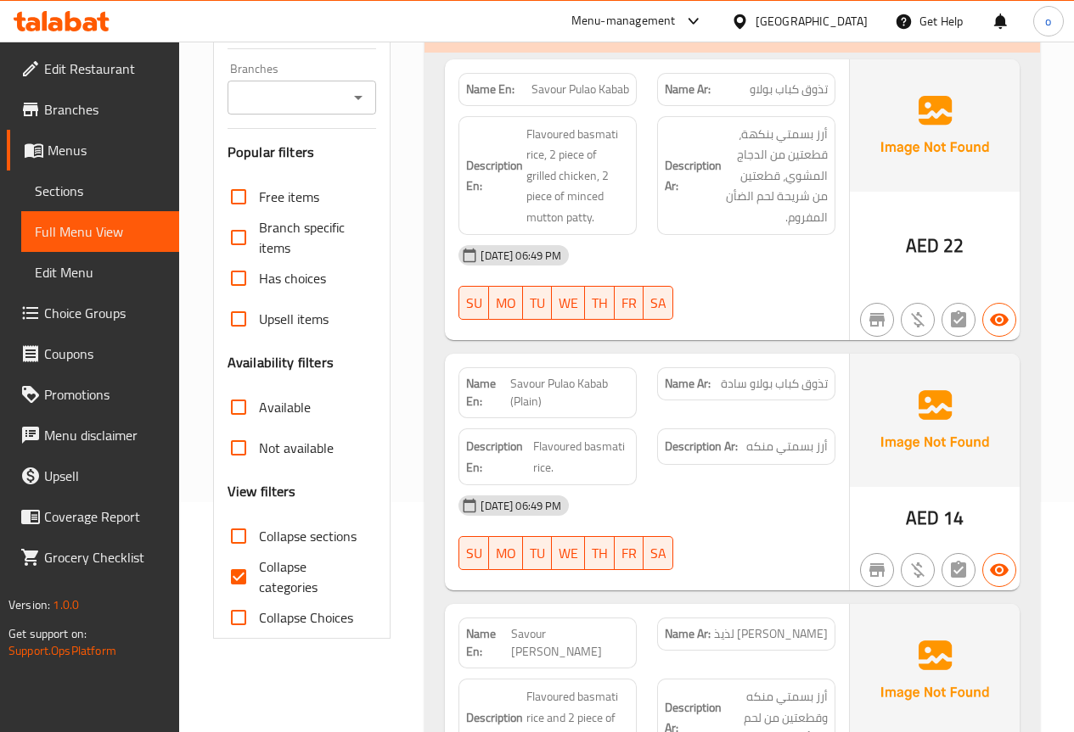
scroll to position [255, 0]
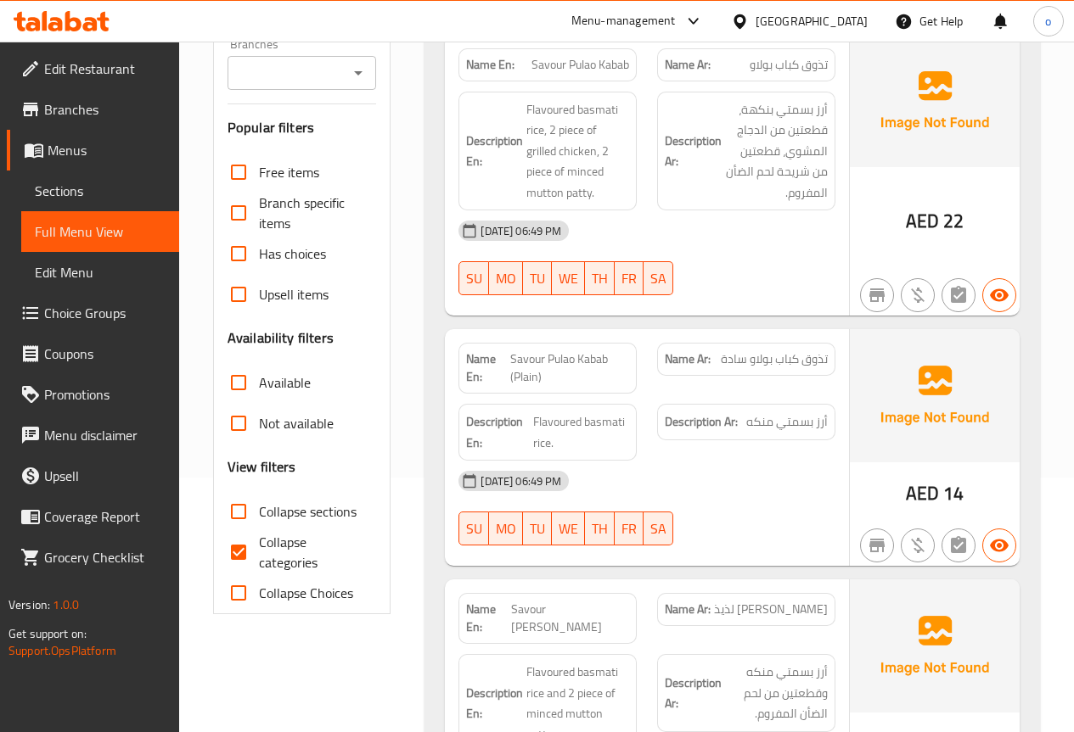
click at [280, 519] on span "Collapse sections" at bounding box center [308, 512] width 98 height 20
click at [259, 519] on input "Collapse sections" at bounding box center [238, 511] width 41 height 41
checkbox input "true"
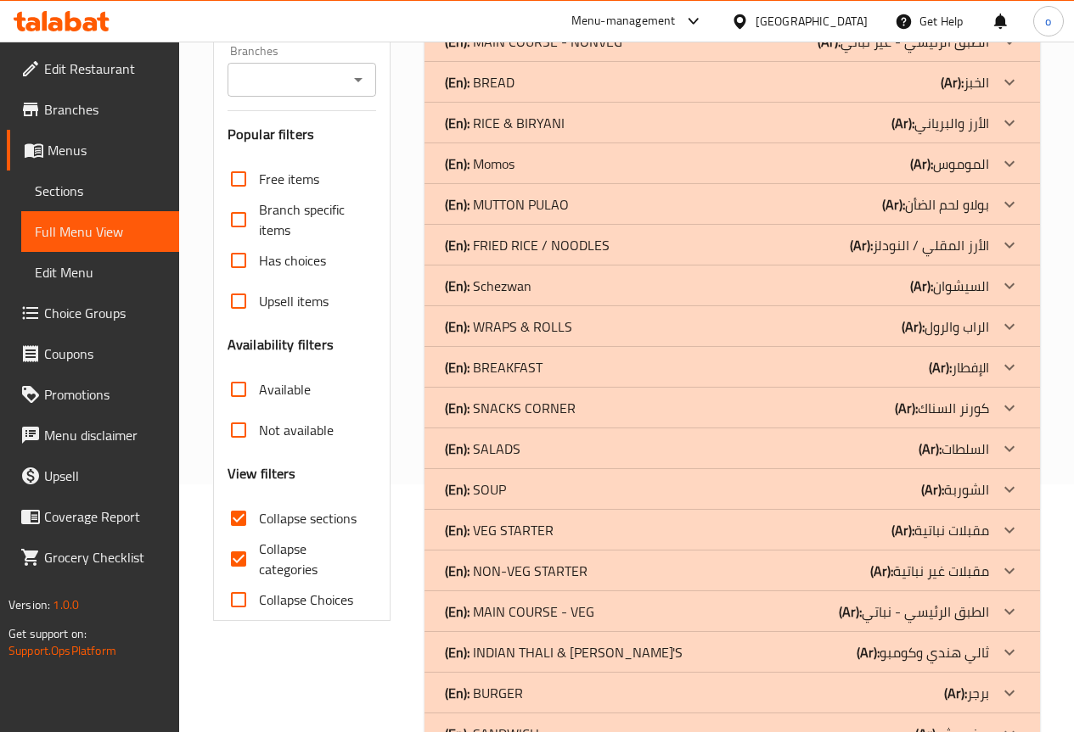
scroll to position [385, 0]
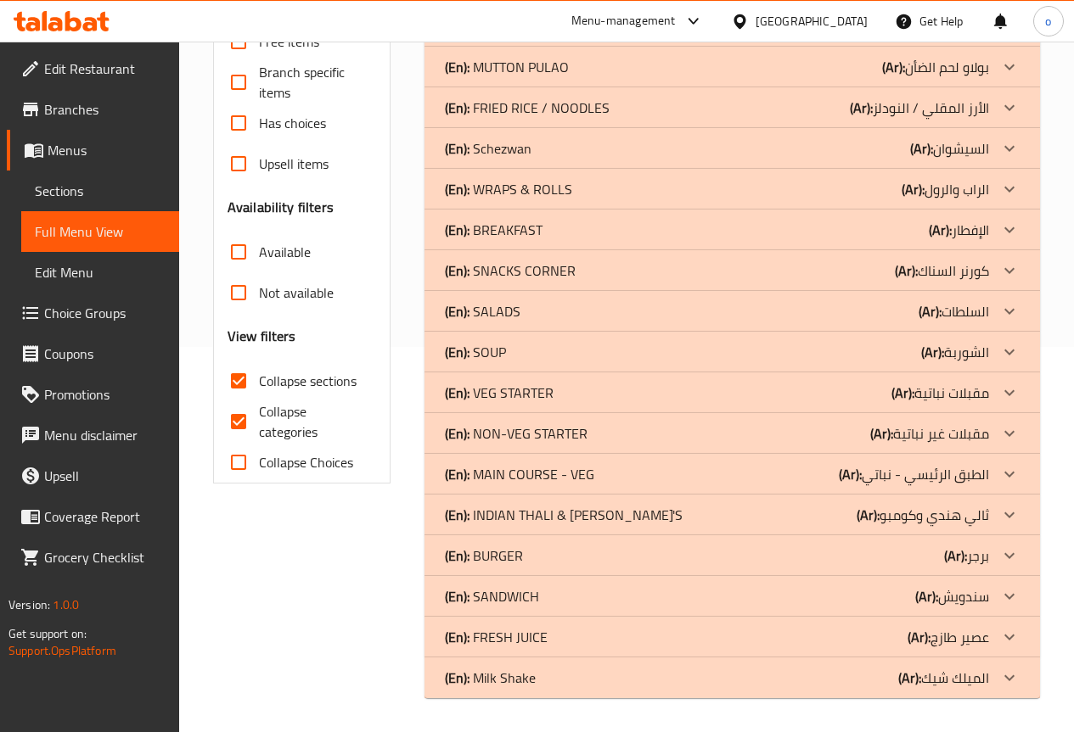
click at [547, 505] on p "(En): INDIAN THALI & COMBO'S" at bounding box center [564, 515] width 238 height 20
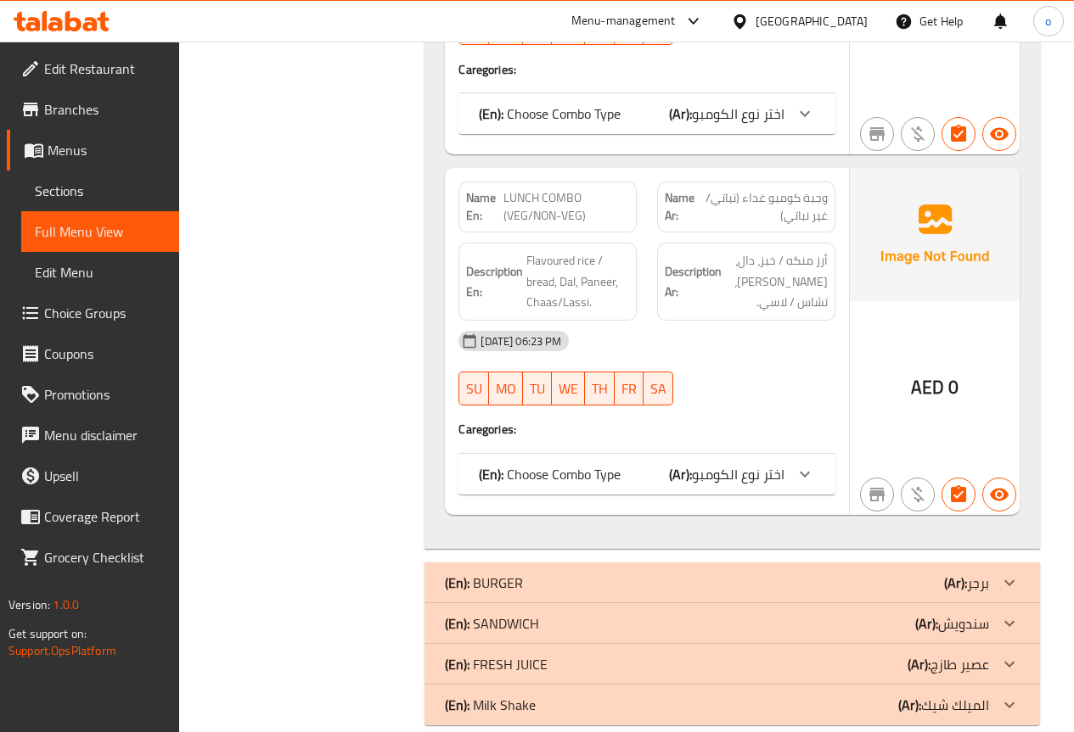
scroll to position [1597, 0]
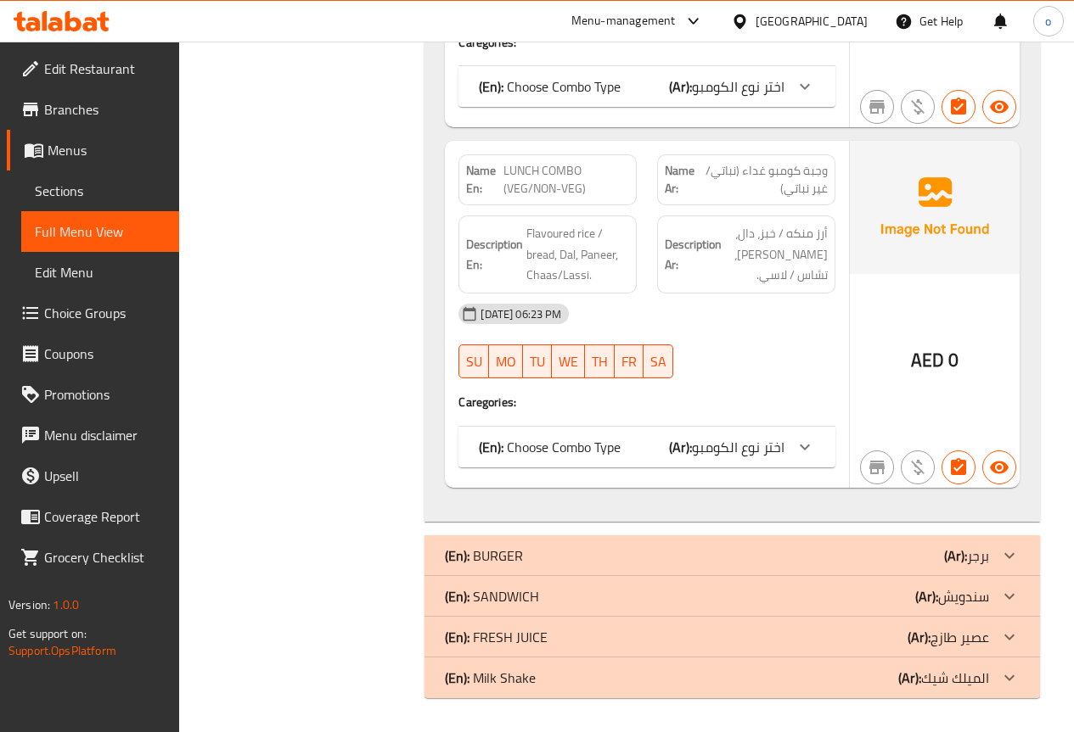
click at [512, 546] on p "(En): BURGER" at bounding box center [484, 556] width 78 height 20
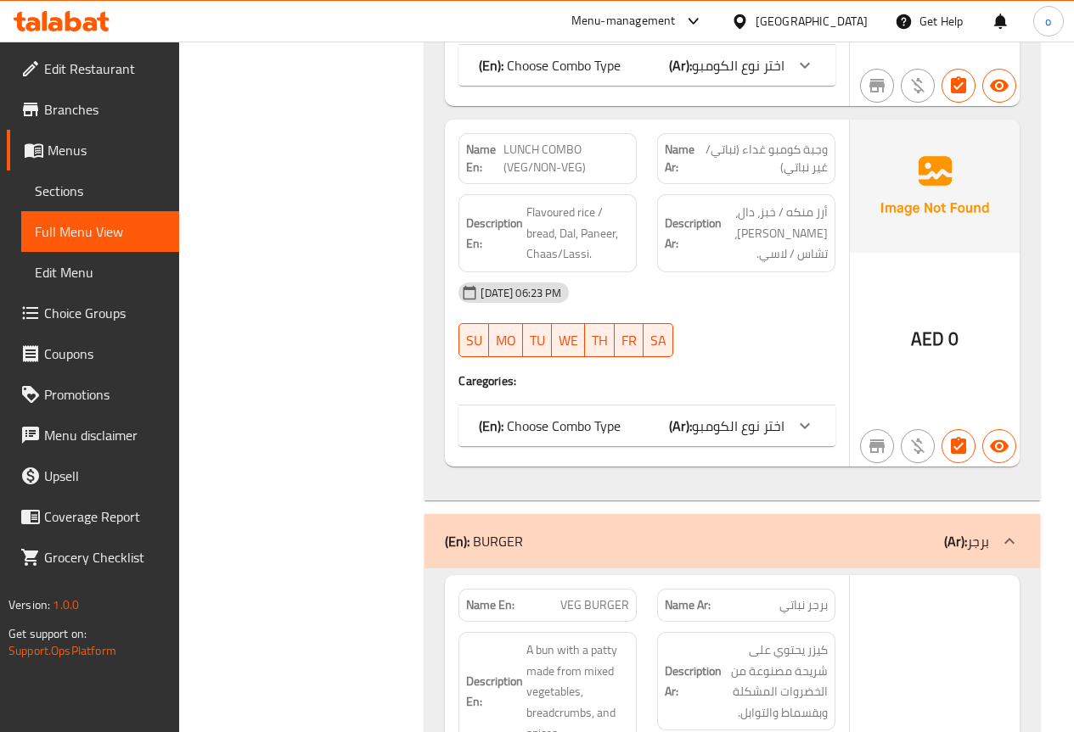
click at [513, 606] on div "Name En: VEG BURGER" at bounding box center [547, 605] width 199 height 53
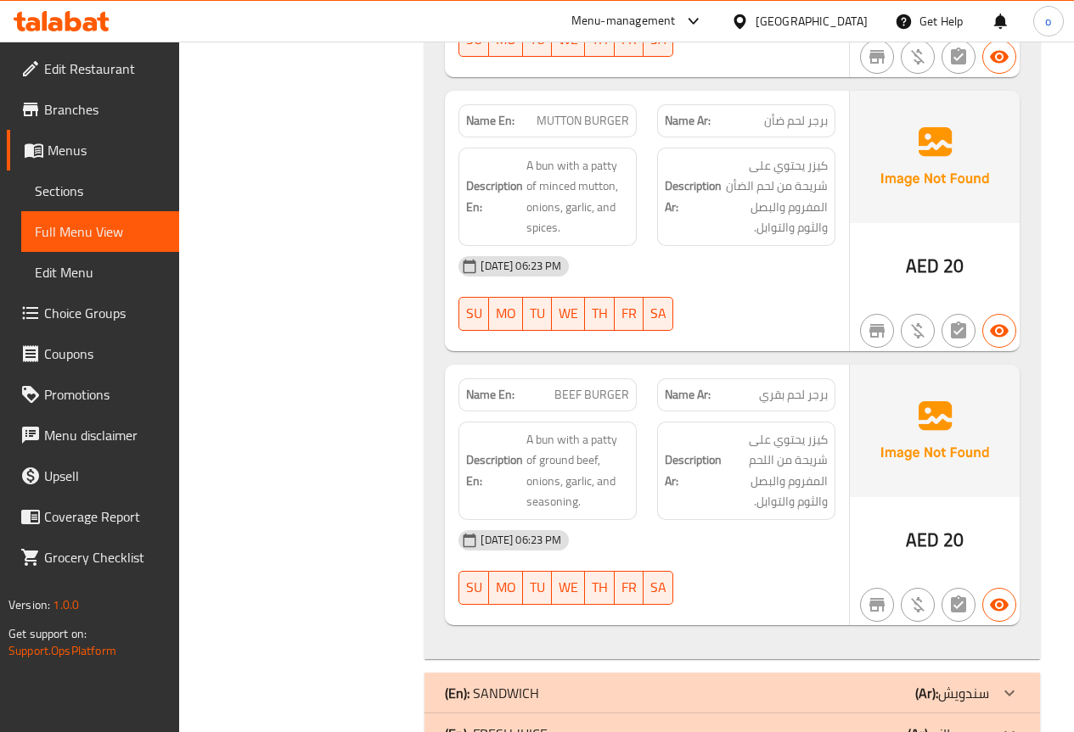
scroll to position [3242, 0]
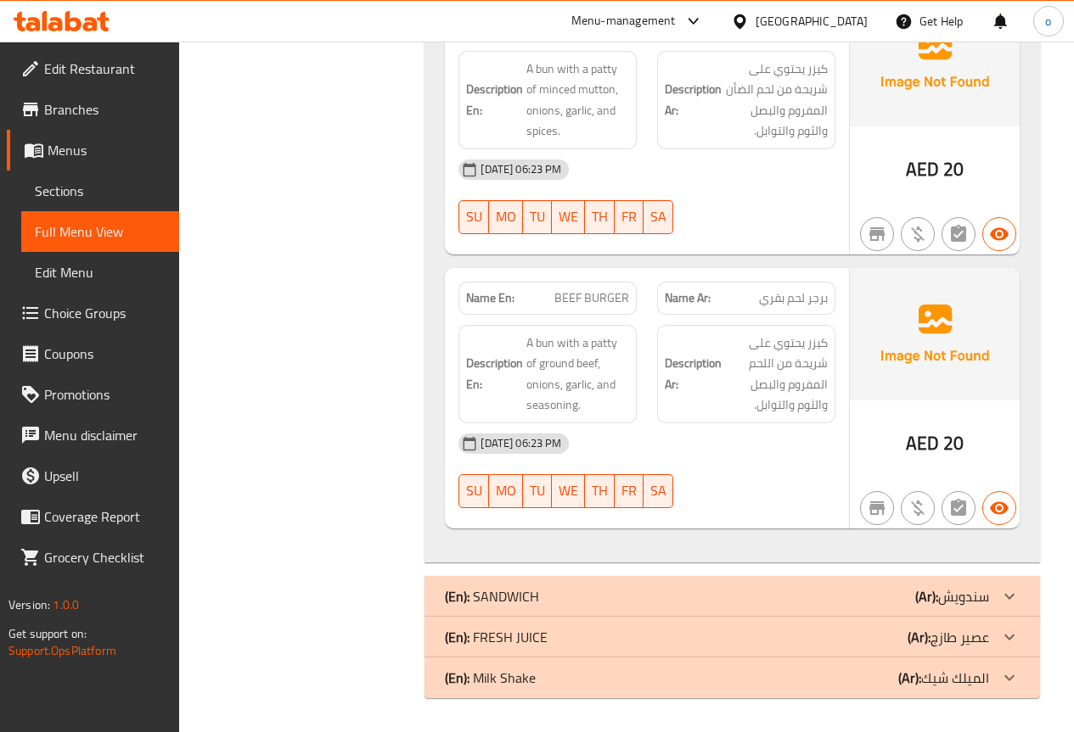
click at [517, 602] on p "(En): SANDWICH" at bounding box center [492, 596] width 94 height 20
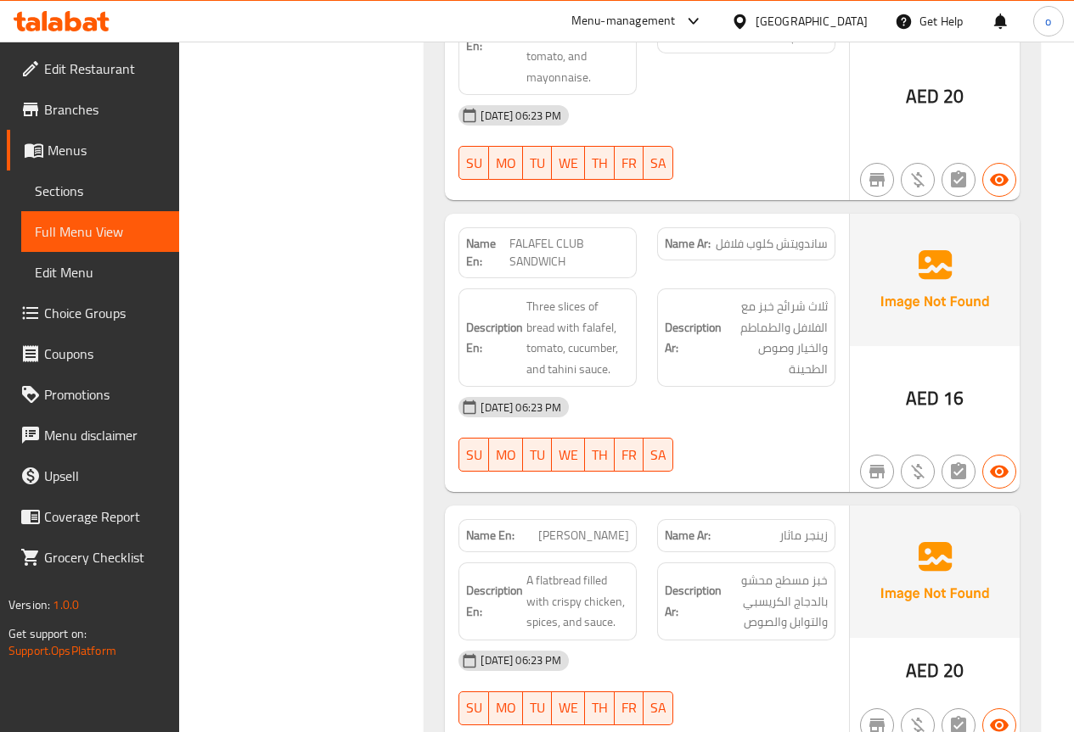
scroll to position [5501, 0]
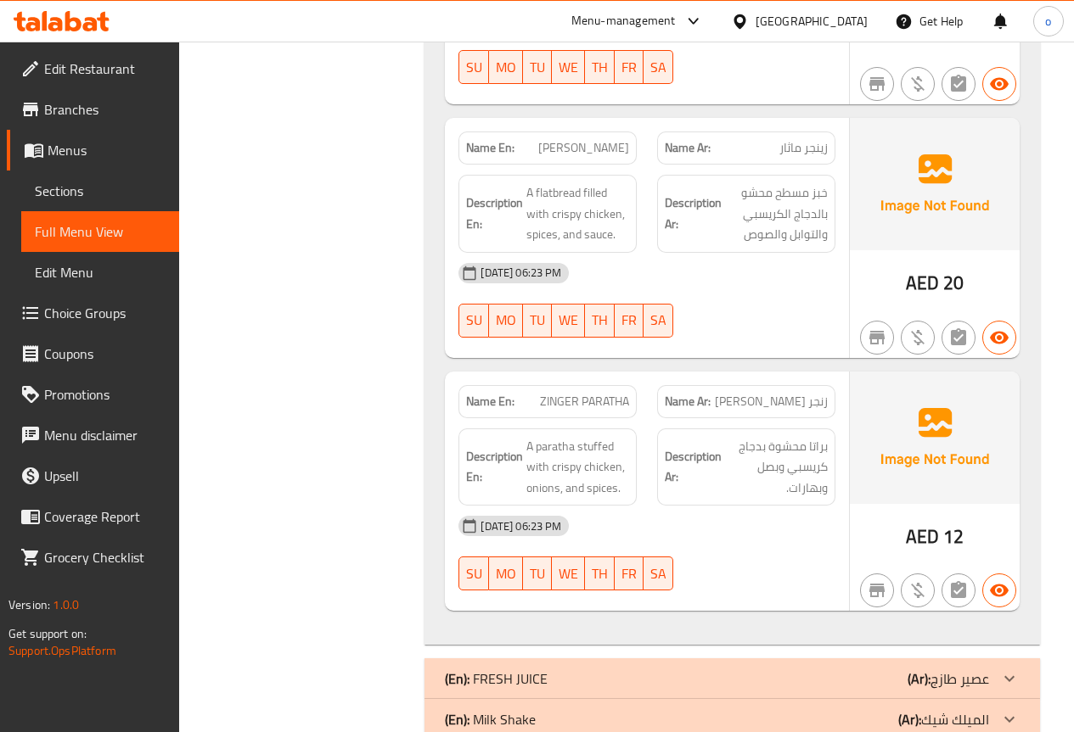
click at [525, 669] on p "(En): FRESH JUICE" at bounding box center [496, 679] width 103 height 20
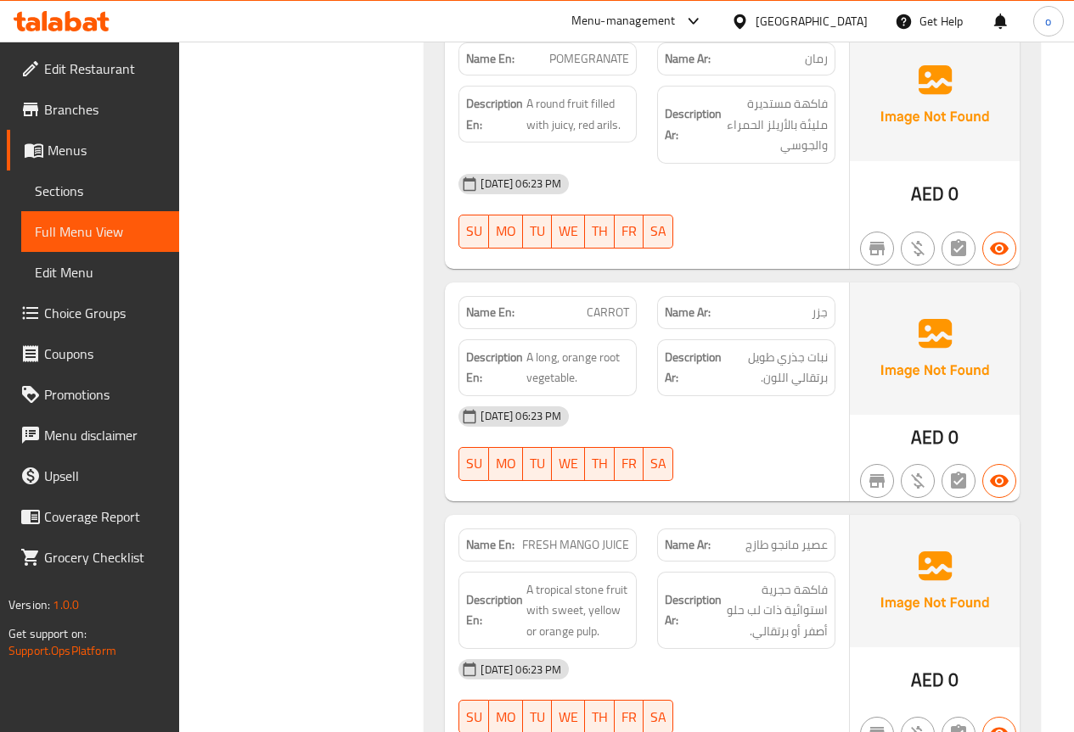
scroll to position [7874, 0]
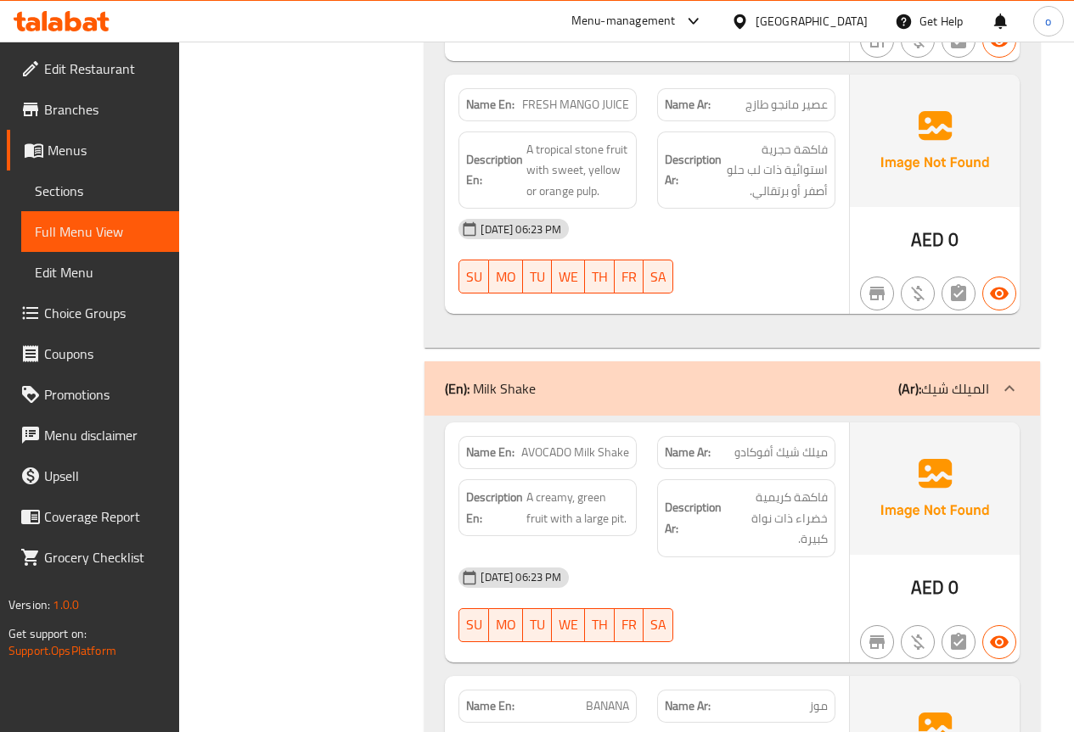
scroll to position [0, 0]
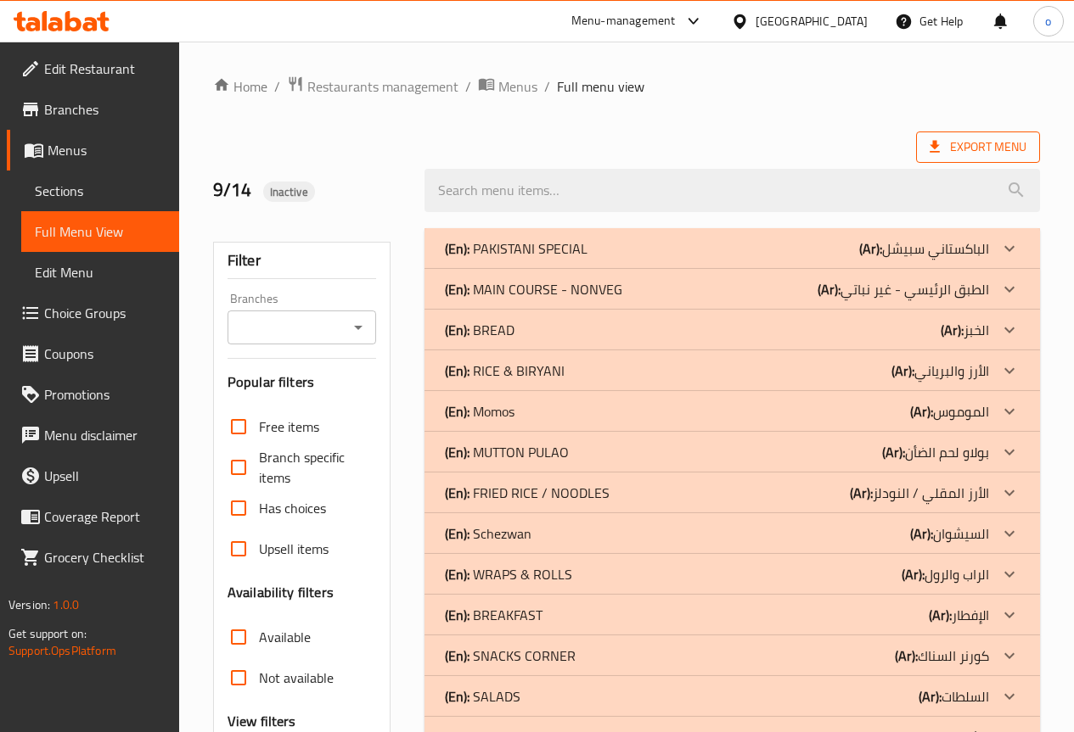
click at [978, 154] on span "Export Menu" at bounding box center [977, 147] width 97 height 21
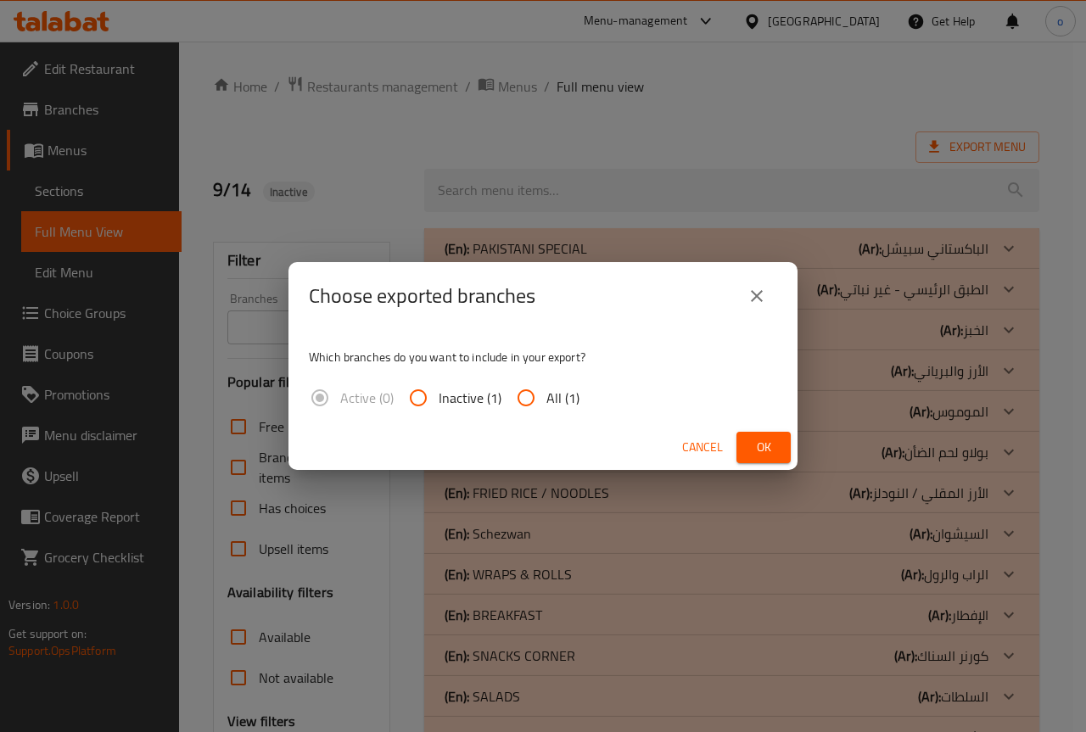
click at [585, 382] on div "Active (0) Inactive (1) All (1)" at bounding box center [451, 398] width 284 height 41
click at [580, 401] on div "Active (0) Inactive (1) All (1)" at bounding box center [451, 398] width 284 height 41
click at [546, 390] on label "All (1)" at bounding box center [543, 398] width 74 height 41
click at [546, 390] on input "All (1)" at bounding box center [526, 398] width 41 height 41
radio input "true"
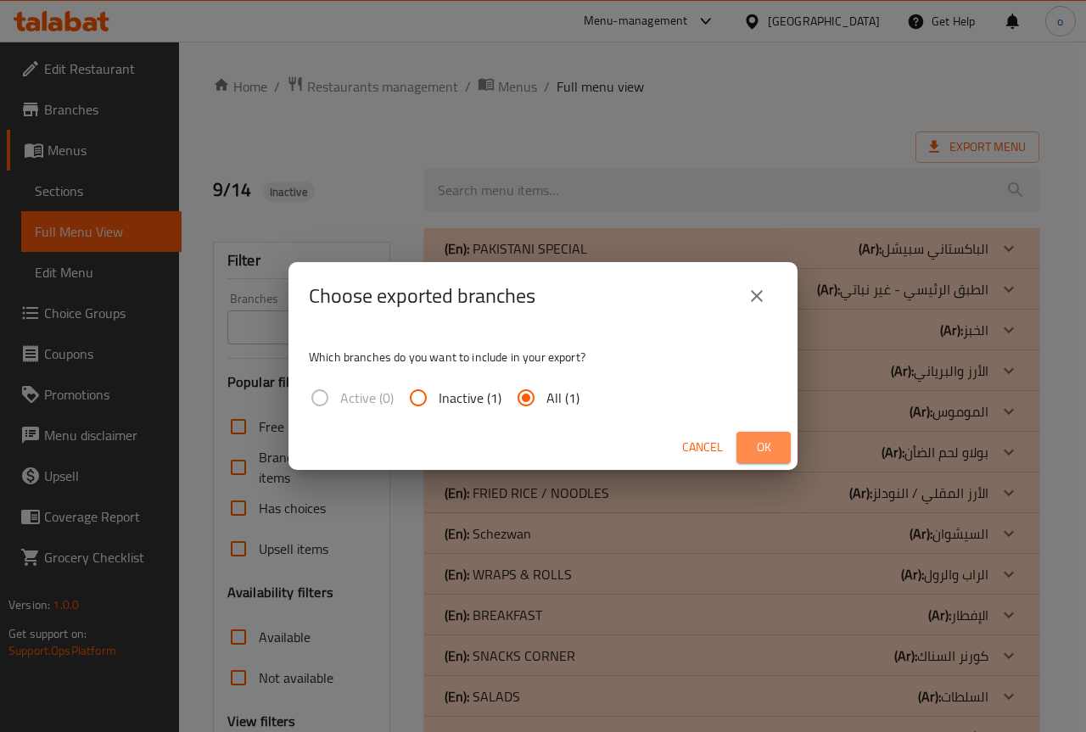
click at [760, 454] on span "Ok" at bounding box center [763, 447] width 27 height 21
